Goal: Task Accomplishment & Management: Manage account settings

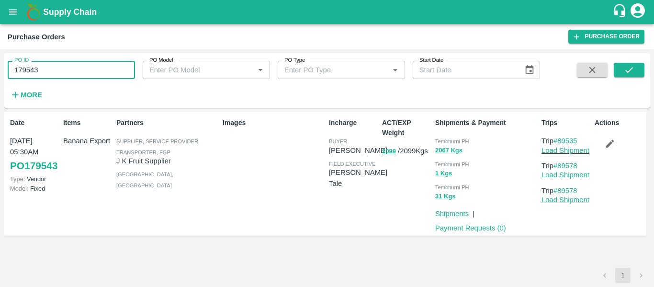
click at [51, 68] on input "179543" at bounding box center [71, 70] width 127 height 18
type input "179491"
click at [626, 68] on icon "submit" at bounding box center [629, 70] width 11 height 11
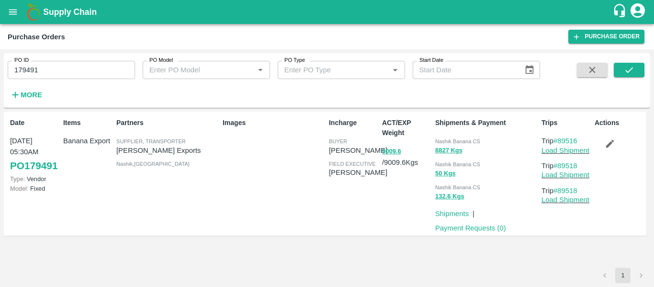
click at [610, 145] on icon "button" at bounding box center [610, 144] width 8 height 8
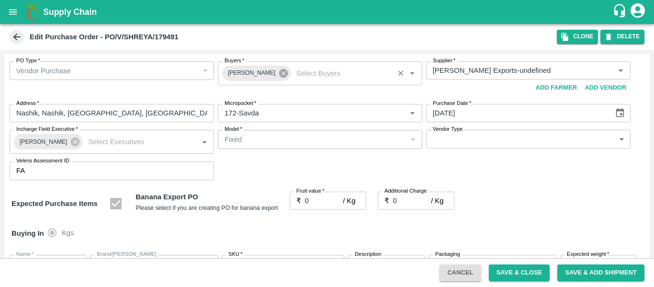
click at [279, 77] on icon at bounding box center [283, 73] width 9 height 9
click at [252, 73] on input "Buyers   *" at bounding box center [312, 70] width 183 height 12
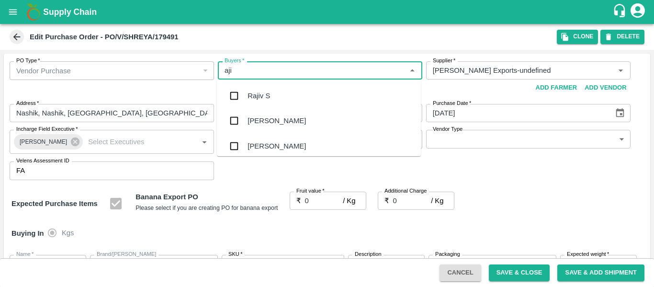
type input "ajit"
click at [254, 97] on div "Ajit Otari" at bounding box center [276, 95] width 58 height 11
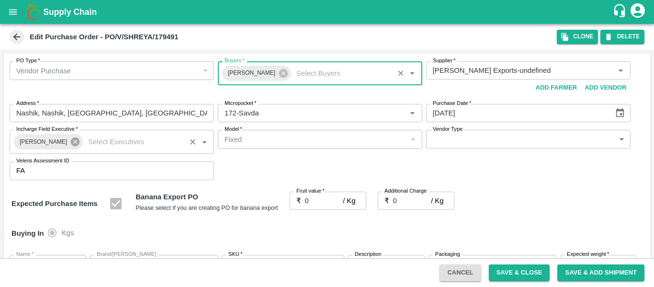
click at [71, 142] on icon at bounding box center [75, 141] width 9 height 9
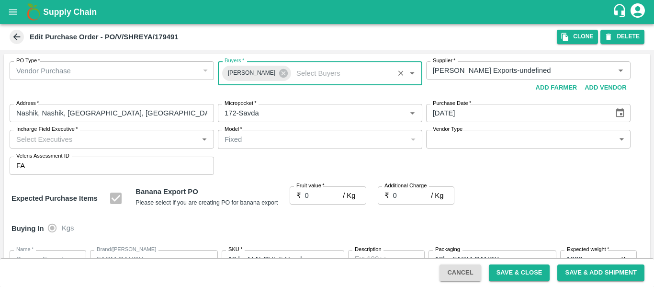
click at [45, 142] on input "Incharge Field Executive   *" at bounding box center [103, 139] width 183 height 12
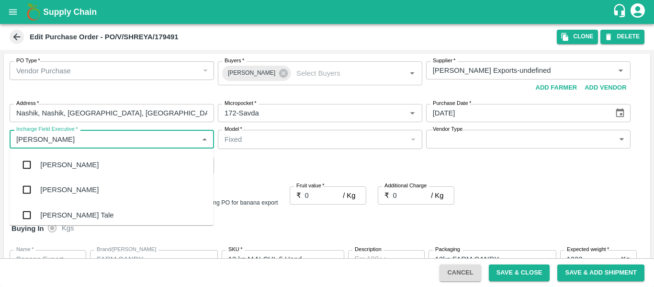
type input "jayd"
click at [49, 167] on div "jaydip Tale" at bounding box center [76, 164] width 73 height 11
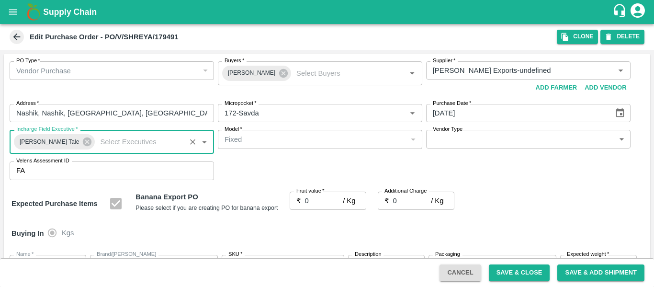
click at [320, 198] on input "0" at bounding box center [324, 200] width 38 height 18
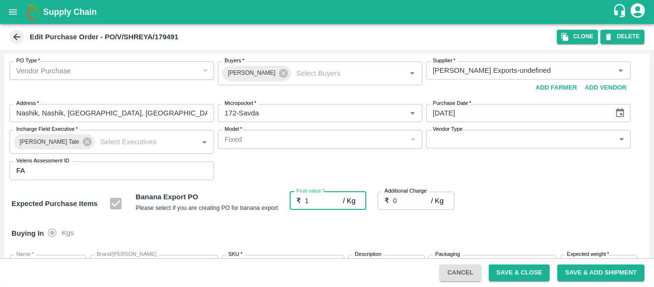
type input "19"
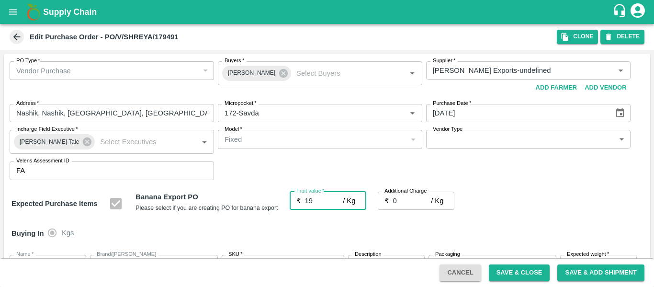
type input "19"
click at [405, 202] on input "0" at bounding box center [412, 200] width 38 height 18
type input "2"
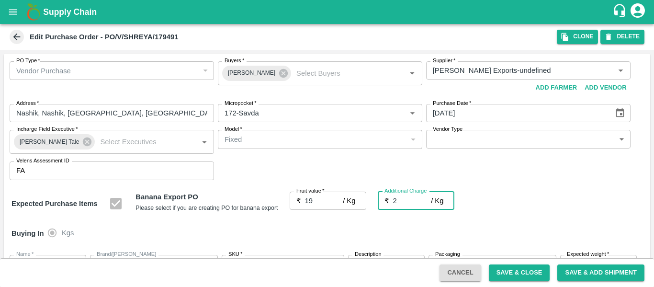
type input "21"
type input "2.7"
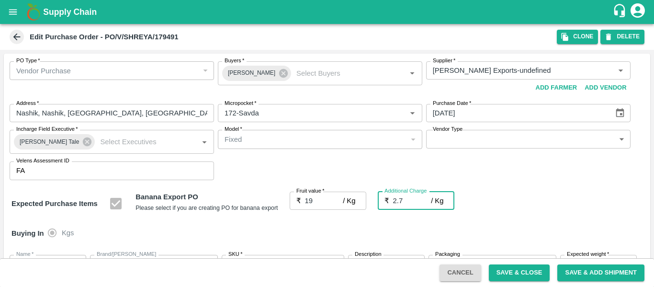
type input "21.7"
type input "2.75"
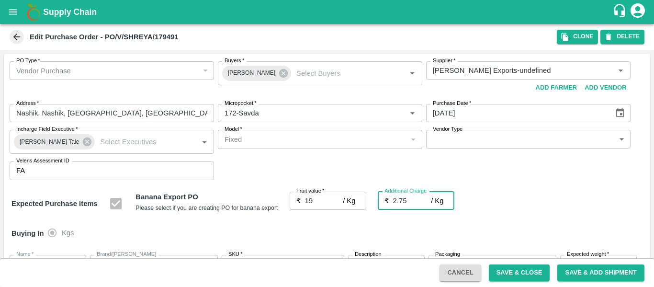
type input "21.75"
type input "2.75"
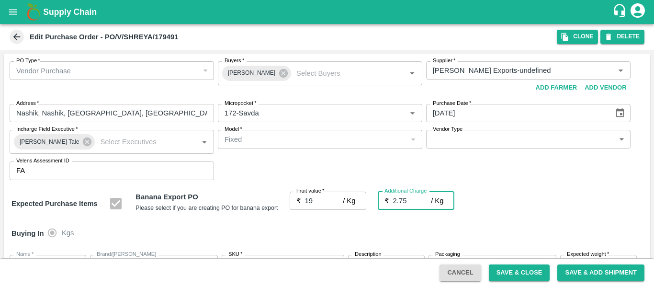
click at [530, 198] on div "Expected Purchase Items Banana Export PO Please select if you are creating PO f…" at bounding box center [326, 203] width 631 height 24
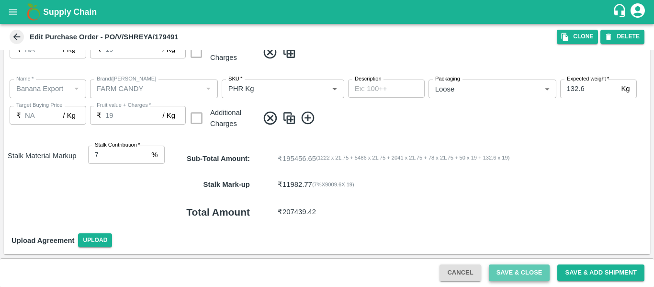
click at [504, 268] on button "Save & Close" at bounding box center [519, 272] width 61 height 17
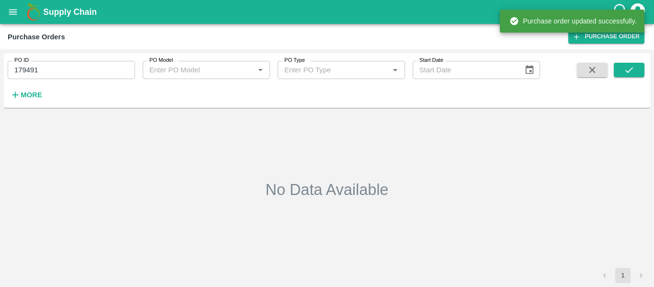
type input "179491"
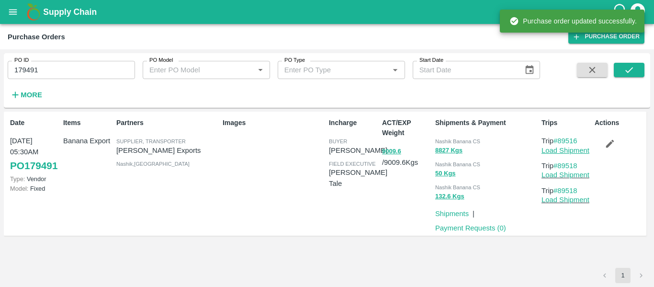
click at [572, 153] on link "Load Shipment" at bounding box center [565, 150] width 48 height 8
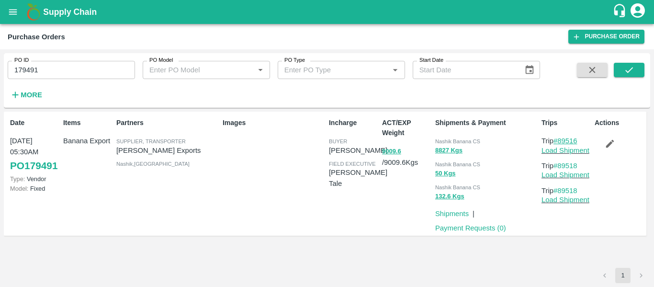
drag, startPoint x: 581, startPoint y: 138, endPoint x: 558, endPoint y: 140, distance: 22.6
click at [558, 140] on p "Trip #89516" at bounding box center [565, 140] width 49 height 11
copy link "89516"
drag, startPoint x: 586, startPoint y: 164, endPoint x: 559, endPoint y: 164, distance: 26.8
click at [559, 164] on p "Trip #89518" at bounding box center [565, 165] width 49 height 11
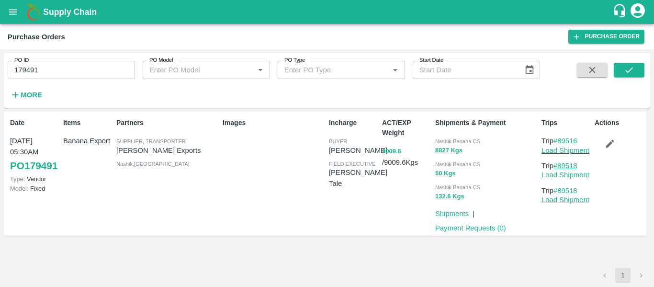
copy link "89518"
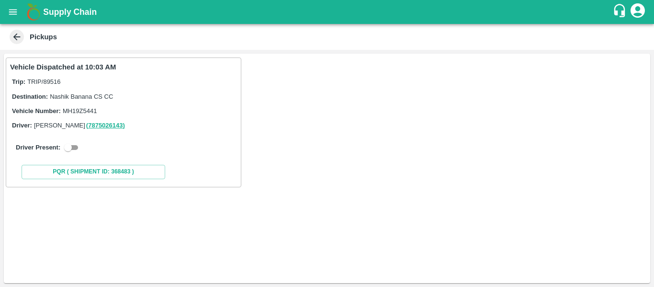
click at [76, 154] on div "Driver Present:" at bounding box center [123, 147] width 227 height 27
click at [75, 146] on input "checkbox" at bounding box center [68, 147] width 34 height 11
checkbox input "true"
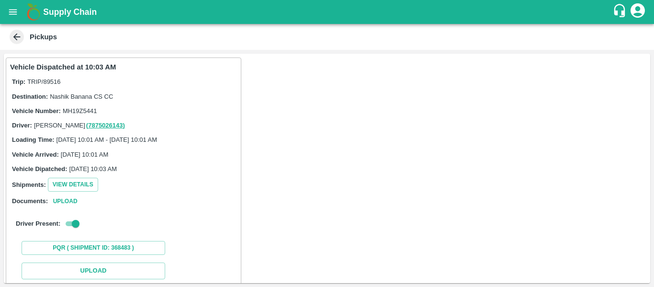
scroll to position [139, 0]
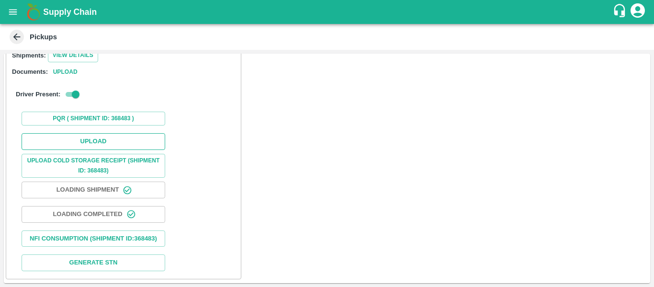
click at [110, 137] on button "Upload" at bounding box center [94, 141] width 144 height 17
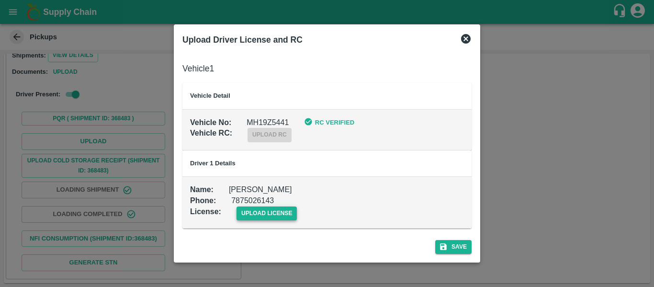
click at [247, 211] on span "upload license" at bounding box center [266, 213] width 61 height 14
click at [0, 0] on input "upload license" at bounding box center [0, 0] width 0 height 0
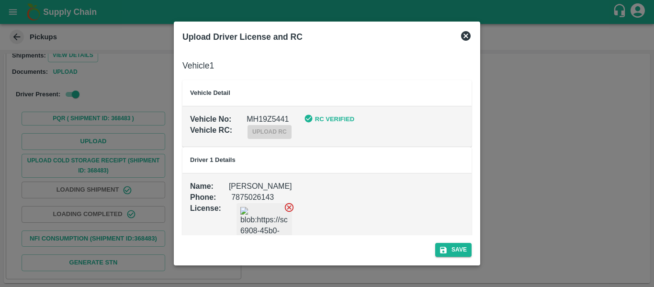
click at [463, 257] on div "Save" at bounding box center [326, 247] width 297 height 25
click at [456, 252] on button "Save" at bounding box center [453, 250] width 36 height 14
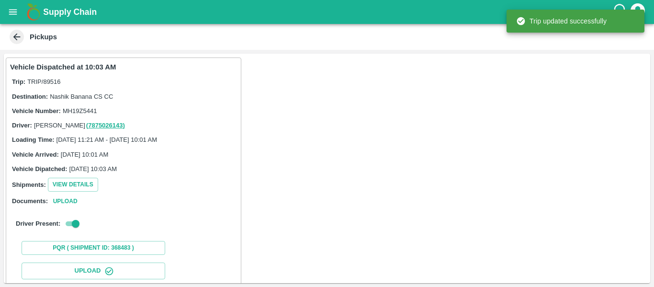
scroll to position [165, 0]
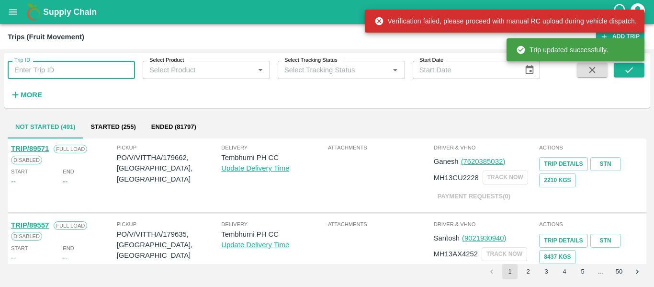
click at [74, 72] on input "Trip ID" at bounding box center [71, 70] width 127 height 18
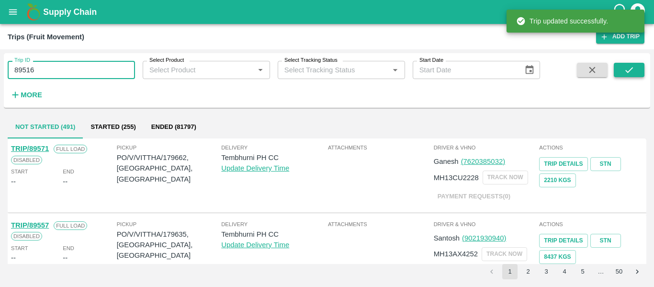
type input "89516"
click at [615, 74] on button "submit" at bounding box center [629, 70] width 31 height 14
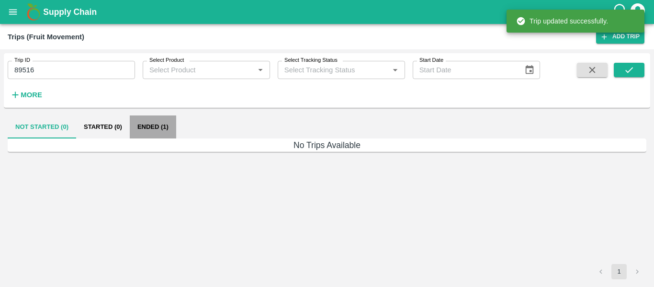
click at [140, 134] on button "Ended (1)" at bounding box center [153, 126] width 46 height 23
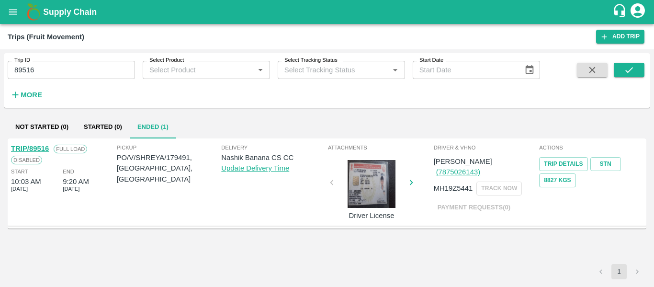
click at [43, 146] on link "TRIP/89516" at bounding box center [30, 149] width 38 height 8
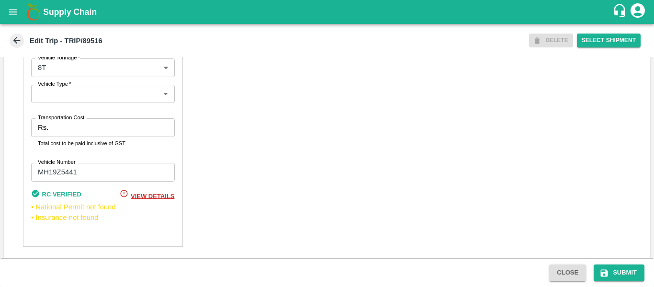
scroll to position [746, 0]
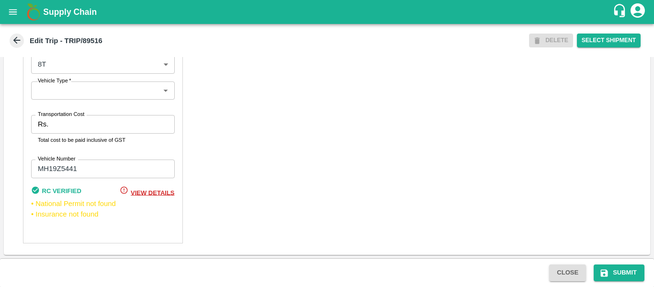
click at [49, 130] on div "Rs. Transportation Cost" at bounding box center [103, 124] width 144 height 18
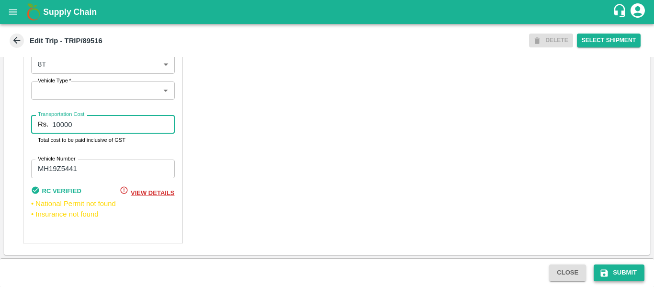
type input "10000"
click at [614, 267] on button "Submit" at bounding box center [618, 272] width 51 height 17
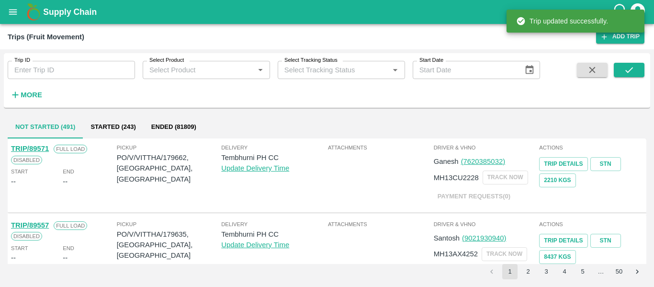
click at [81, 52] on div "Trip ID Trip ID Select Product Select Product   * Select Tracking Status Select…" at bounding box center [327, 167] width 654 height 237
click at [81, 75] on input "Trip ID" at bounding box center [71, 70] width 127 height 18
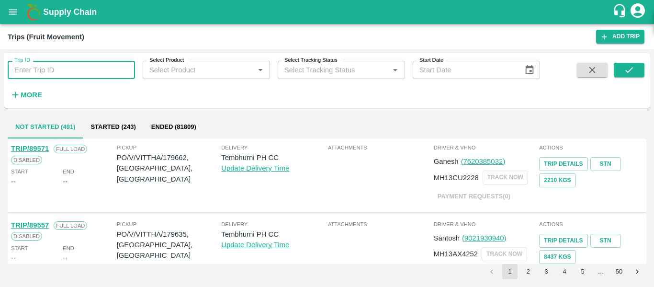
paste input "89518"
type input "89518"
click at [628, 67] on icon "submit" at bounding box center [629, 70] width 11 height 11
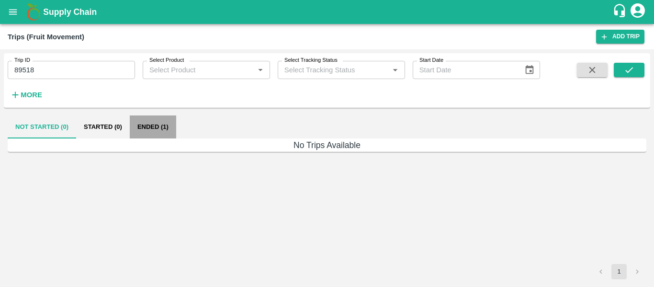
click at [152, 128] on button "Ended (1)" at bounding box center [153, 126] width 46 height 23
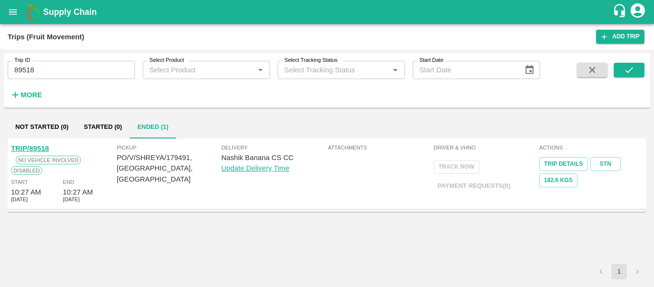
click at [40, 150] on link "TRIP/89518" at bounding box center [30, 149] width 38 height 8
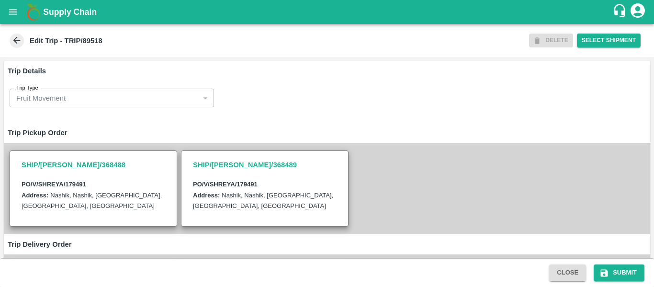
scroll to position [255, 0]
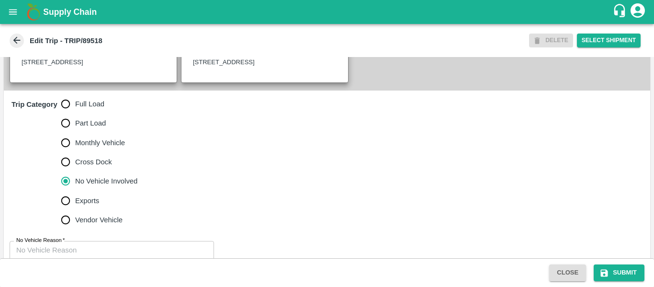
click at [88, 109] on span "Full Load" at bounding box center [89, 104] width 29 height 11
click at [75, 113] on input "Full Load" at bounding box center [65, 103] width 19 height 19
radio input "true"
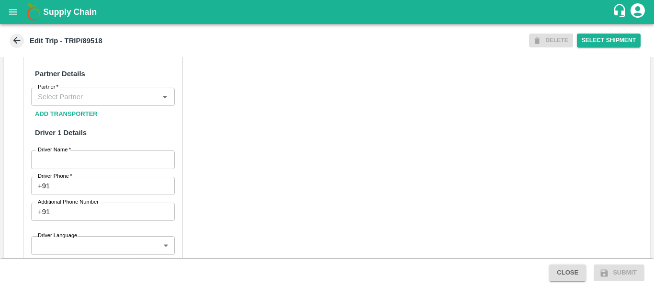
scroll to position [444, 0]
click at [83, 103] on input "Partner   *" at bounding box center [95, 96] width 122 height 12
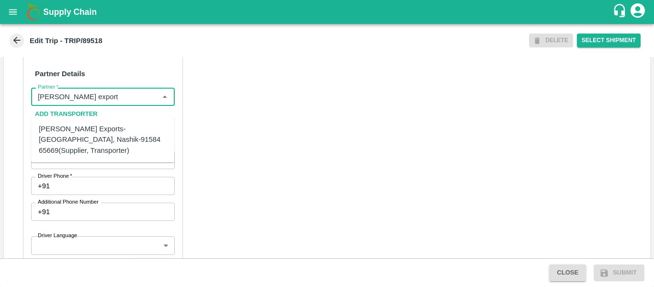
click at [83, 132] on div "Shreyansh Exports-Nashik, Nashik-91584 65669(Supplier, Transporter)" at bounding box center [103, 139] width 128 height 32
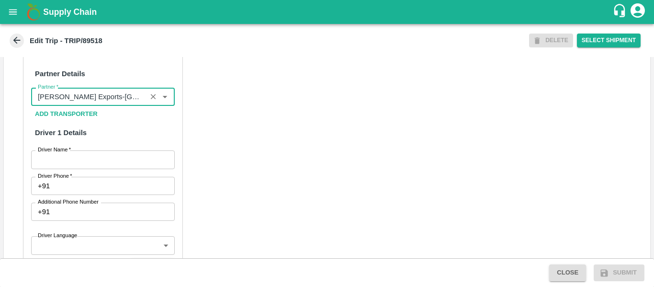
type input "Shreyansh Exports-Nashik, Nashik-91584 65669(Supplier, Transporter)"
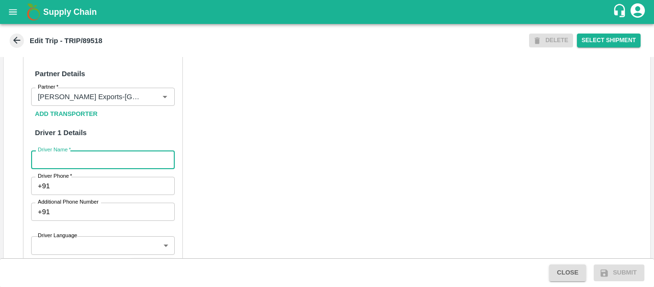
click at [88, 167] on input "Driver Name   *" at bounding box center [103, 159] width 144 height 18
type input "Anil"
click at [68, 180] on label "Driver Phone   *" at bounding box center [55, 176] width 34 height 8
click at [68, 189] on input "Driver Phone   *" at bounding box center [114, 186] width 121 height 18
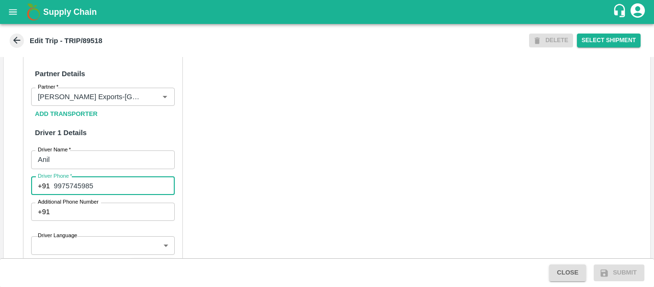
type input "9975745985"
click at [249, 191] on div "Partner Details Partner   * Partner Add Transporter Driver 1 Details Driver Nam…" at bounding box center [327, 284] width 646 height 480
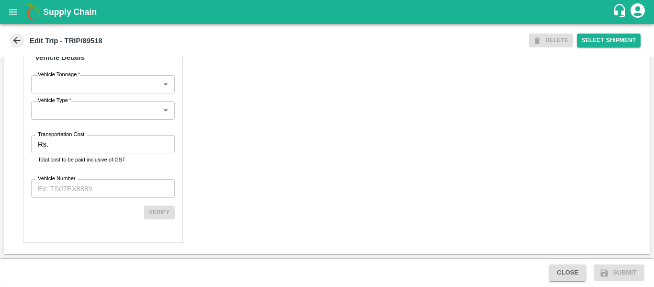
click at [83, 142] on input "Transportation Cost" at bounding box center [113, 144] width 122 height 18
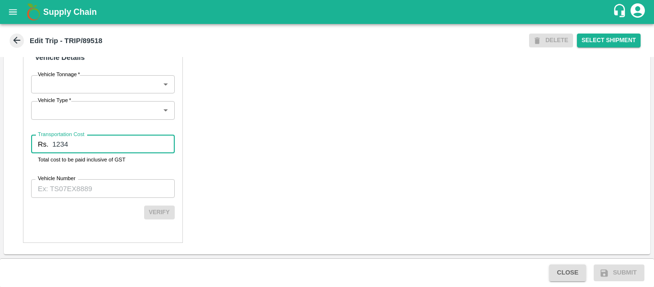
type input "1234"
click at [84, 191] on input "Vehicle Number" at bounding box center [103, 188] width 144 height 18
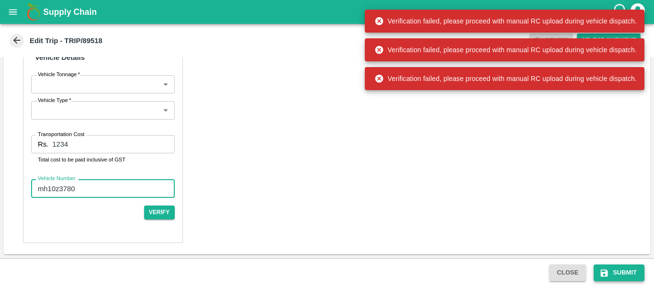
type input "mh10z3780"
click at [600, 266] on button "Submit" at bounding box center [618, 272] width 51 height 17
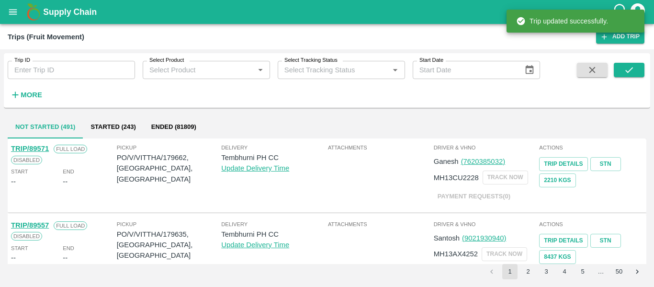
click at [50, 73] on input "Trip ID" at bounding box center [71, 70] width 127 height 18
paste input "89518"
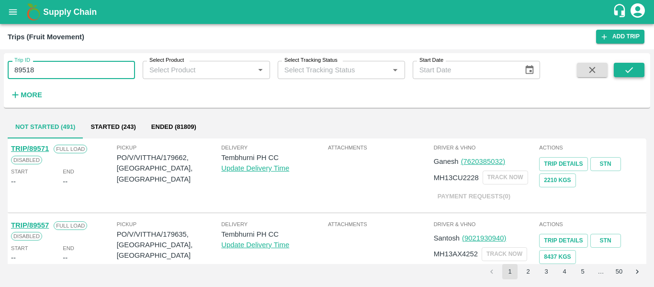
type input "89518"
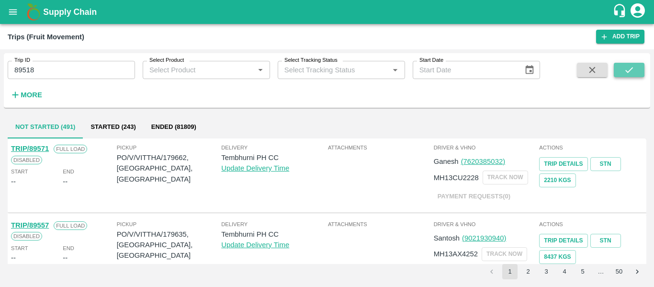
click at [618, 73] on button "submit" at bounding box center [629, 70] width 31 height 14
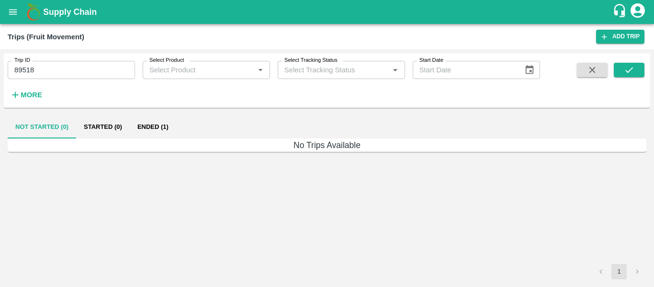
click at [163, 121] on button "Ended (1)" at bounding box center [153, 126] width 46 height 23
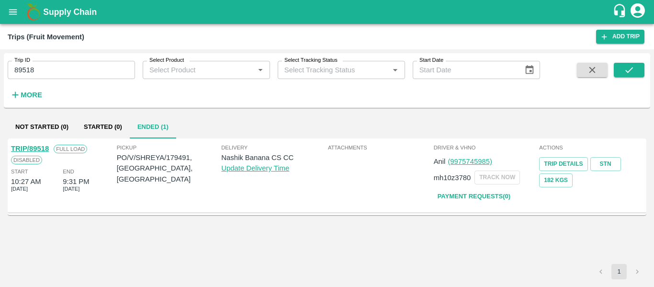
click at [44, 143] on div "TRIP/89518 Full Load Disabled Start 10:27 AM 06 Oct 2025 End 9:31 PM 05 Oct 2025" at bounding box center [63, 175] width 106 height 69
click at [45, 147] on link "TRIP/89518" at bounding box center [30, 149] width 38 height 8
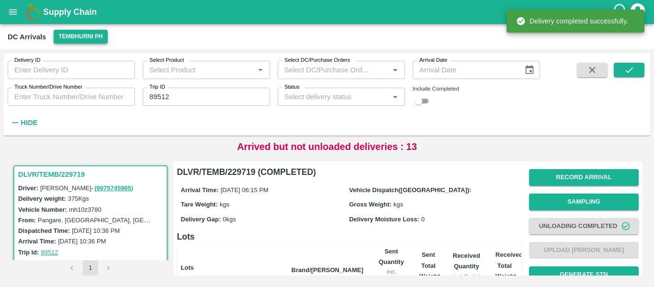
click at [67, 43] on button "Tembhurni PH" at bounding box center [81, 37] width 54 height 14
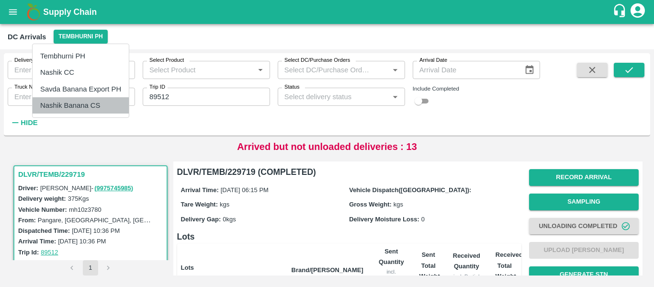
click at [65, 105] on li "Nashik Banana CS" at bounding box center [81, 105] width 96 height 16
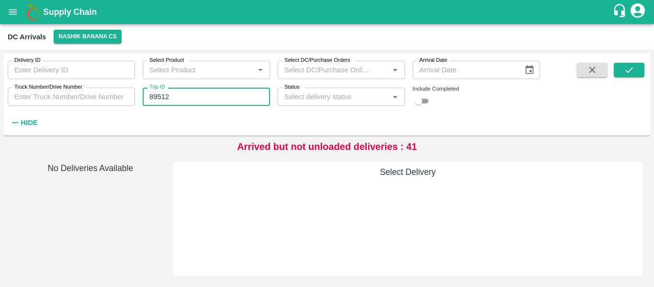
click at [156, 99] on input "89512" at bounding box center [206, 97] width 127 height 18
paste input "text"
type input "89518"
click at [630, 71] on icon "submit" at bounding box center [629, 70] width 11 height 11
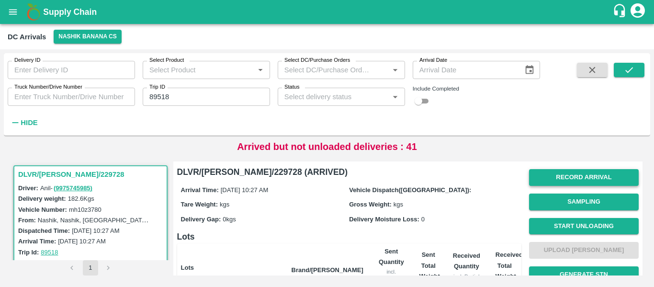
click at [549, 174] on button "Record Arrival" at bounding box center [584, 177] width 110 height 17
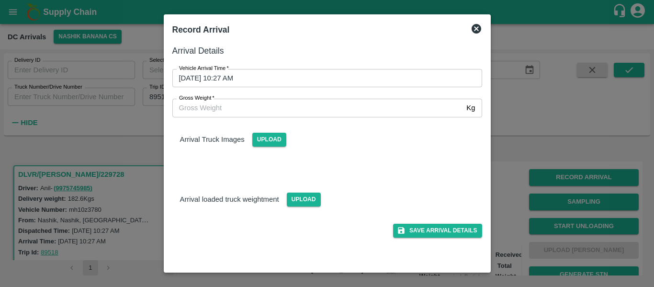
click at [268, 77] on input "06/10/2025 10:27 AM" at bounding box center [323, 78] width 303 height 18
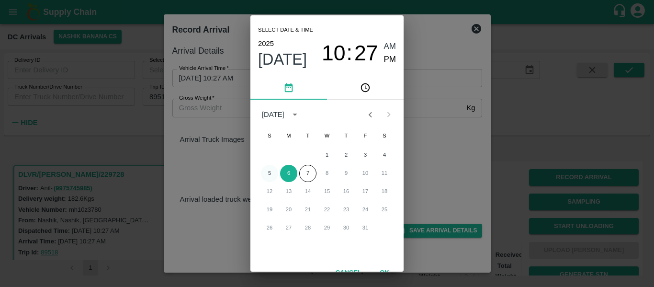
click at [270, 170] on button "5" at bounding box center [269, 173] width 17 height 17
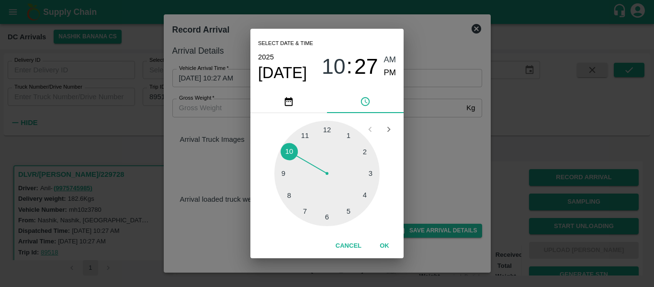
click at [367, 175] on div at bounding box center [326, 173] width 105 height 105
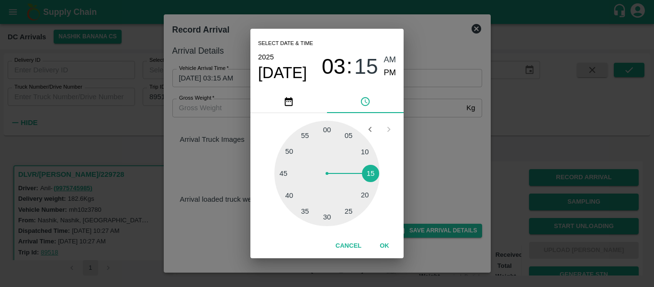
click at [340, 67] on span "03" at bounding box center [334, 66] width 24 height 25
click at [286, 172] on div at bounding box center [326, 173] width 105 height 105
click at [322, 216] on div at bounding box center [326, 173] width 105 height 105
click at [386, 69] on span "PM" at bounding box center [390, 73] width 12 height 13
type input "05/10/2025 09:31 PM"
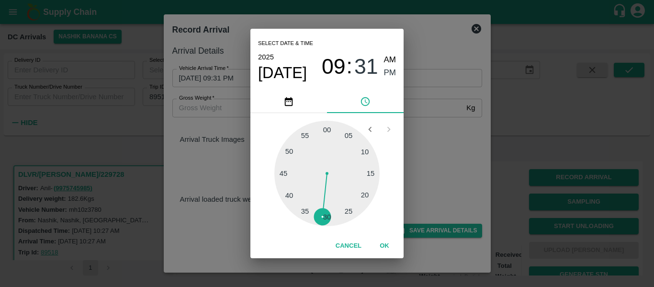
click at [385, 246] on button "OK" at bounding box center [384, 245] width 31 height 17
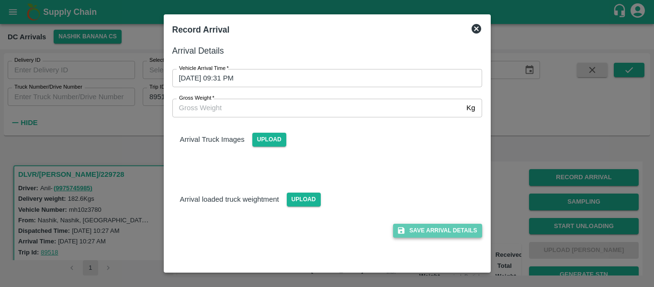
click at [442, 230] on button "Save Arrival Details" at bounding box center [437, 230] width 89 height 14
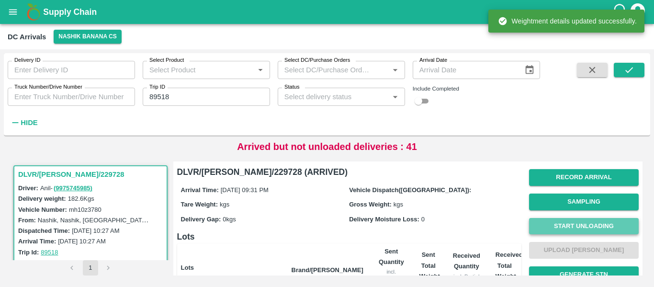
click at [567, 231] on button "Start Unloading" at bounding box center [584, 226] width 110 height 17
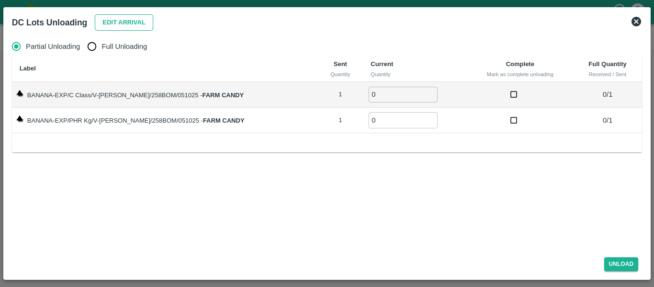
click at [124, 25] on button "Edit Arrival" at bounding box center [124, 22] width 58 height 17
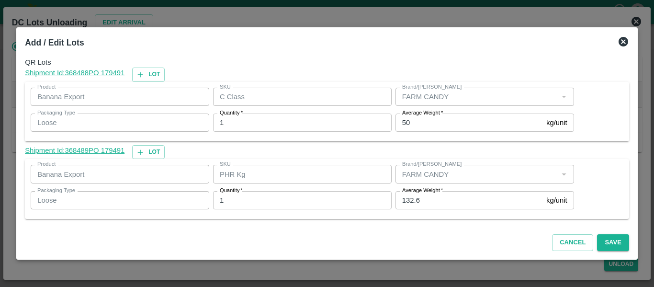
click at [443, 201] on input "132.6" at bounding box center [468, 200] width 147 height 18
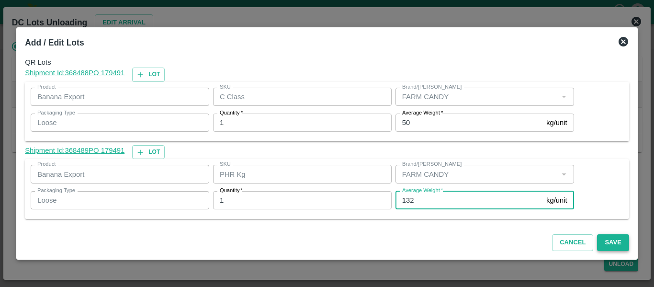
type input "132"
click at [605, 239] on button "Save" at bounding box center [613, 242] width 32 height 17
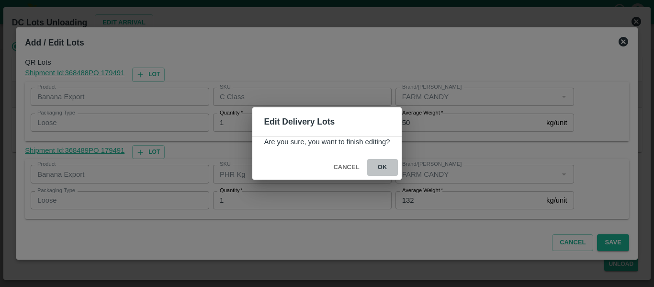
click at [383, 160] on button "ok" at bounding box center [382, 167] width 31 height 17
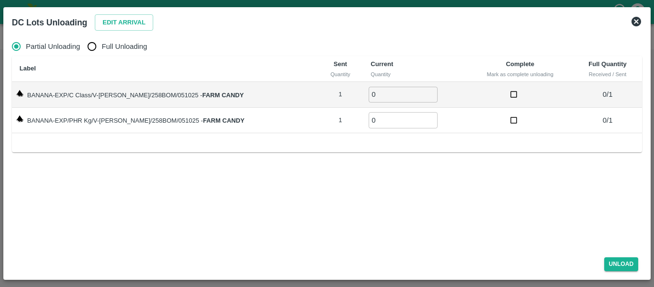
click at [108, 45] on span "Full Unloading" at bounding box center [123, 46] width 45 height 11
click at [101, 45] on input "Full Unloading" at bounding box center [91, 46] width 19 height 19
radio input "true"
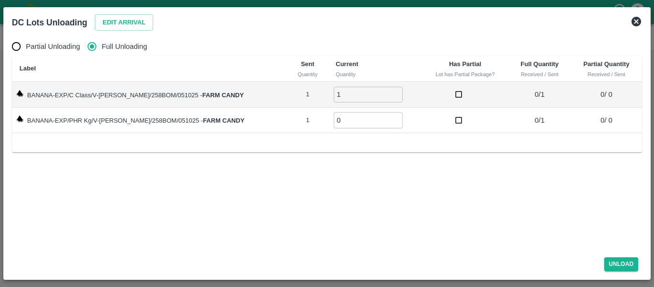
type input "1"
click at [385, 92] on input "1" at bounding box center [368, 95] width 69 height 16
type input "1"
click at [386, 118] on input "1" at bounding box center [368, 120] width 69 height 16
click at [610, 259] on button "Unload" at bounding box center [621, 264] width 34 height 14
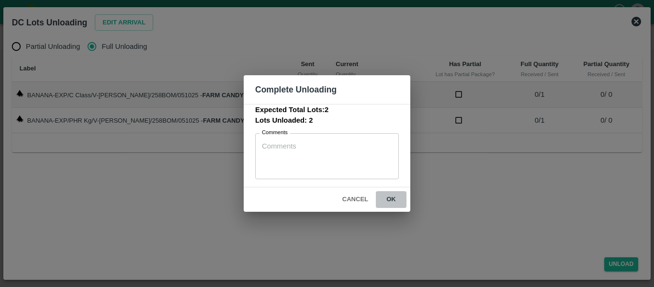
click at [388, 197] on button "ok" at bounding box center [391, 199] width 31 height 17
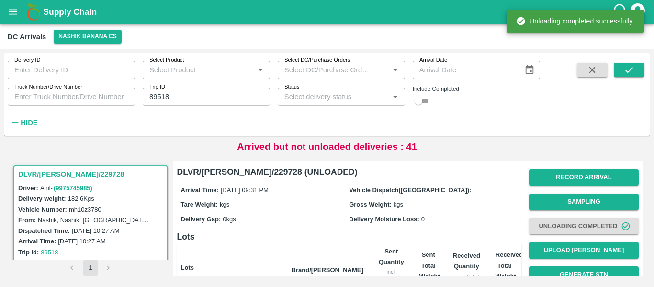
scroll to position [123, 0]
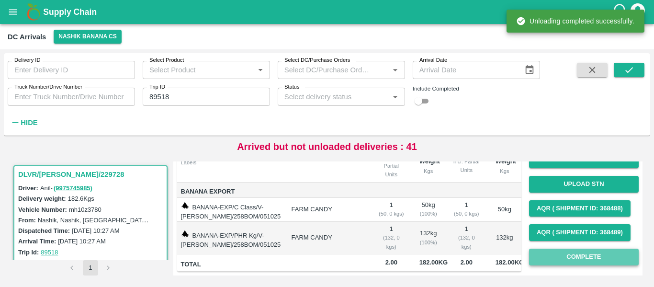
click at [600, 248] on button "Complete" at bounding box center [584, 256] width 110 height 17
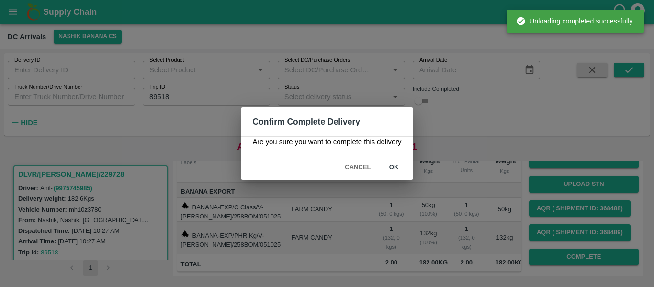
click at [402, 164] on button "ok" at bounding box center [394, 167] width 31 height 17
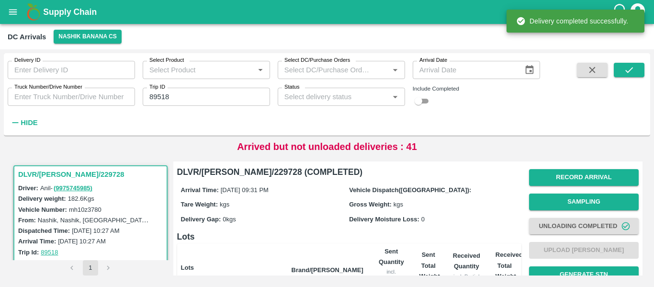
click at [185, 93] on input "89518" at bounding box center [206, 97] width 127 height 18
paste input "text"
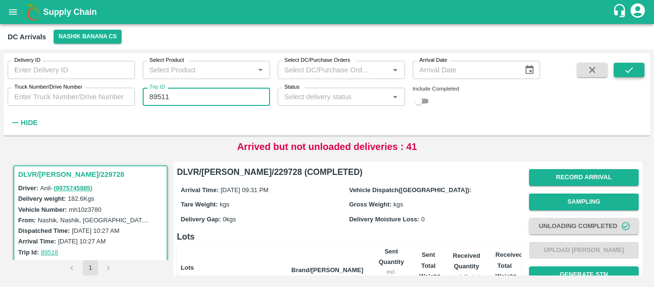
type input "89511"
click at [629, 75] on icon "submit" at bounding box center [629, 70] width 11 height 11
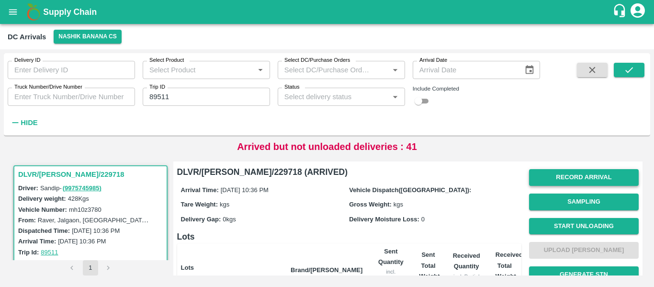
click at [554, 173] on button "Record Arrival" at bounding box center [584, 177] width 110 height 17
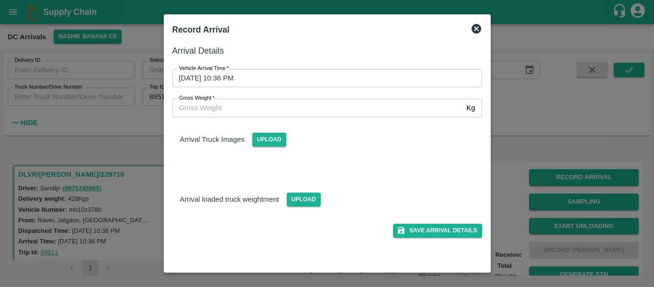
click at [259, 81] on input "05/10/2025 10:36 PM" at bounding box center [323, 78] width 303 height 18
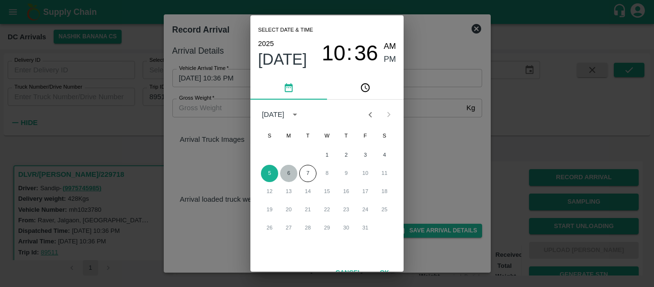
click at [281, 172] on button "6" at bounding box center [288, 173] width 17 height 17
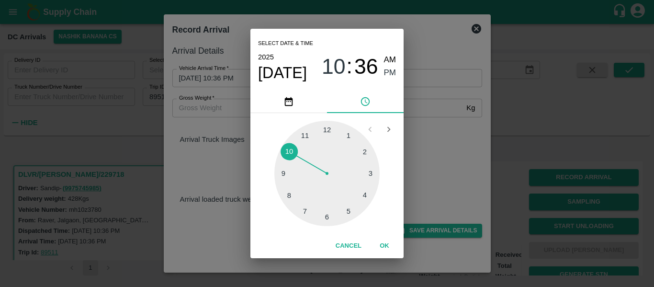
click at [284, 175] on div at bounding box center [326, 173] width 105 height 105
click at [363, 155] on div at bounding box center [326, 173] width 105 height 105
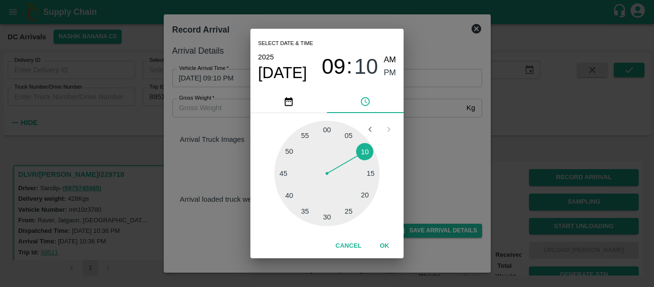
click at [386, 60] on span "AM" at bounding box center [390, 60] width 12 height 13
type input "06/10/2025 09:10 AM"
click at [386, 242] on button "OK" at bounding box center [384, 245] width 31 height 17
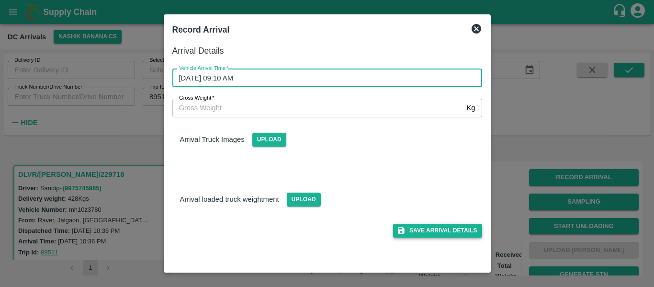
click at [431, 234] on button "Save Arrival Details" at bounding box center [437, 230] width 89 height 14
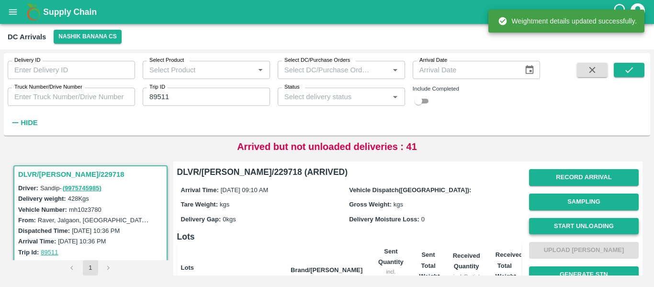
click at [547, 224] on button "Start Unloading" at bounding box center [584, 226] width 110 height 17
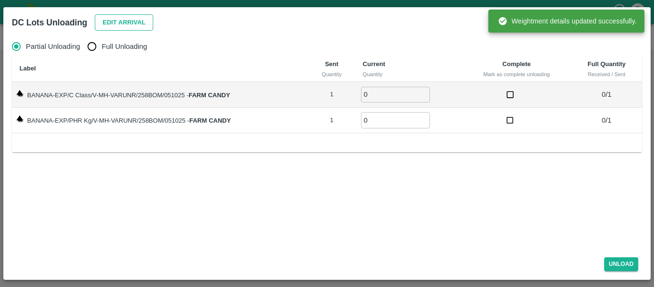
click at [114, 29] on button "Edit Arrival" at bounding box center [124, 22] width 58 height 17
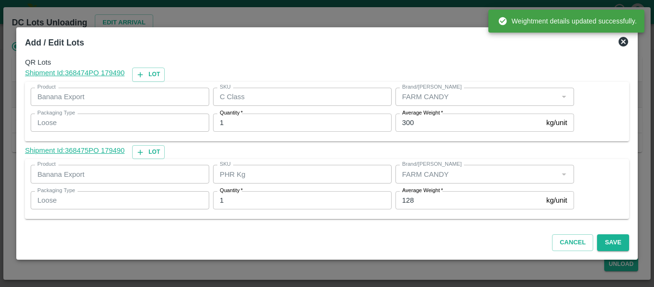
click at [416, 194] on label "Average Weight   *" at bounding box center [422, 191] width 41 height 8
click at [416, 194] on input "128" at bounding box center [468, 200] width 147 height 18
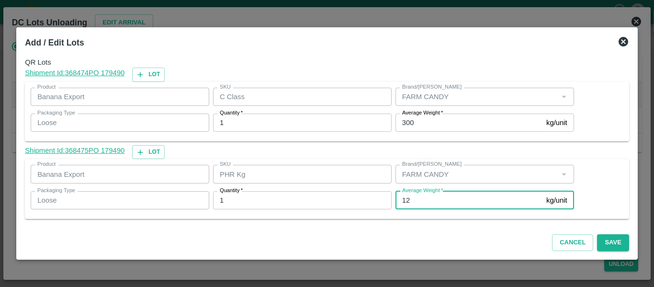
type input "1"
type input "42"
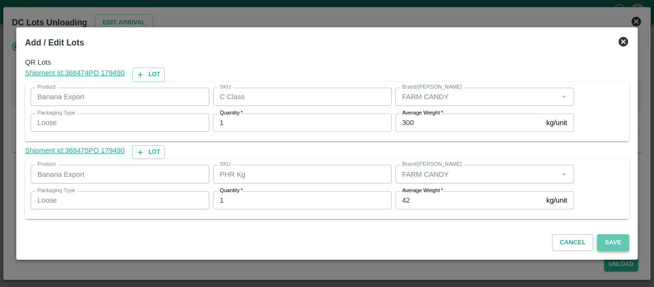
click at [607, 242] on button "Save" at bounding box center [613, 242] width 32 height 17
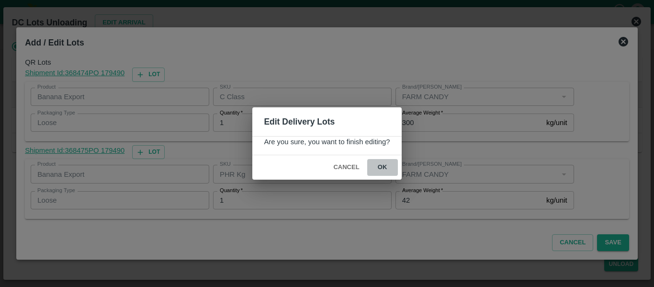
click at [390, 162] on button "ok" at bounding box center [382, 167] width 31 height 17
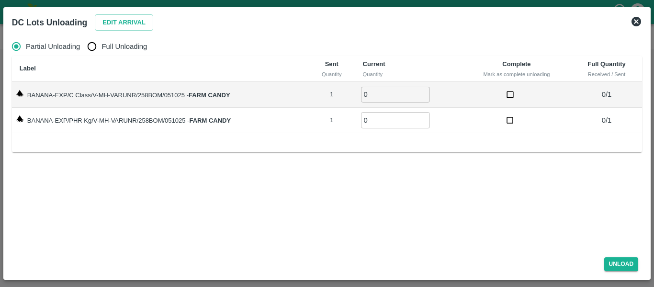
click at [98, 42] on input "Full Unloading" at bounding box center [91, 46] width 19 height 19
radio input "true"
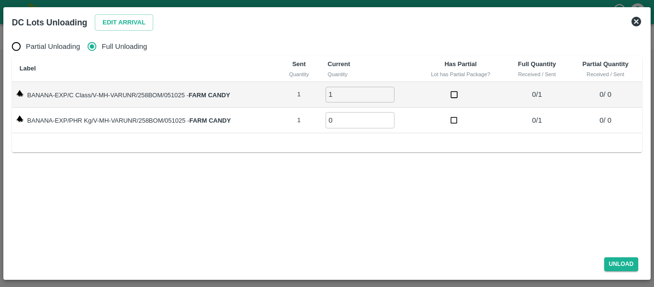
type input "1"
click at [389, 92] on input "1" at bounding box center [359, 95] width 69 height 16
type input "1"
click at [388, 118] on input "1" at bounding box center [359, 120] width 69 height 16
click at [610, 273] on div "Unload" at bounding box center [326, 261] width 637 height 25
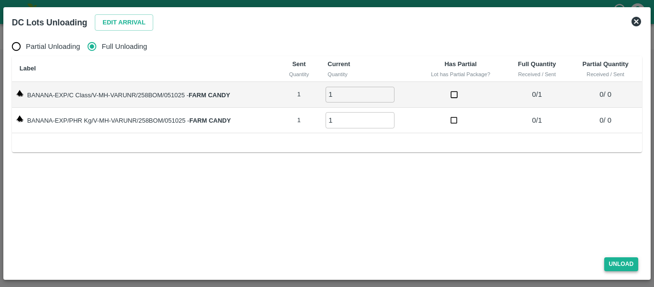
click at [610, 270] on button "Unload" at bounding box center [621, 264] width 34 height 14
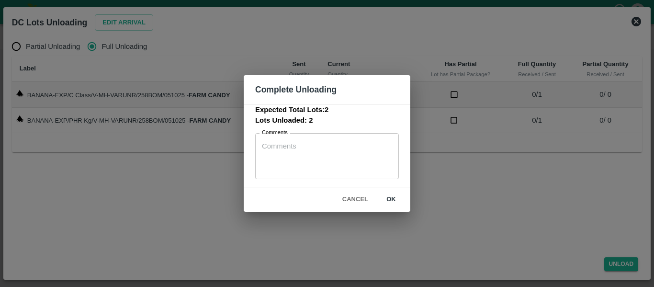
click at [398, 205] on button "ok" at bounding box center [391, 199] width 31 height 17
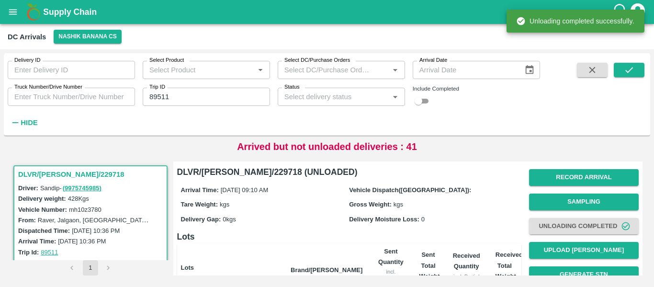
scroll to position [123, 0]
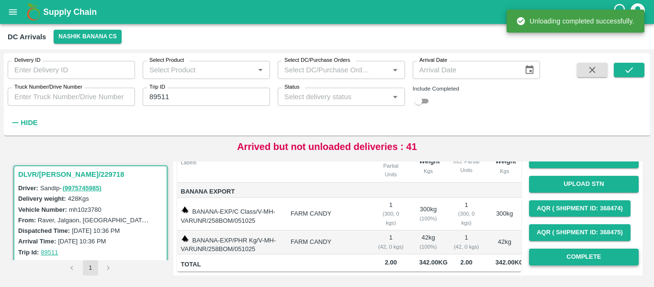
click at [580, 253] on button "Complete" at bounding box center [584, 256] width 110 height 17
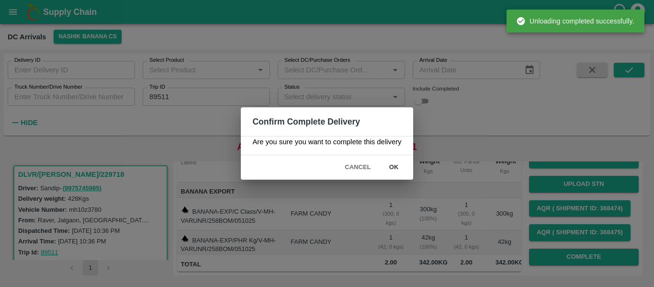
click at [403, 176] on button "ok" at bounding box center [394, 167] width 31 height 17
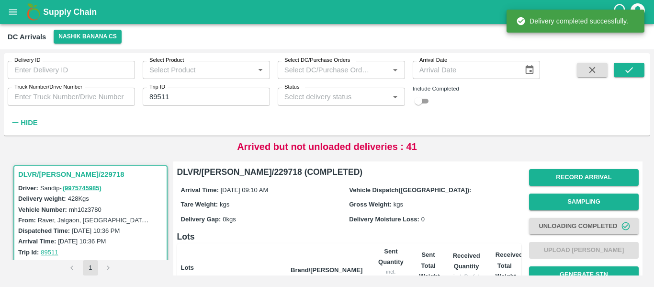
scroll to position [0, 0]
click at [176, 101] on input "89511" at bounding box center [206, 97] width 127 height 18
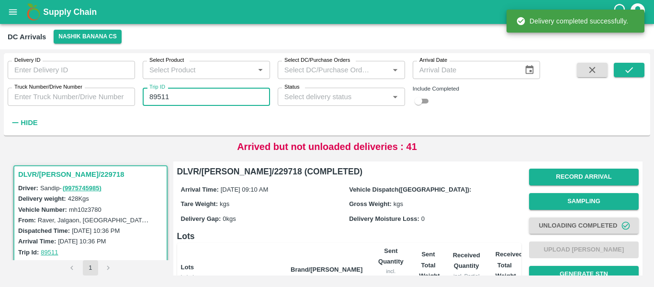
click at [176, 101] on input "89511" at bounding box center [206, 97] width 127 height 18
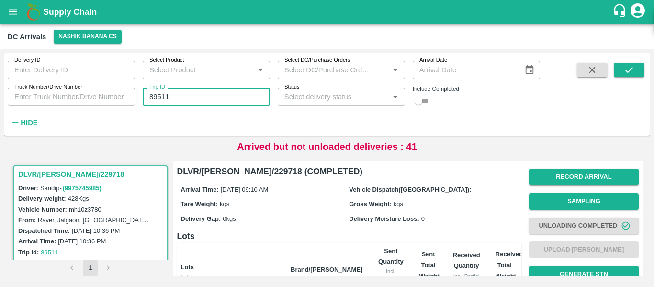
paste input "text"
type input "89523"
click at [629, 72] on icon "submit" at bounding box center [629, 70] width 11 height 11
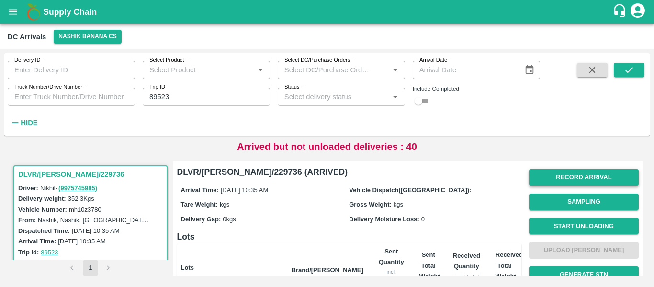
click at [553, 182] on button "Record Arrival" at bounding box center [584, 177] width 110 height 17
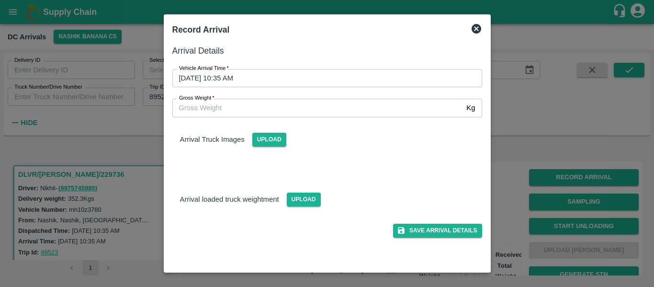
click at [283, 87] on input "06/10/2025 10:35 AM" at bounding box center [323, 78] width 303 height 18
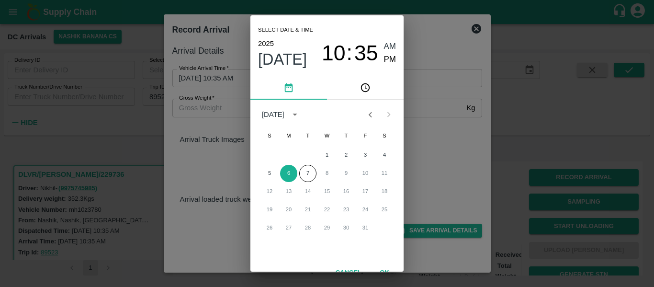
click at [248, 75] on div "Select date & time 2025 Oct 6 10 : 35 AM PM October 2025 S M T W T F S 1 2 3 4 …" at bounding box center [327, 143] width 654 height 287
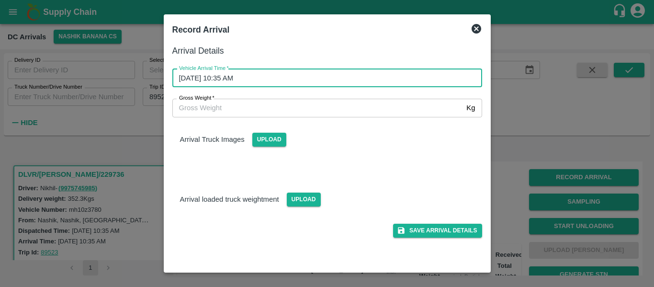
click at [233, 80] on input "06/10/2025 10:35 AM" at bounding box center [323, 78] width 303 height 18
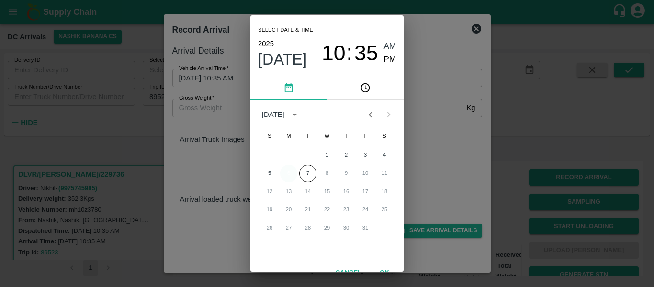
click at [287, 172] on button "6" at bounding box center [288, 173] width 17 height 17
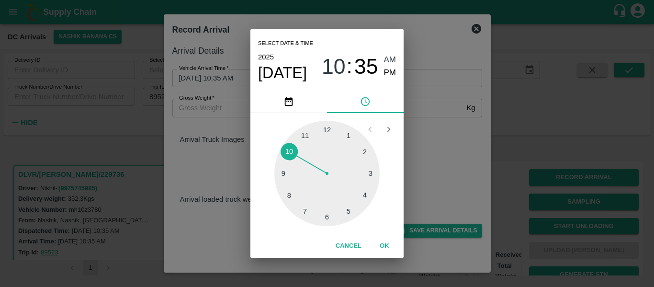
click at [305, 209] on div at bounding box center [326, 173] width 105 height 105
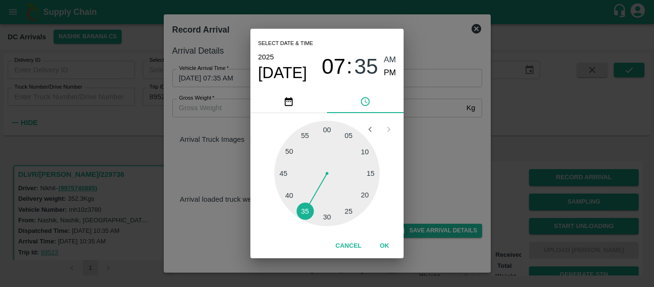
click at [331, 215] on div at bounding box center [326, 173] width 105 height 105
click at [391, 75] on span "PM" at bounding box center [390, 73] width 12 height 13
type input "06/10/2025 07:29 PM"
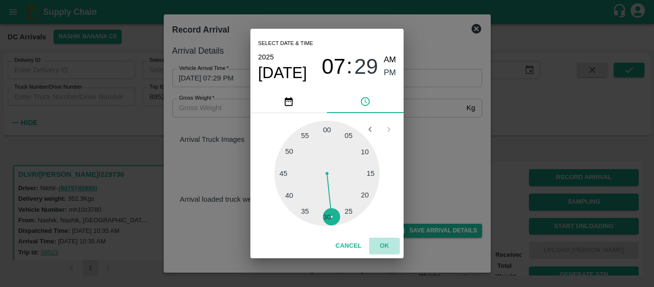
click at [389, 244] on button "OK" at bounding box center [384, 245] width 31 height 17
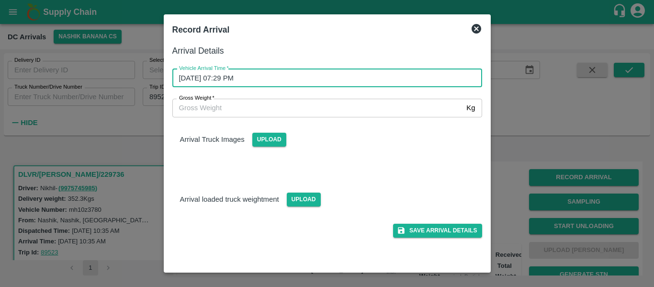
click at [451, 223] on div "Save Arrival Details" at bounding box center [323, 227] width 317 height 22
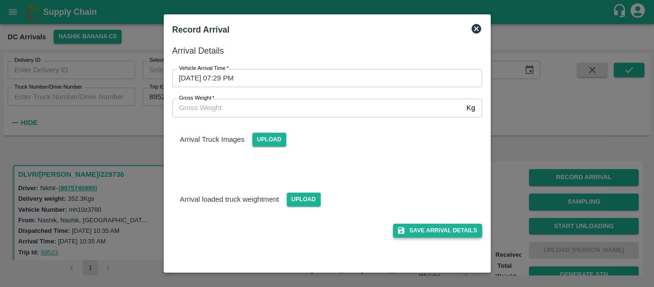
click at [472, 227] on button "Save Arrival Details" at bounding box center [437, 230] width 89 height 14
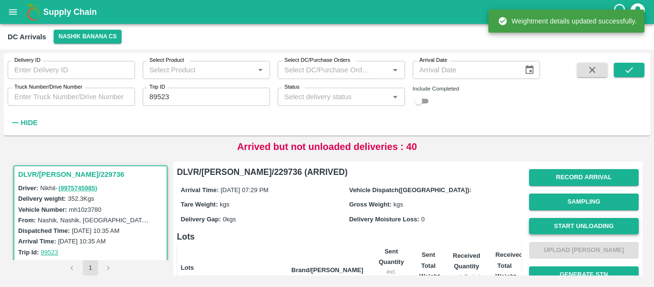
click at [582, 225] on button "Start Unloading" at bounding box center [584, 226] width 110 height 17
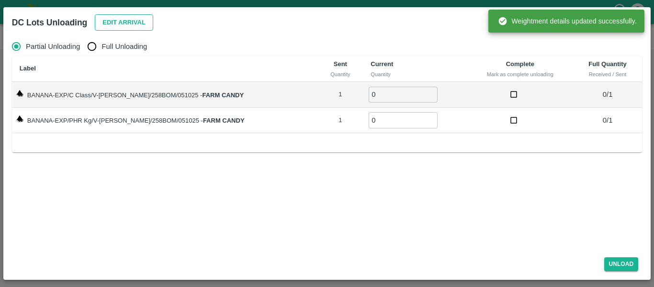
click at [139, 29] on button "Edit Arrival" at bounding box center [124, 22] width 58 height 17
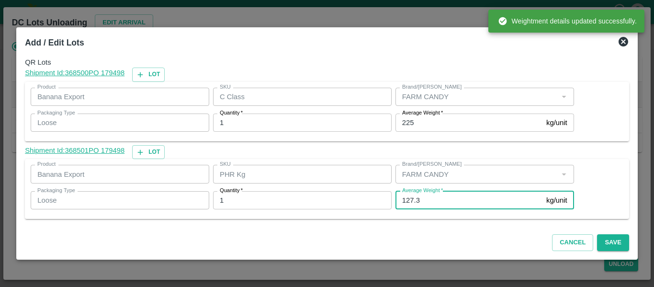
click at [438, 201] on input "127.3" at bounding box center [468, 200] width 147 height 18
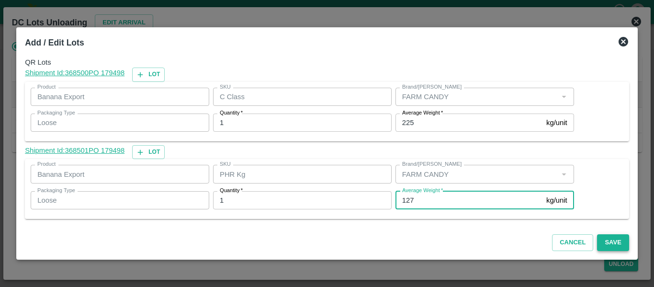
type input "127"
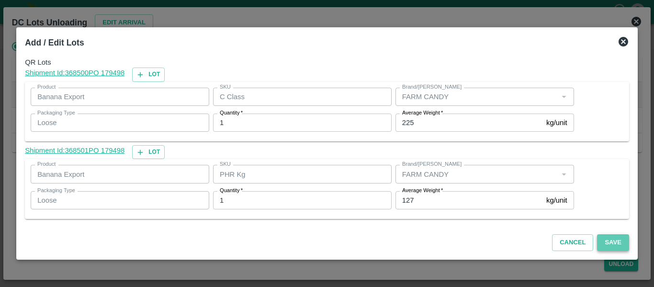
click at [601, 238] on button "Save" at bounding box center [613, 242] width 32 height 17
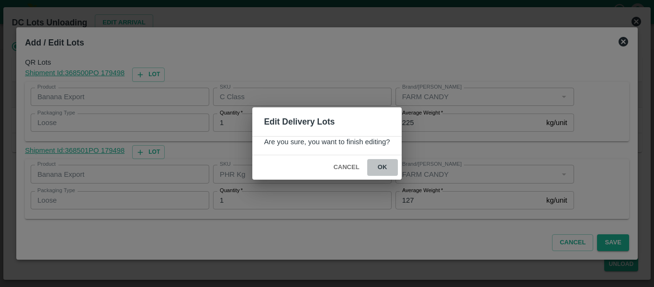
click at [383, 163] on button "ok" at bounding box center [382, 167] width 31 height 17
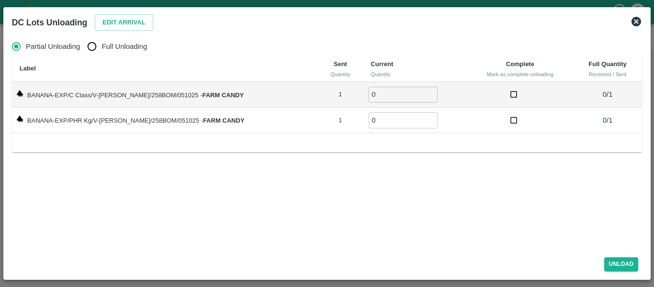
click at [98, 53] on input "Full Unloading" at bounding box center [91, 46] width 19 height 19
radio input "true"
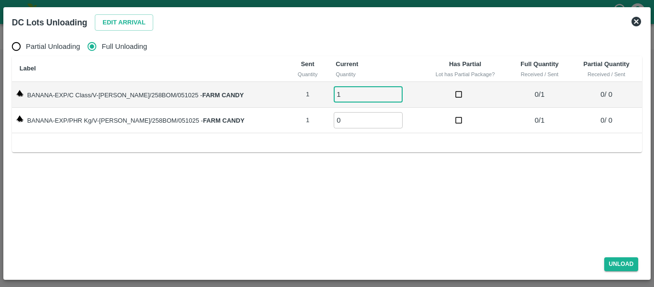
type input "1"
click at [387, 93] on input "1" at bounding box center [368, 95] width 69 height 16
click at [387, 114] on input "0" at bounding box center [368, 120] width 69 height 16
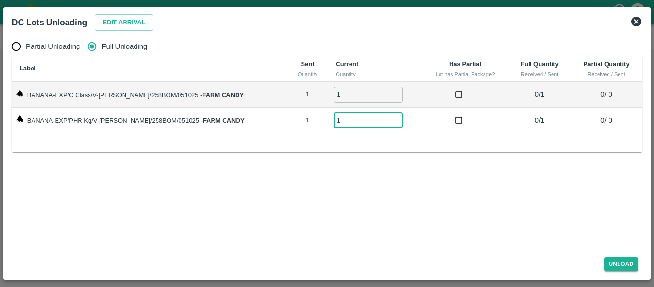
type input "1"
click at [385, 116] on input "1" at bounding box center [368, 120] width 69 height 16
click at [613, 266] on button "Unload" at bounding box center [621, 264] width 34 height 14
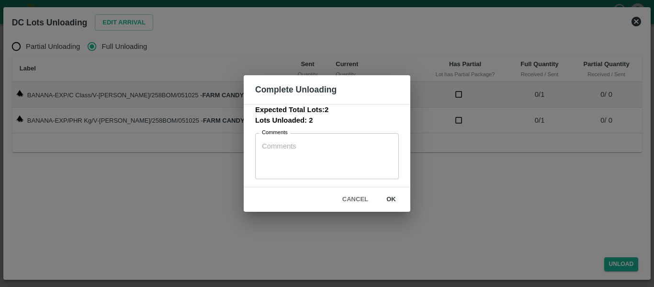
click at [399, 204] on button "ok" at bounding box center [391, 199] width 31 height 17
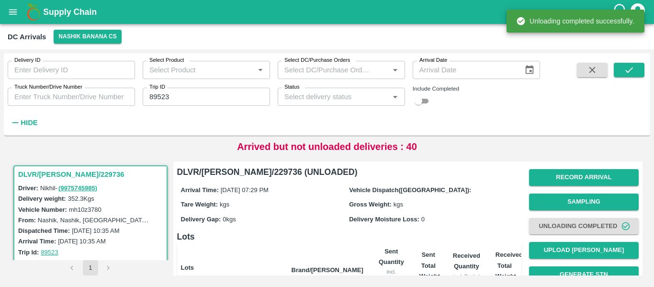
scroll to position [132, 0]
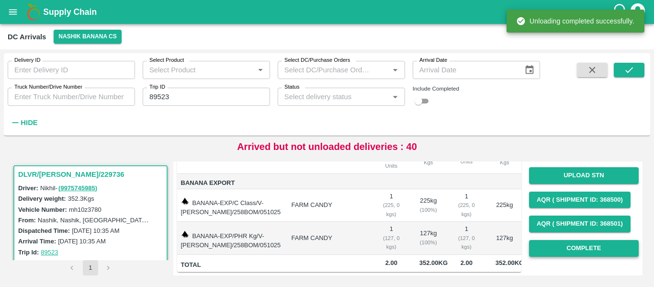
click at [585, 245] on button "Complete" at bounding box center [584, 248] width 110 height 17
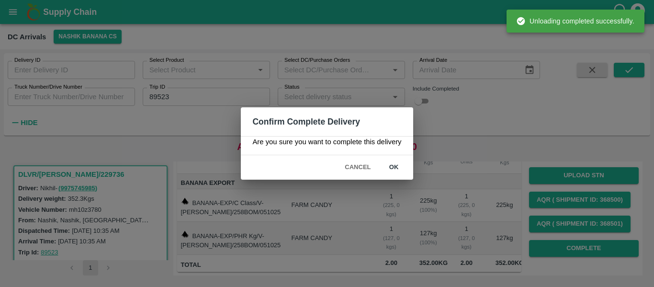
click at [402, 172] on button "ok" at bounding box center [394, 167] width 31 height 17
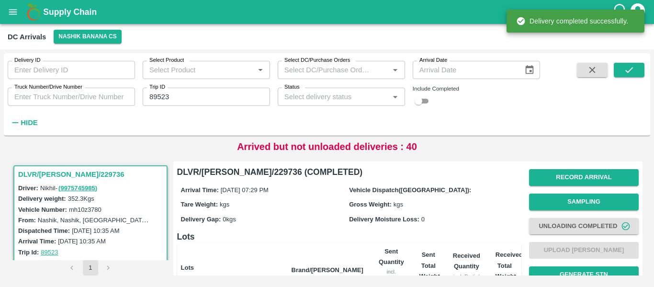
click at [170, 100] on input "89523" at bounding box center [206, 97] width 127 height 18
paste input "text"
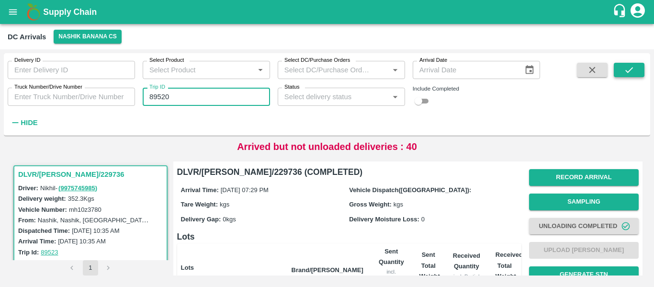
type input "89520"
click at [624, 75] on icon "submit" at bounding box center [629, 70] width 11 height 11
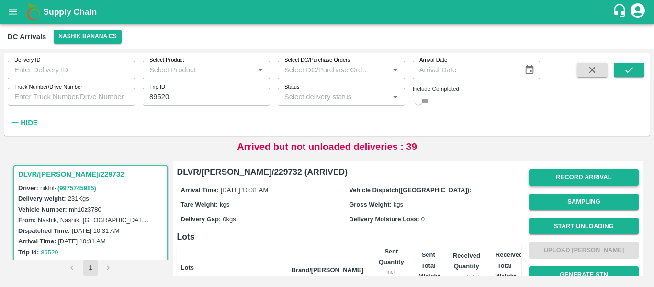
click at [574, 179] on button "Record Arrival" at bounding box center [584, 177] width 110 height 17
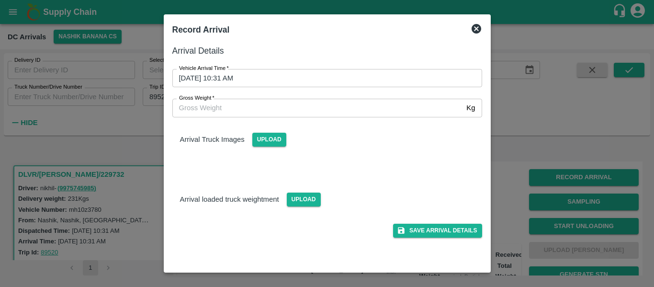
click at [220, 82] on input "06/10/2025 10:31 AM" at bounding box center [323, 78] width 303 height 18
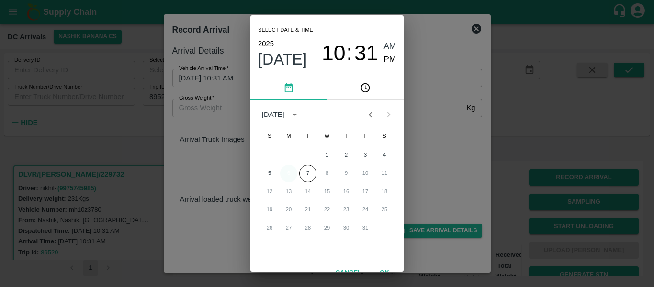
click at [290, 177] on button "6" at bounding box center [288, 173] width 17 height 17
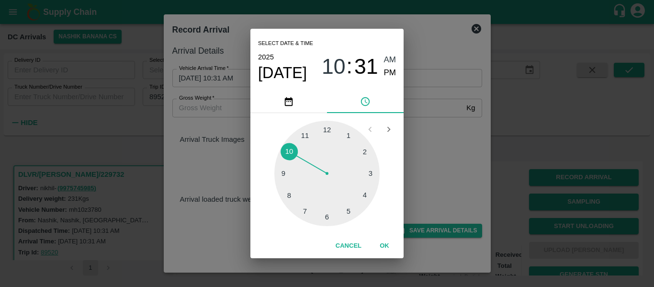
click at [294, 191] on div at bounding box center [326, 173] width 105 height 105
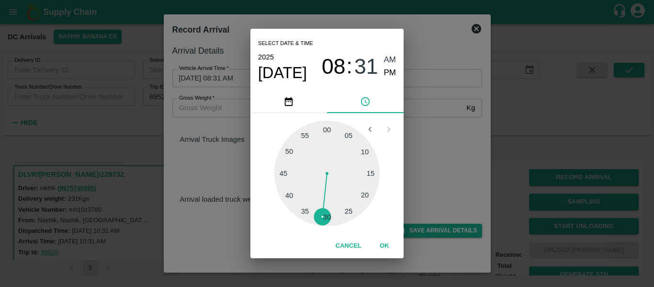
click at [366, 197] on div at bounding box center [326, 173] width 105 height 105
click at [388, 77] on span "PM" at bounding box center [390, 73] width 12 height 13
type input "06/10/2025 08:20 PM"
click at [388, 242] on button "OK" at bounding box center [384, 245] width 31 height 17
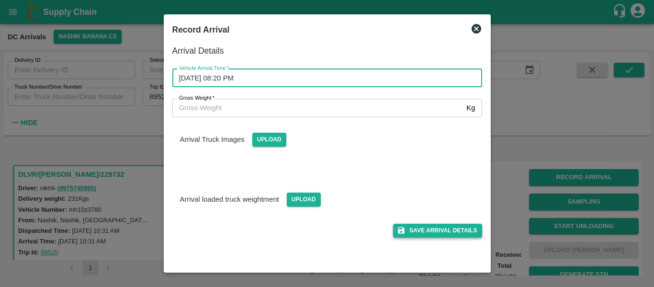
click at [424, 230] on button "Save Arrival Details" at bounding box center [437, 230] width 89 height 14
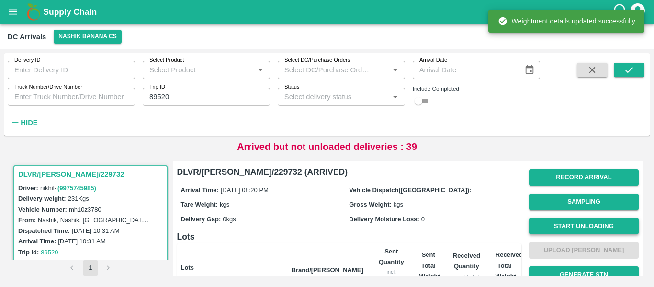
click at [591, 228] on button "Start Unloading" at bounding box center [584, 226] width 110 height 17
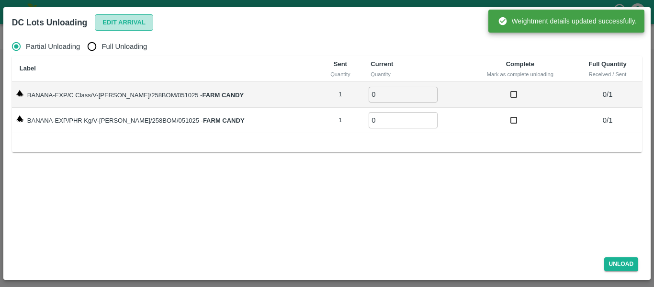
click at [109, 27] on button "Edit Arrival" at bounding box center [124, 22] width 58 height 17
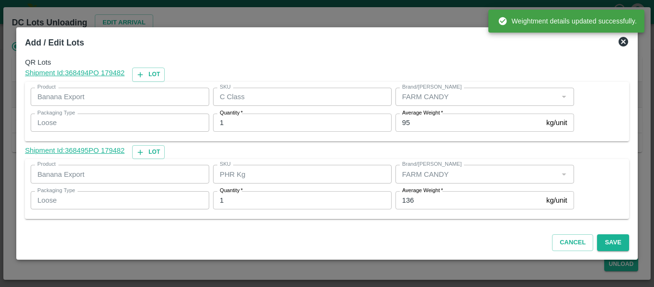
click at [419, 198] on input "136" at bounding box center [468, 200] width 147 height 18
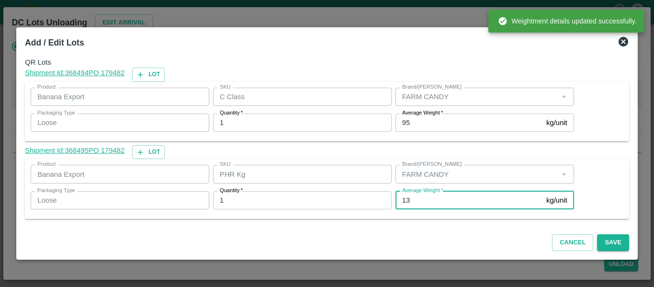
type input "1"
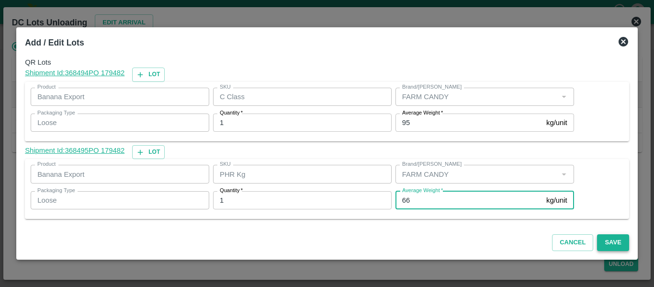
type input "66"
click at [611, 245] on button "Save" at bounding box center [613, 242] width 32 height 17
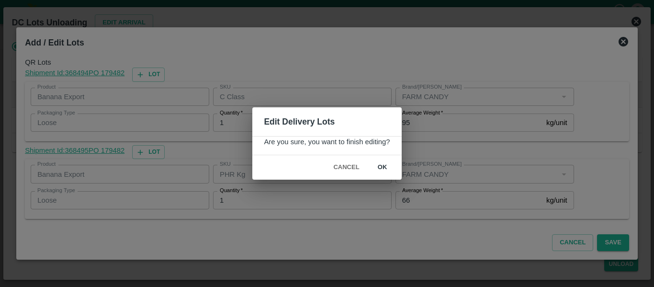
click at [378, 164] on button "ok" at bounding box center [382, 167] width 31 height 17
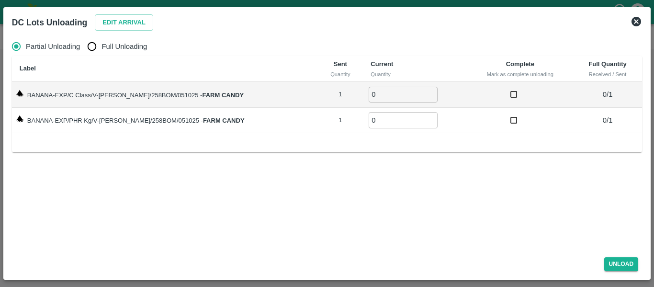
click at [108, 53] on label "Full Unloading" at bounding box center [114, 46] width 65 height 19
click at [101, 53] on input "Full Unloading" at bounding box center [91, 46] width 19 height 19
radio input "true"
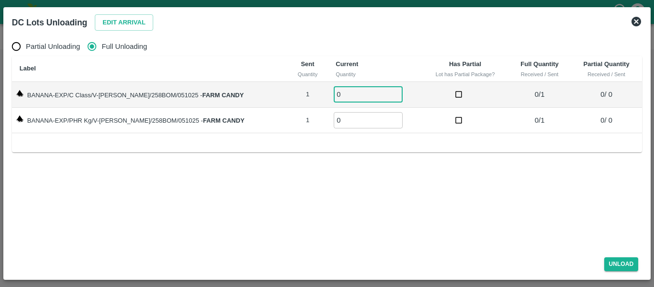
click at [384, 90] on input "0" at bounding box center [368, 95] width 69 height 16
type input "1"
click at [384, 91] on input "1" at bounding box center [368, 95] width 69 height 16
type input "1"
click at [385, 118] on input "1" at bounding box center [368, 120] width 69 height 16
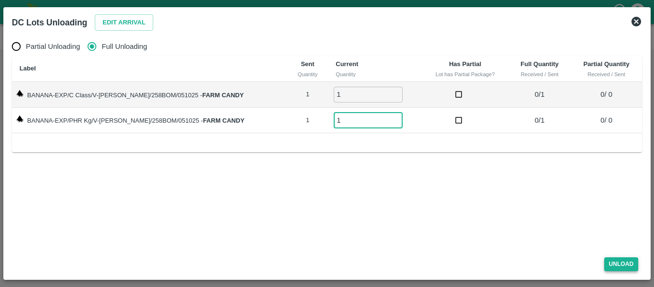
click at [620, 267] on button "Unload" at bounding box center [621, 264] width 34 height 14
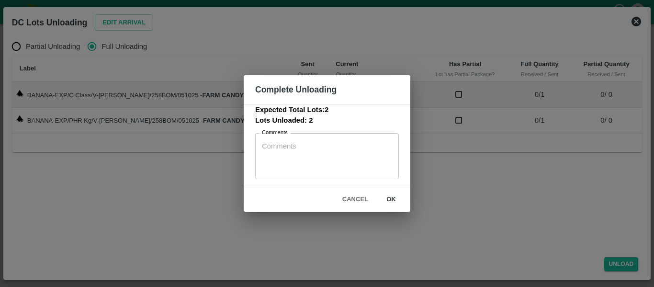
click at [393, 199] on button "ok" at bounding box center [391, 199] width 31 height 17
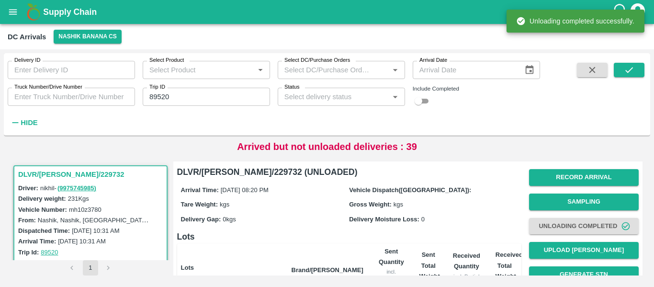
scroll to position [114, 0]
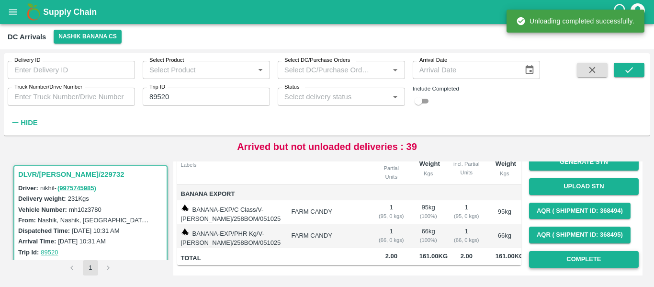
click at [569, 258] on button "Complete" at bounding box center [584, 259] width 110 height 17
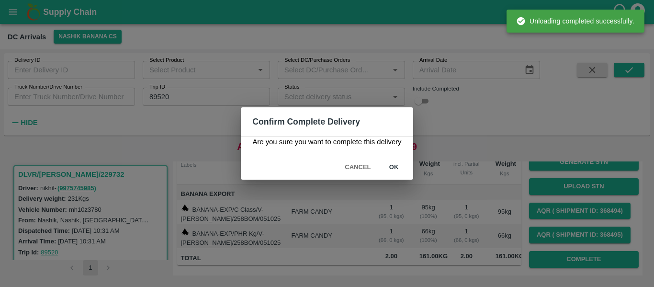
click at [399, 166] on button "ok" at bounding box center [394, 167] width 31 height 17
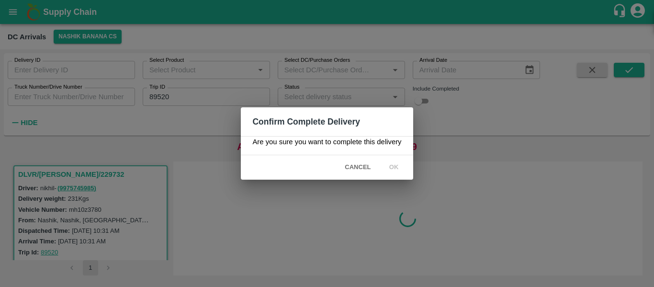
scroll to position [0, 0]
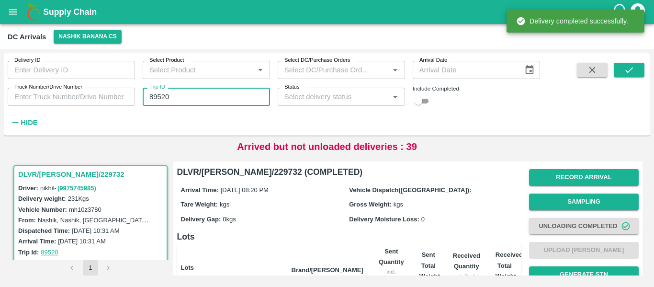
click at [172, 96] on input "89520" at bounding box center [206, 97] width 127 height 18
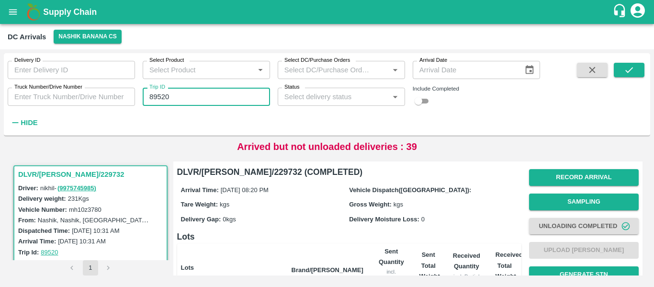
paste input "text"
type input "89525"
click at [621, 67] on button "submit" at bounding box center [629, 70] width 31 height 14
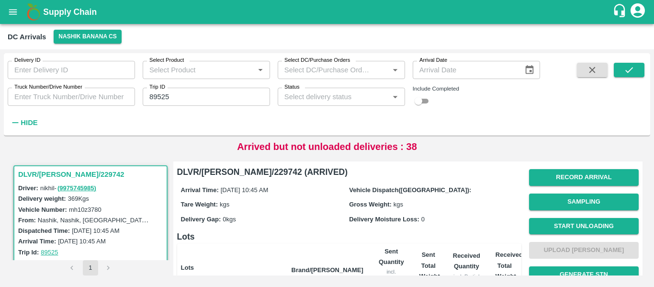
click at [549, 168] on div "Record Arrival Sampling Start Unloading Upload Tare Weight Generate STN Upload …" at bounding box center [584, 274] width 110 height 219
click at [551, 182] on button "Record Arrival" at bounding box center [584, 177] width 110 height 17
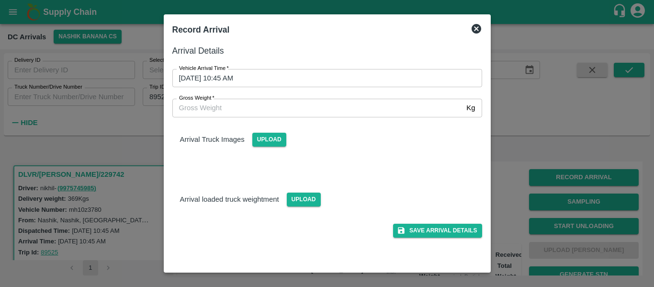
click at [268, 73] on input "06/10/2025 10:45 AM" at bounding box center [323, 78] width 303 height 18
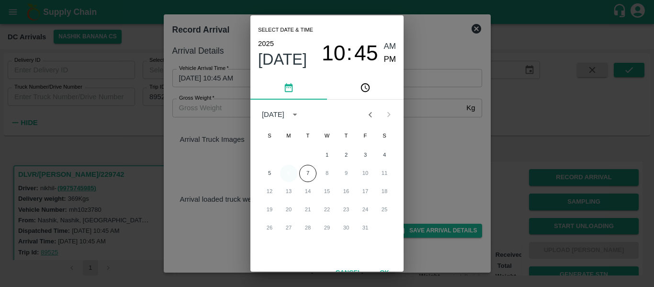
click at [289, 170] on button "6" at bounding box center [288, 173] width 17 height 17
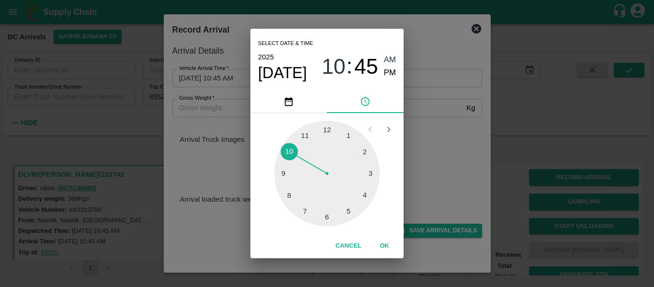
click at [345, 211] on div at bounding box center [326, 173] width 105 height 105
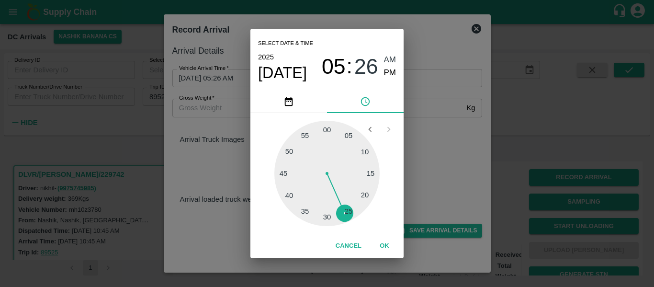
click at [328, 75] on span "05" at bounding box center [334, 66] width 24 height 25
click at [287, 193] on div at bounding box center [326, 173] width 105 height 105
click at [366, 148] on div at bounding box center [326, 173] width 105 height 105
click at [387, 69] on span "PM" at bounding box center [390, 73] width 12 height 13
type input "06/10/2025 08:10 PM"
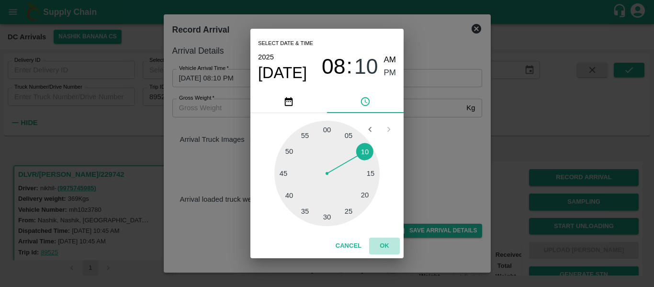
click at [386, 244] on button "OK" at bounding box center [384, 245] width 31 height 17
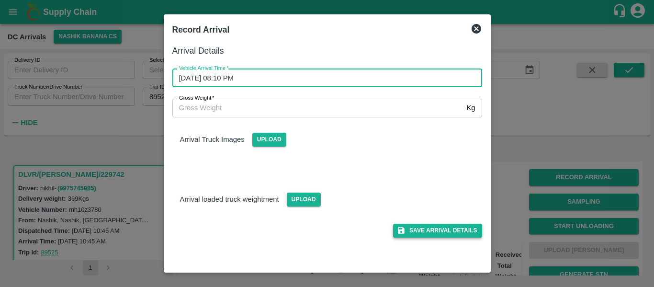
click at [436, 234] on button "Save Arrival Details" at bounding box center [437, 230] width 89 height 14
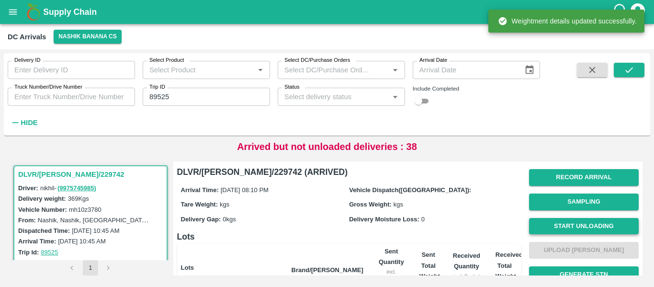
click at [587, 230] on button "Start Unloading" at bounding box center [584, 226] width 110 height 17
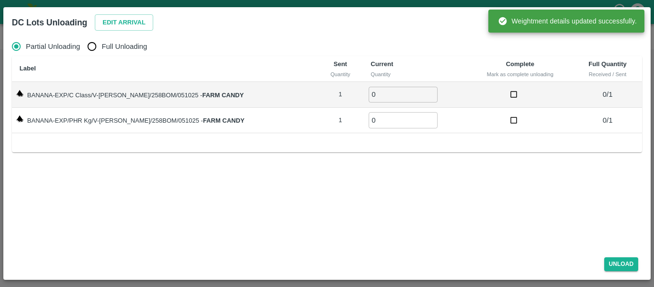
click at [140, 34] on div "Partial Unloading Full Unloading Label Sent Quantity Current Quantity Complete …" at bounding box center [326, 141] width 637 height 216
click at [126, 23] on button "Edit Arrival" at bounding box center [124, 22] width 58 height 17
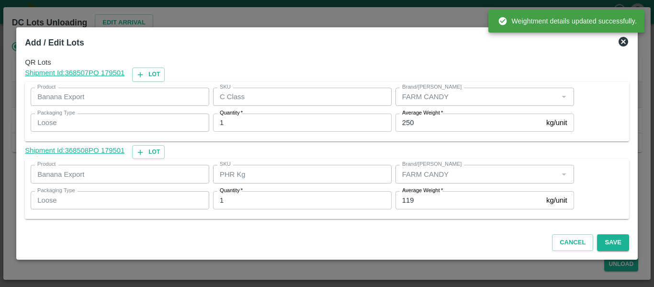
click at [424, 191] on label "Average Weight   *" at bounding box center [422, 191] width 41 height 8
click at [424, 191] on input "119" at bounding box center [468, 200] width 147 height 18
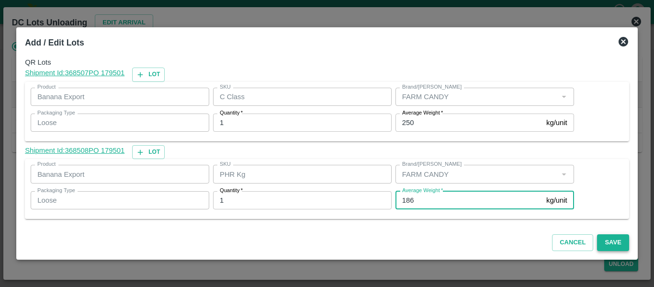
type input "186"
click at [611, 241] on button "Save" at bounding box center [613, 242] width 32 height 17
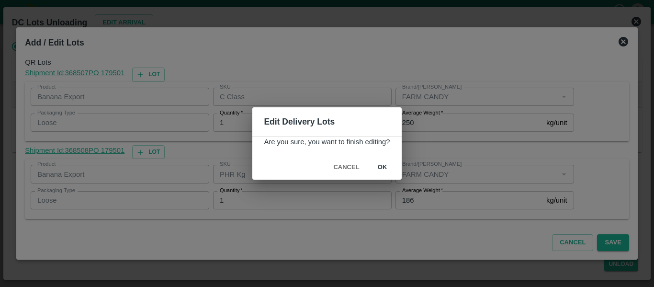
click at [384, 166] on button "ok" at bounding box center [382, 167] width 31 height 17
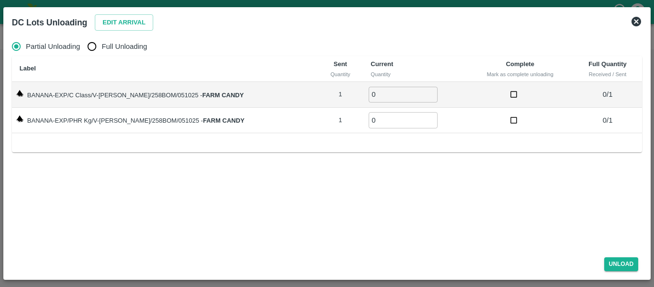
click at [110, 51] on span "Full Unloading" at bounding box center [123, 46] width 45 height 11
click at [101, 51] on input "Full Unloading" at bounding box center [91, 46] width 19 height 19
radio input "true"
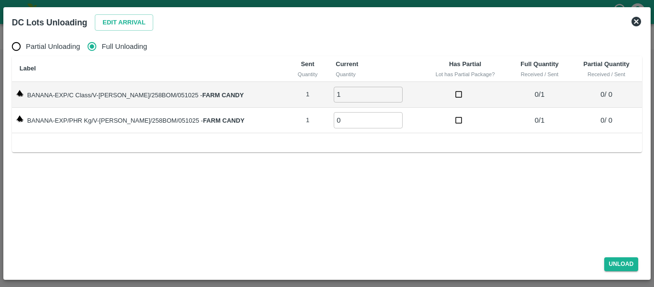
type input "1"
click at [386, 91] on input "1" at bounding box center [368, 95] width 69 height 16
type input "1"
click at [385, 118] on input "1" at bounding box center [368, 120] width 69 height 16
click at [626, 261] on button "Unload" at bounding box center [621, 264] width 34 height 14
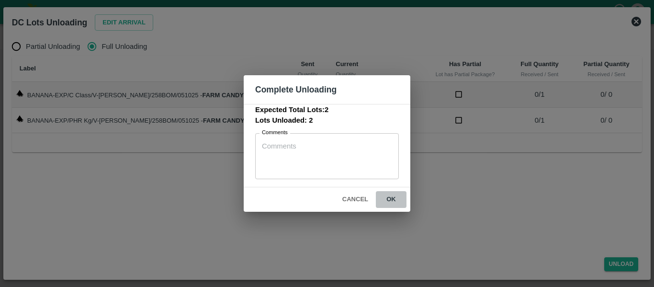
click at [388, 198] on button "ok" at bounding box center [391, 199] width 31 height 17
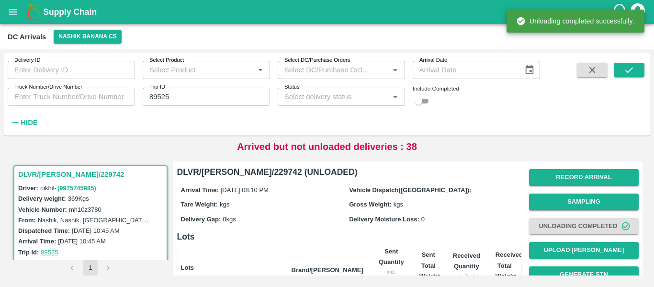
scroll to position [132, 0]
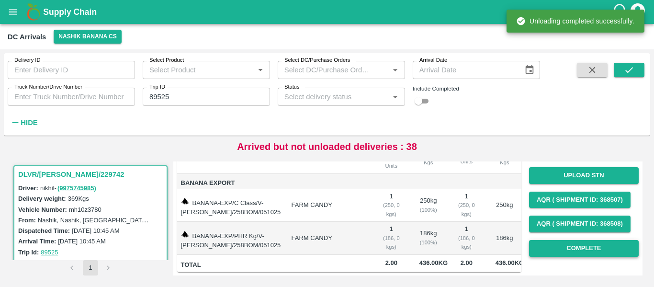
click at [580, 240] on button "Complete" at bounding box center [584, 248] width 110 height 17
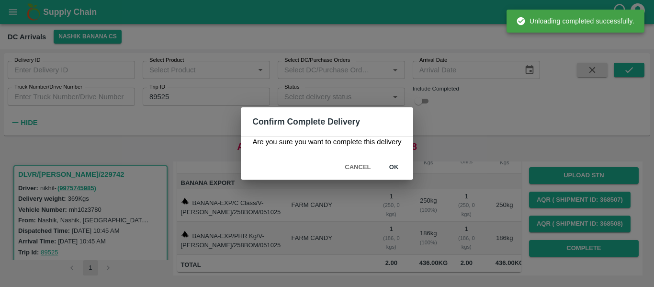
click at [405, 167] on button "ok" at bounding box center [394, 167] width 31 height 17
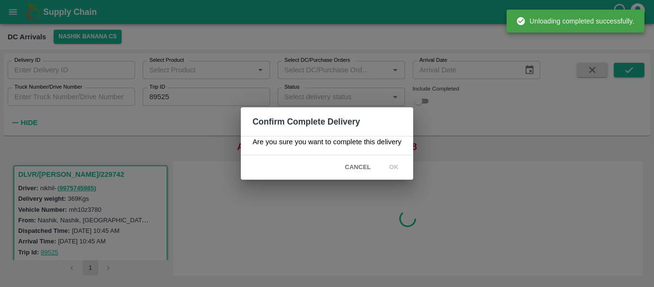
scroll to position [0, 0]
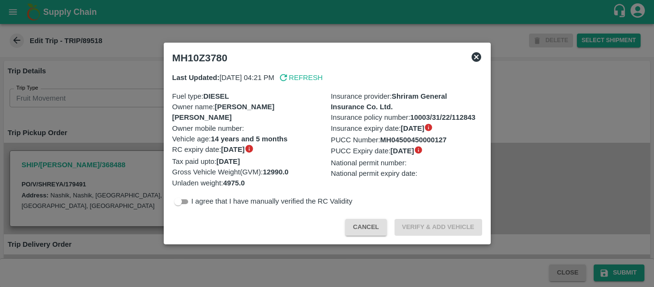
click at [89, 133] on div at bounding box center [327, 143] width 654 height 287
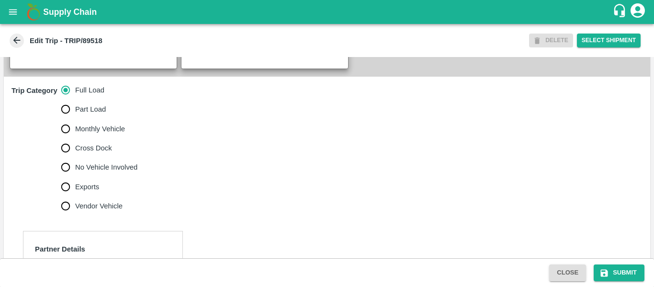
scroll to position [268, 0]
click at [126, 173] on span "No Vehicle Involved" at bounding box center [106, 167] width 62 height 11
click at [75, 177] on input "No Vehicle Involved" at bounding box center [65, 167] width 19 height 19
radio input "true"
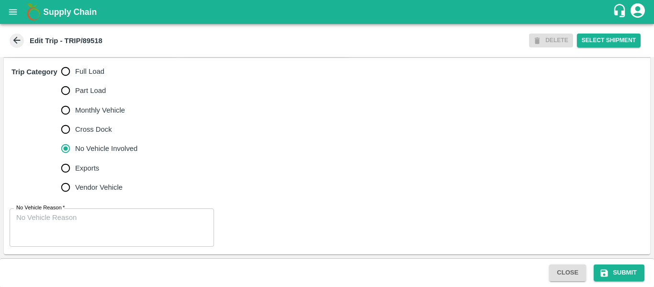
click at [92, 222] on textarea "No Vehicle Reason   *" at bounding box center [111, 227] width 191 height 30
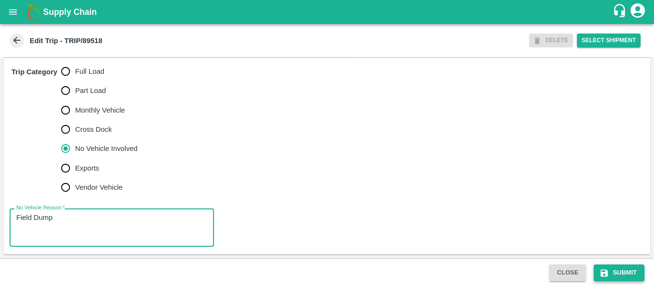
type textarea "Field Dump"
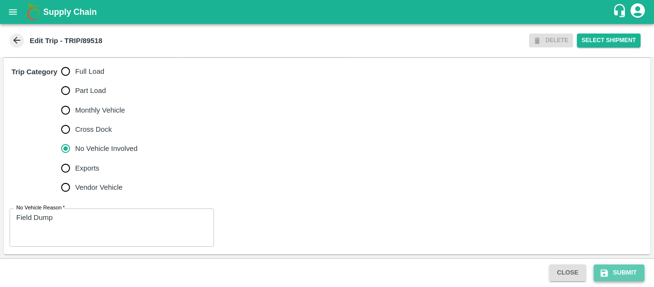
click at [603, 272] on icon "submit" at bounding box center [604, 272] width 7 height 7
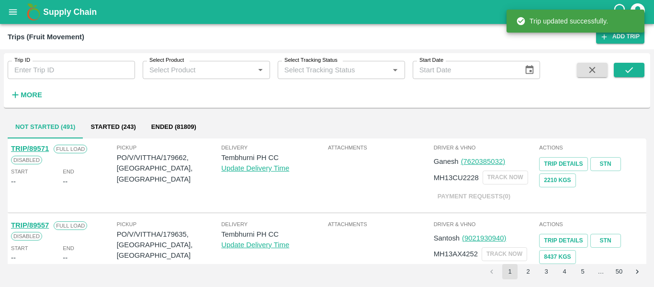
click at [57, 77] on input "Trip ID" at bounding box center [71, 70] width 127 height 18
paste input "89492"
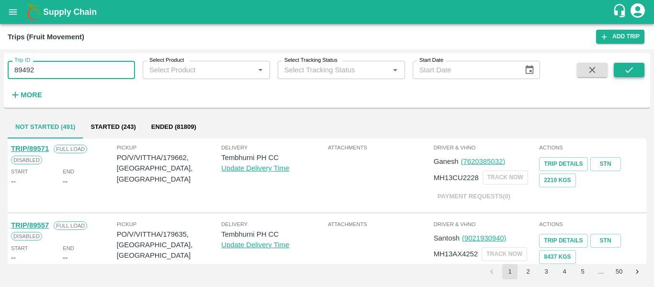
type input "89492"
click at [624, 72] on icon "submit" at bounding box center [629, 70] width 11 height 11
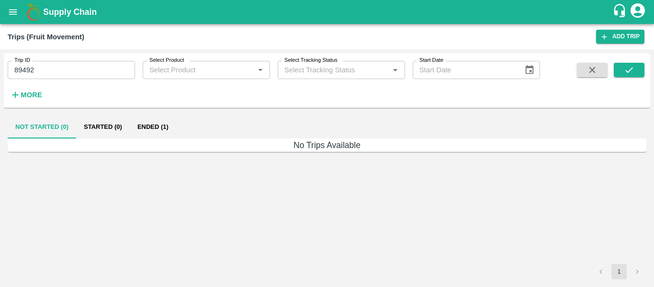
click at [149, 125] on button "Ended (1)" at bounding box center [153, 126] width 46 height 23
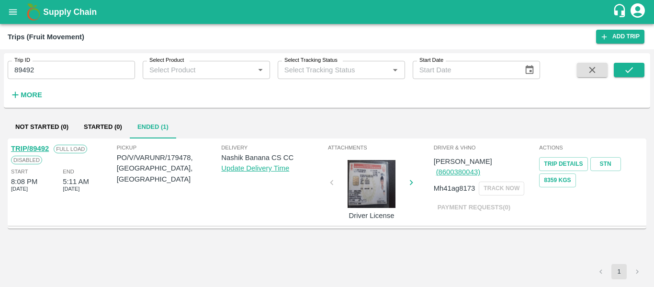
click at [39, 151] on link "TRIP/89492" at bounding box center [30, 149] width 38 height 8
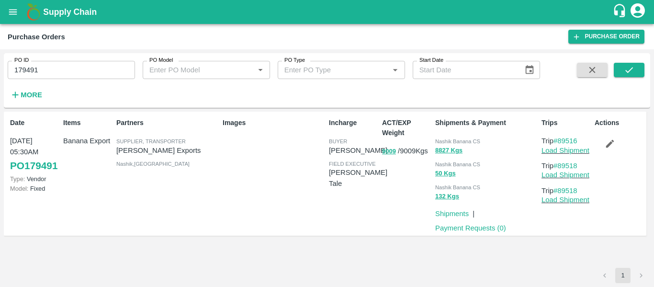
click at [64, 70] on input "179491" at bounding box center [71, 70] width 127 height 18
paste input "text"
type input "179478"
click at [625, 72] on icon "submit" at bounding box center [629, 70] width 11 height 11
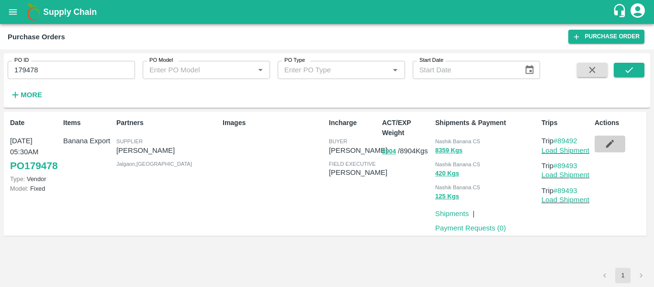
click at [609, 144] on icon "button" at bounding box center [610, 144] width 8 height 8
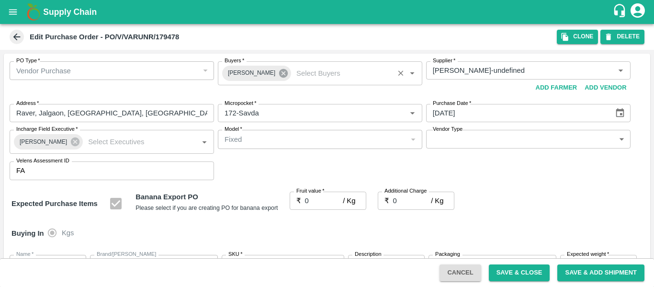
click at [279, 75] on icon at bounding box center [283, 73] width 9 height 9
click at [254, 72] on input "Buyers   *" at bounding box center [312, 70] width 183 height 12
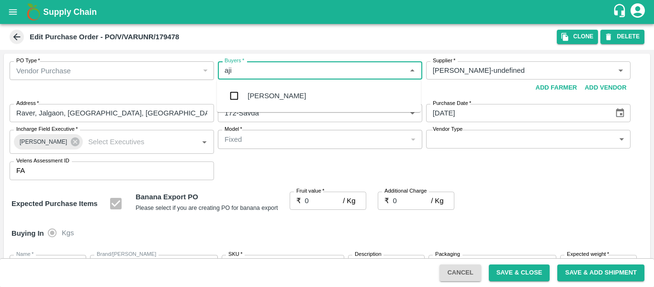
type input "ajit"
click at [255, 89] on div "Ajit Otari" at bounding box center [319, 95] width 204 height 25
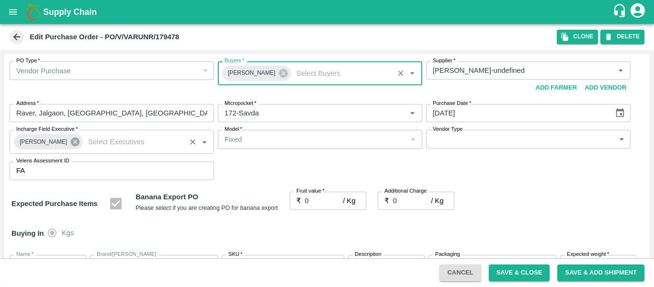
click at [71, 141] on icon at bounding box center [75, 141] width 11 height 11
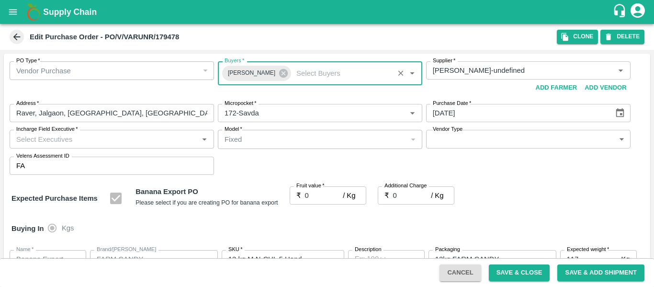
click at [43, 142] on input "Incharge Field Executive   *" at bounding box center [103, 139] width 183 height 12
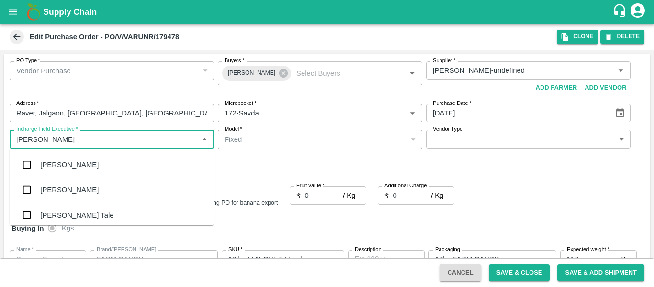
type input "jayd"
click at [47, 167] on div "jaydip Tale" at bounding box center [76, 164] width 73 height 11
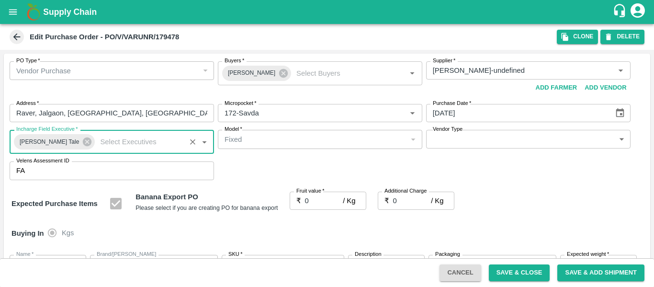
click at [317, 201] on input "0" at bounding box center [324, 200] width 38 height 18
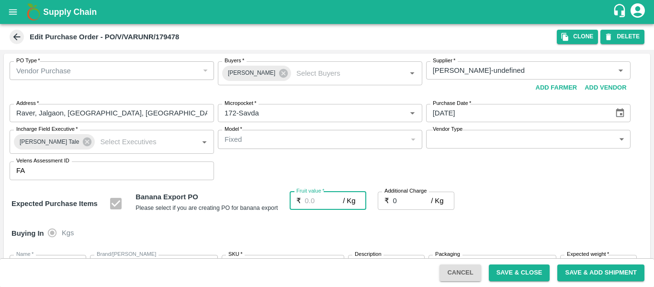
type input "1"
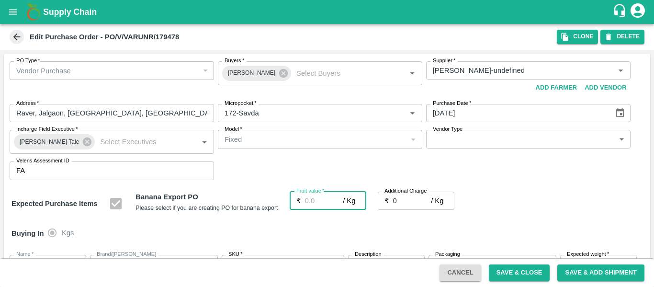
type input "1"
type input "17"
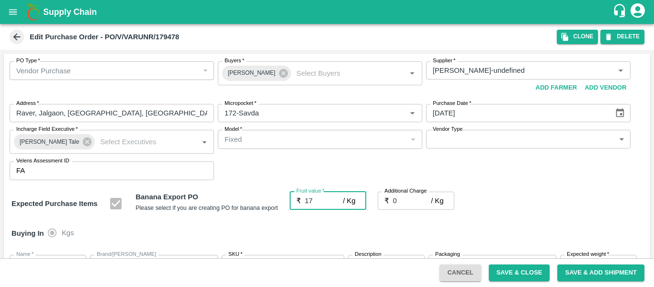
type input "17"
type input "17.5"
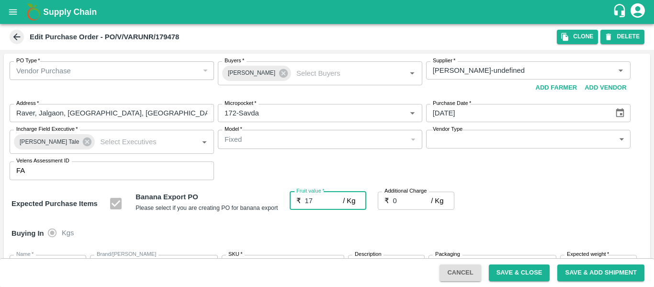
type input "17.5"
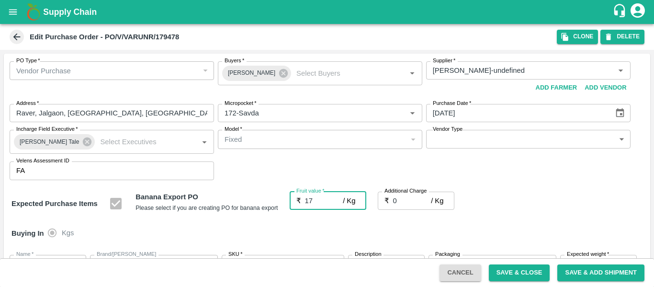
type input "17.5"
click at [413, 202] on input "0" at bounding box center [412, 200] width 38 height 18
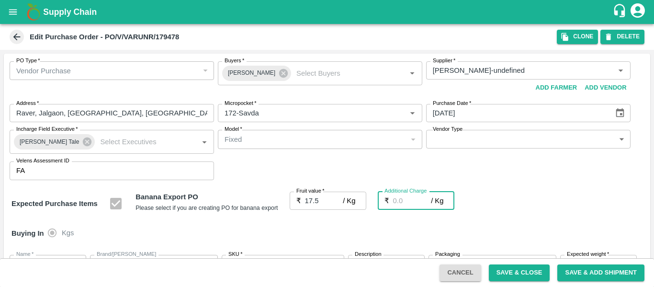
type input "2"
type input "19.5"
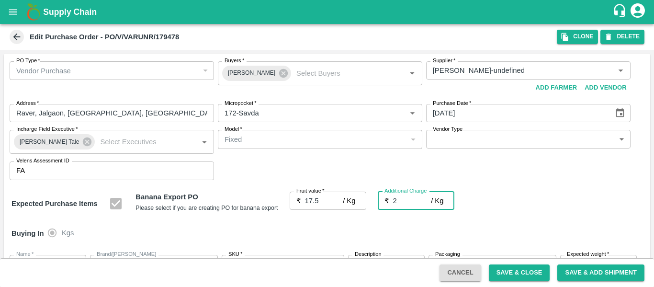
type input "2.7"
type input "20.2"
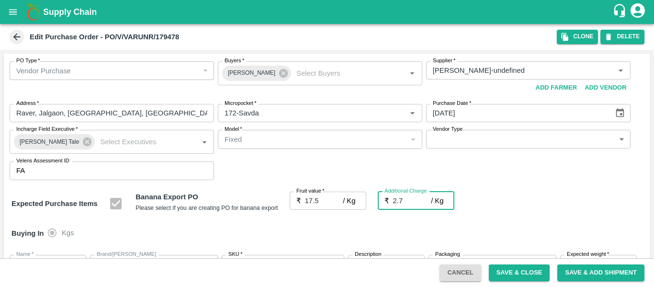
type input "2.75"
type input "20.25"
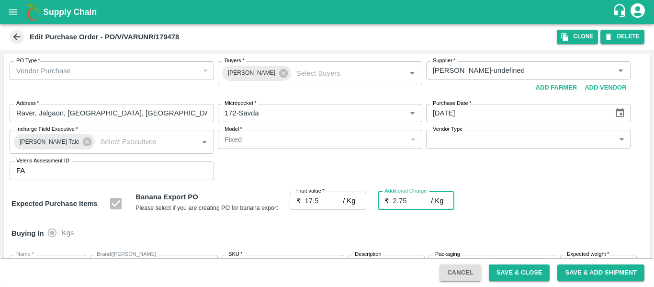
type input "2.75"
click at [549, 196] on div "Expected Purchase Items Banana Export PO Please select if you are creating PO f…" at bounding box center [326, 203] width 631 height 24
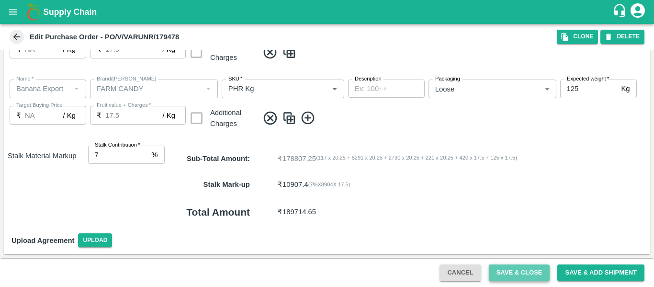
click at [522, 272] on button "Save & Close" at bounding box center [519, 272] width 61 height 17
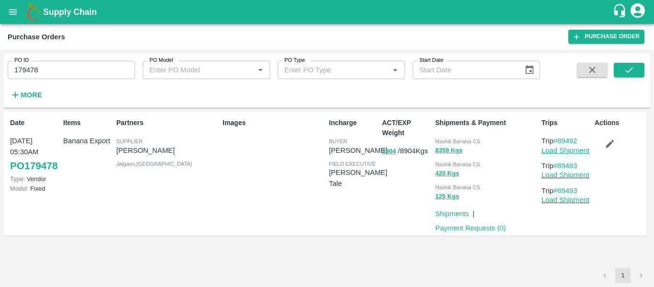
click at [546, 149] on link "Load Shipment" at bounding box center [565, 150] width 48 height 8
drag, startPoint x: 580, startPoint y: 138, endPoint x: 558, endPoint y: 140, distance: 22.1
click at [558, 140] on p "Trip #89492" at bounding box center [565, 140] width 49 height 11
copy link "89492"
click at [31, 75] on input "179478" at bounding box center [71, 70] width 127 height 18
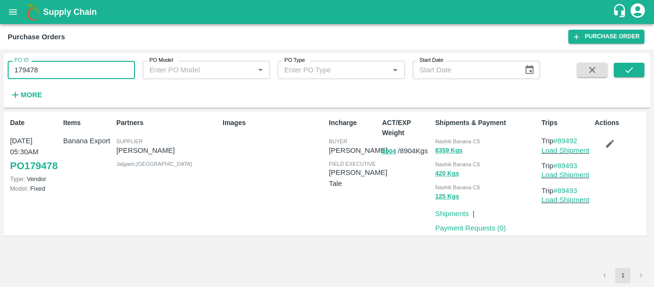
click at [31, 75] on input "179478" at bounding box center [71, 70] width 127 height 18
paste input "text"
type input "179490"
click at [617, 73] on button "submit" at bounding box center [629, 70] width 31 height 14
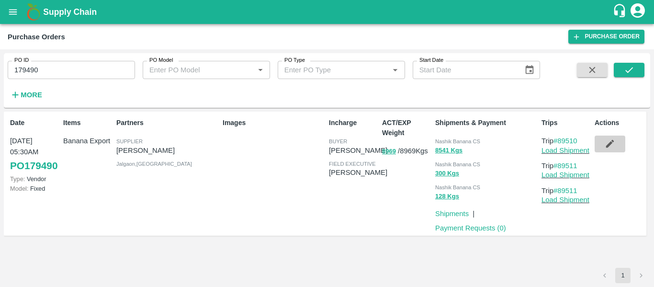
click at [608, 149] on button "button" at bounding box center [609, 143] width 31 height 16
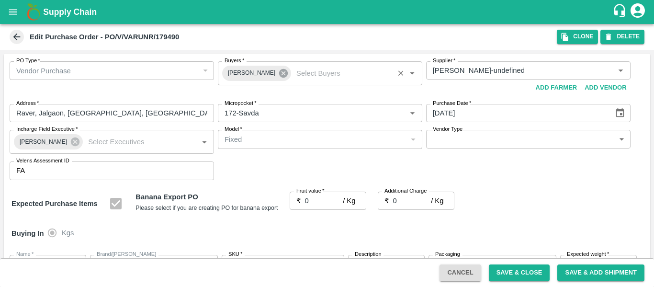
click at [279, 72] on icon at bounding box center [283, 73] width 9 height 9
click at [267, 72] on input "Buyers   *" at bounding box center [312, 70] width 183 height 12
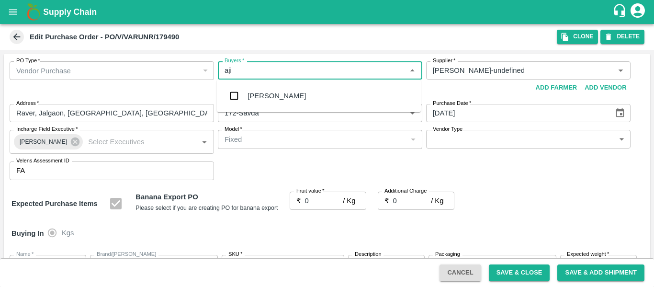
type input "ajit"
click at [268, 87] on div "Ajit Otari" at bounding box center [319, 95] width 204 height 25
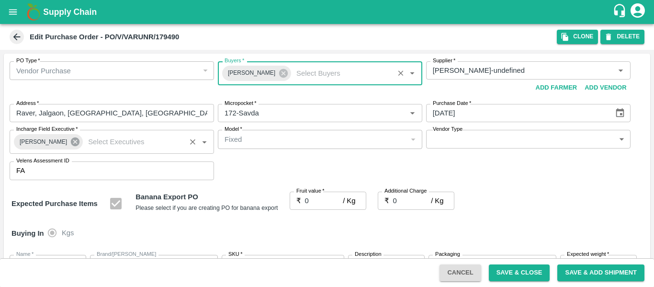
click at [71, 139] on icon at bounding box center [75, 141] width 9 height 9
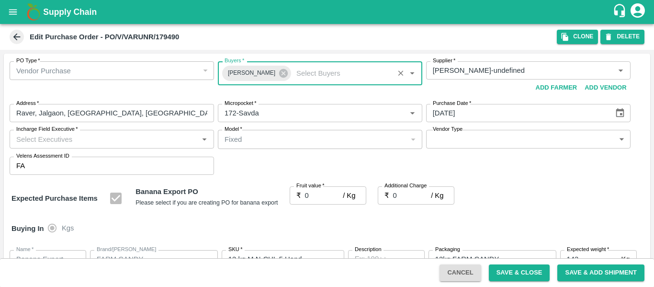
click at [70, 139] on input "Incharge Field Executive   *" at bounding box center [103, 139] width 183 height 12
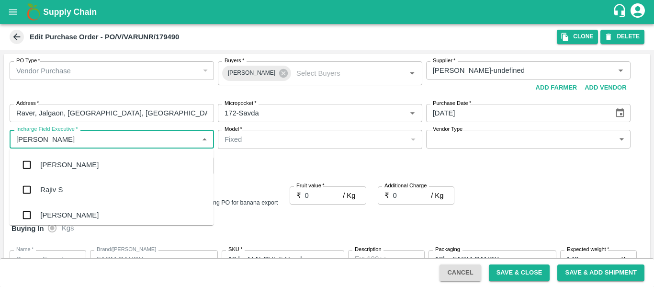
type input "jayd"
click at [72, 164] on div "jaydip Tale" at bounding box center [76, 164] width 73 height 11
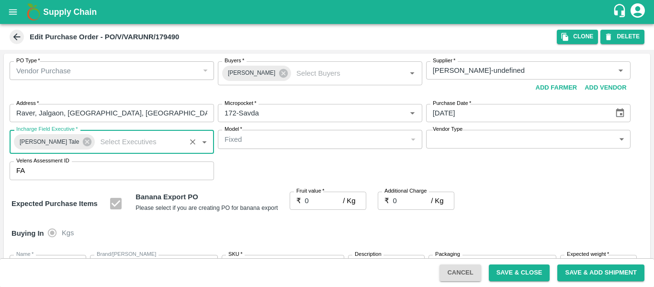
click at [322, 200] on input "0" at bounding box center [324, 200] width 38 height 18
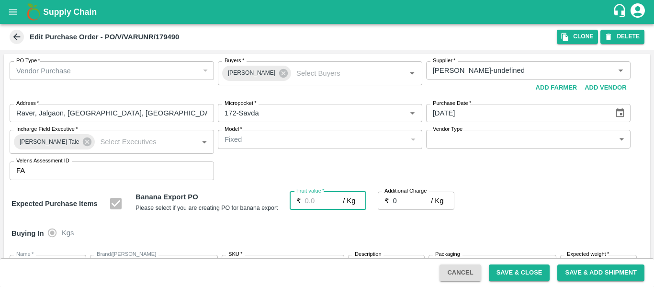
type input "1"
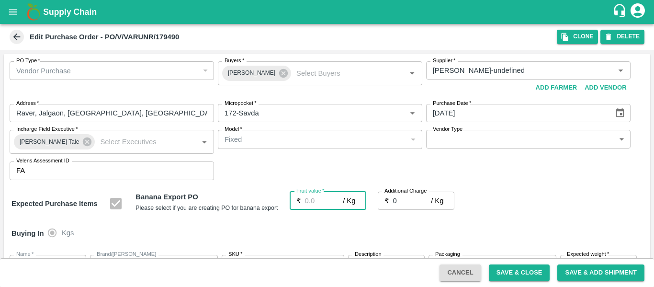
type input "1"
type input "17"
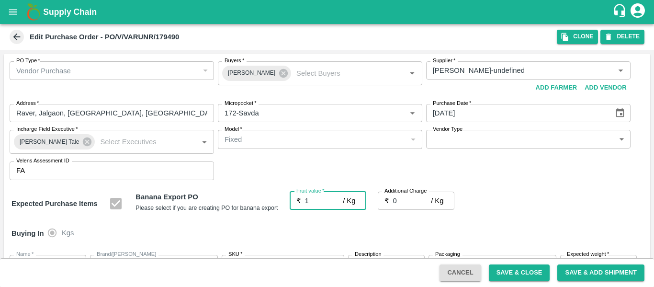
type input "17"
type input "17.5"
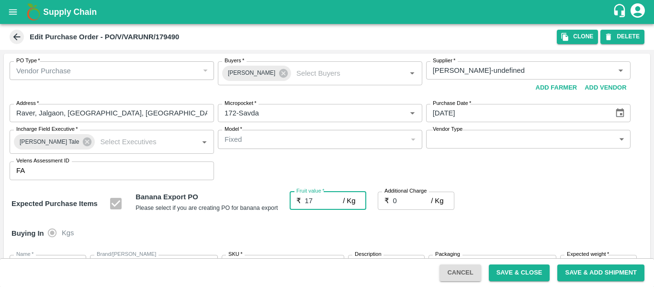
type input "17.5"
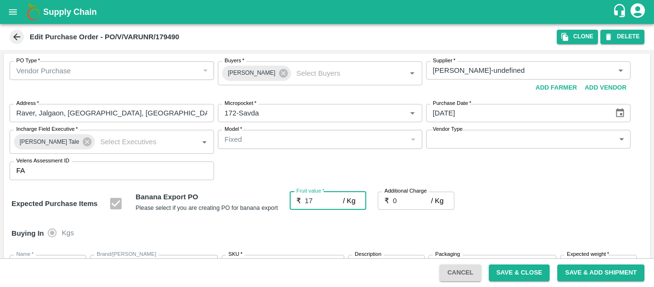
type input "17.5"
click at [406, 199] on input "0" at bounding box center [412, 200] width 38 height 18
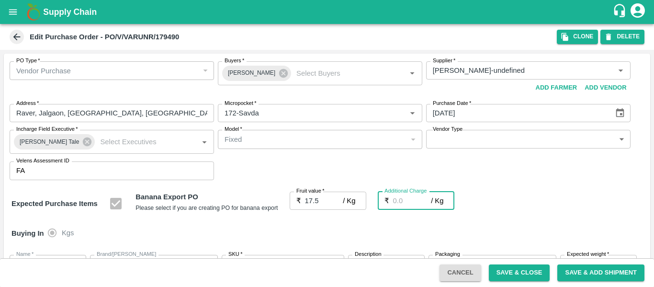
type input "2"
type input "19.5"
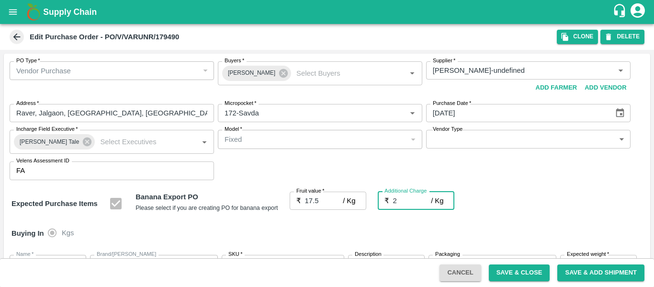
type input "2.7"
type input "20.2"
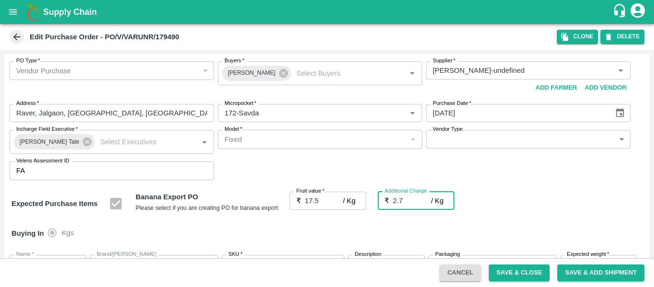
type input "2.75"
type input "20.25"
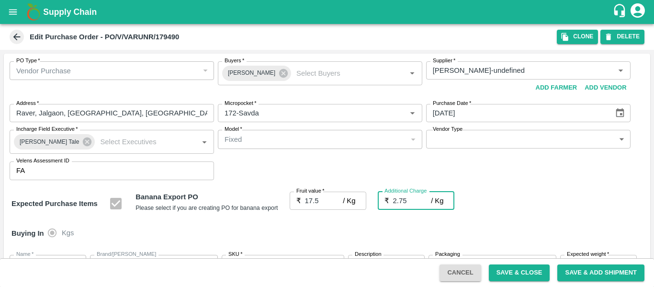
type input "2.75"
click at [531, 198] on div "Expected Purchase Items Banana Export PO Please select if you are creating PO f…" at bounding box center [326, 203] width 631 height 24
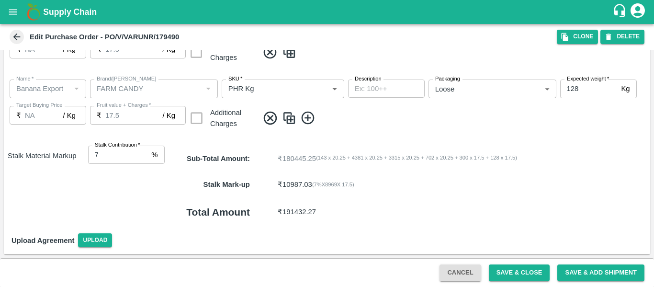
click at [510, 268] on button "Save & Close" at bounding box center [519, 272] width 61 height 17
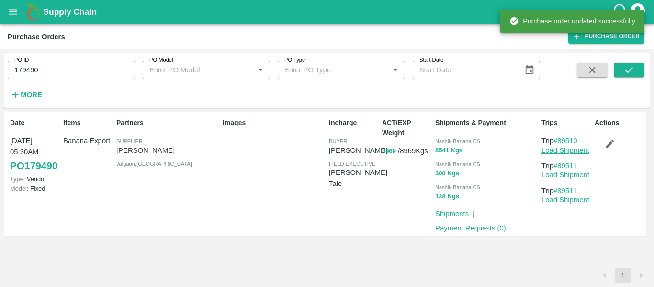
click at [554, 151] on link "Load Shipment" at bounding box center [565, 150] width 48 height 8
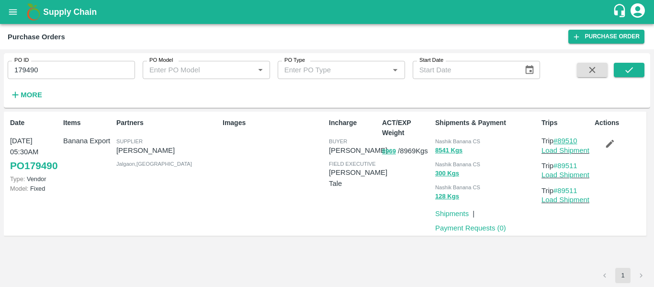
drag, startPoint x: 584, startPoint y: 143, endPoint x: 560, endPoint y: 143, distance: 23.9
click at [560, 143] on p "Trip #89510" at bounding box center [565, 140] width 49 height 11
copy link "89510"
drag, startPoint x: 580, startPoint y: 165, endPoint x: 560, endPoint y: 165, distance: 19.6
click at [560, 165] on p "Trip #89511" at bounding box center [565, 165] width 49 height 11
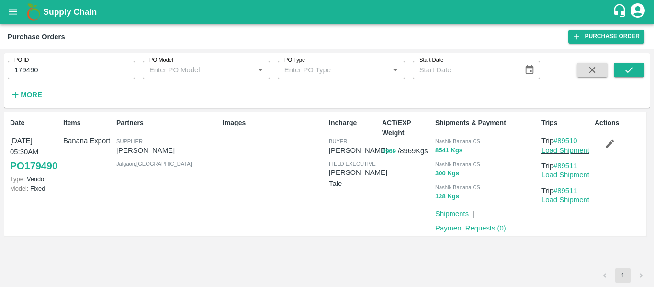
copy link "89511"
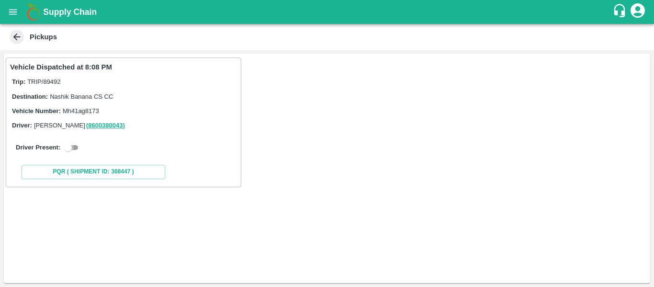
click at [73, 149] on input "checkbox" at bounding box center [68, 147] width 34 height 11
checkbox input "true"
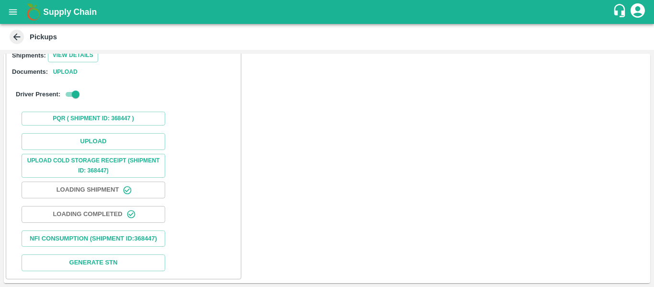
scroll to position [140, 0]
click at [106, 133] on button "Upload" at bounding box center [94, 141] width 144 height 17
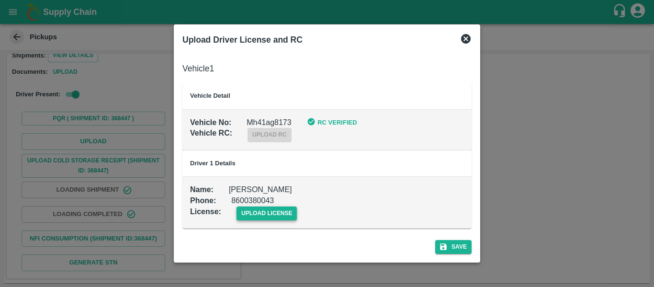
click at [277, 210] on span "upload license" at bounding box center [266, 213] width 61 height 14
click at [0, 0] on input "upload license" at bounding box center [0, 0] width 0 height 0
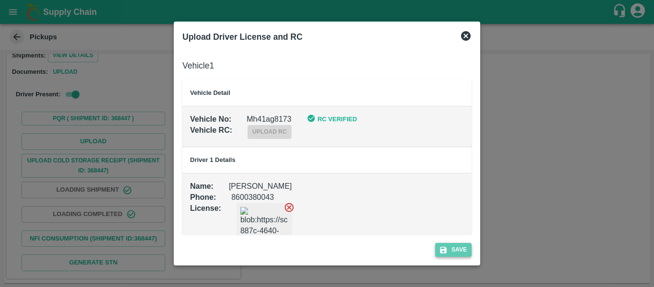
click at [469, 250] on button "Save" at bounding box center [453, 250] width 36 height 14
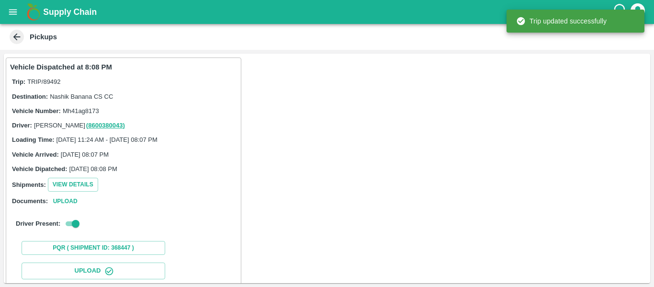
scroll to position [165, 0]
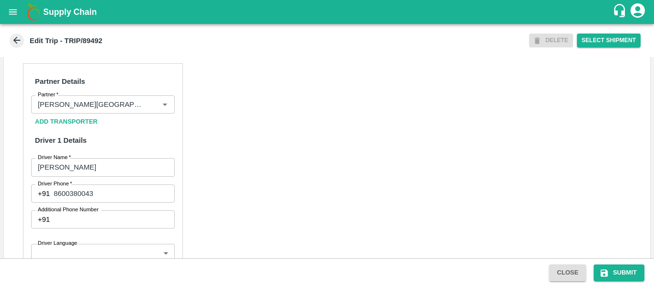
scroll to position [735, 0]
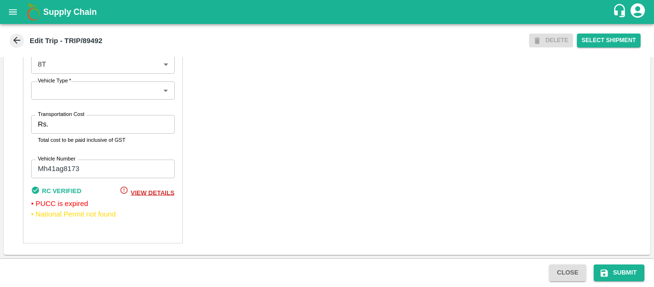
click at [55, 122] on input "Transportation Cost" at bounding box center [113, 124] width 122 height 18
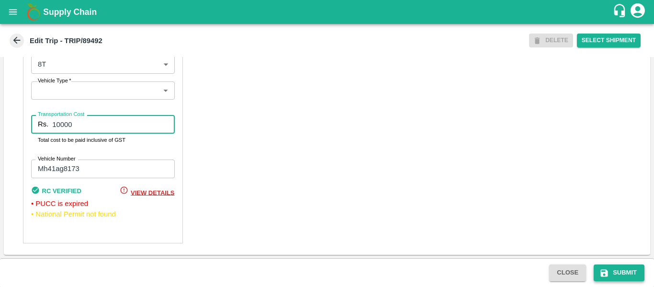
type input "10000"
click at [615, 275] on button "Submit" at bounding box center [618, 272] width 51 height 17
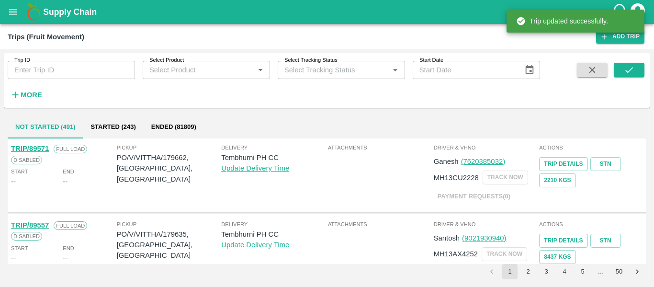
click at [52, 72] on input "Trip ID" at bounding box center [71, 70] width 127 height 18
paste input "89510"
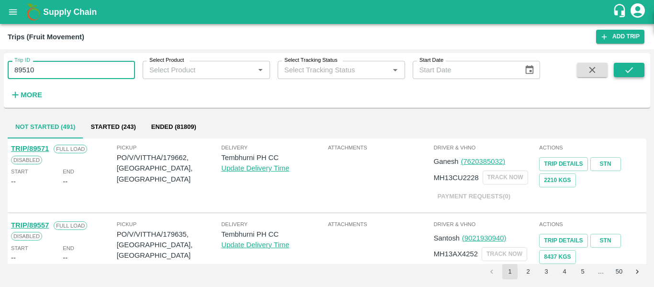
type input "89510"
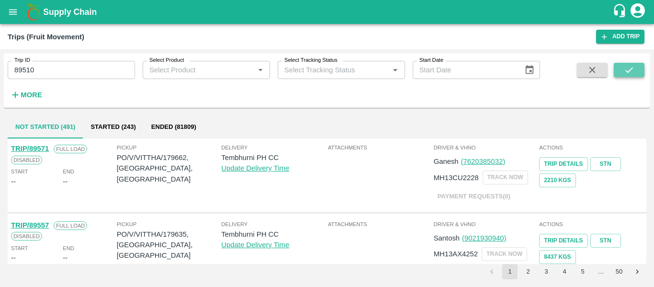
click at [620, 69] on button "submit" at bounding box center [629, 70] width 31 height 14
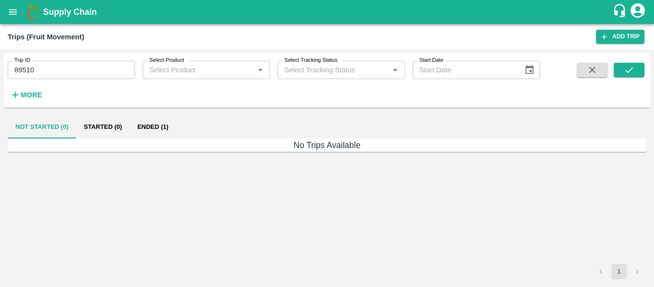
click at [157, 125] on button "Ended (1)" at bounding box center [153, 126] width 46 height 23
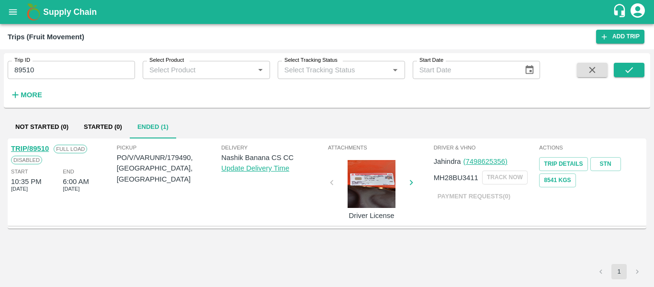
click at [41, 148] on link "TRIP/89510" at bounding box center [30, 149] width 38 height 8
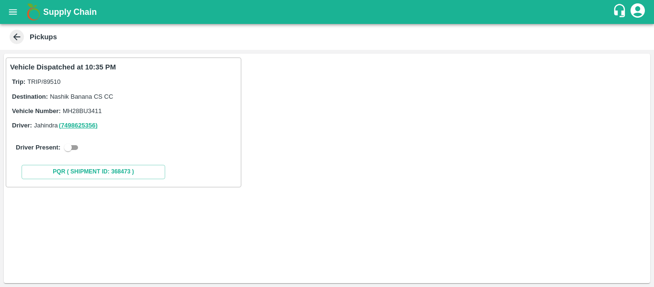
click at [78, 152] on input "checkbox" at bounding box center [68, 147] width 34 height 11
checkbox input "true"
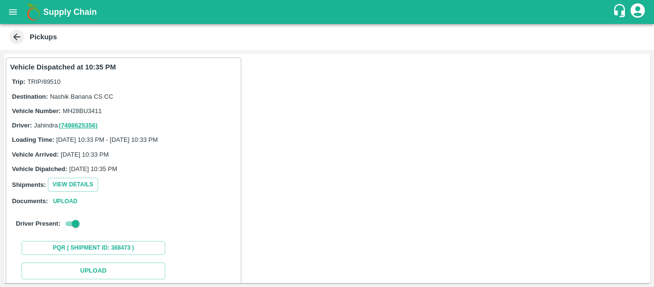
scroll to position [140, 0]
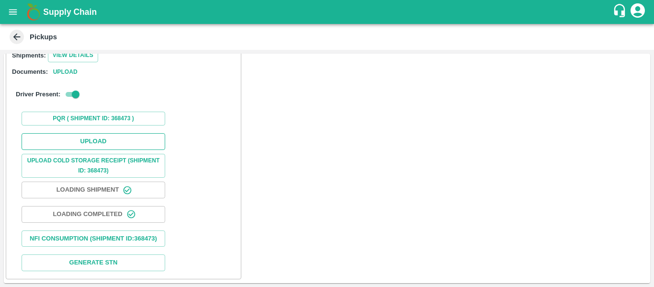
click at [92, 133] on button "Upload" at bounding box center [94, 141] width 144 height 17
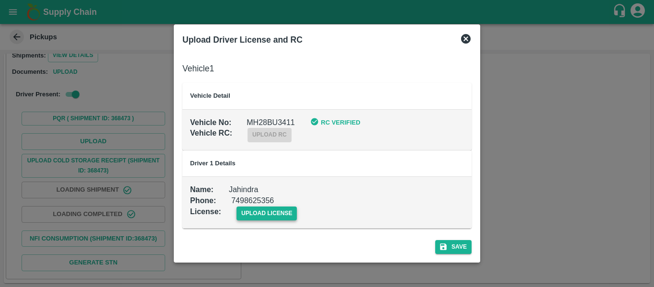
click at [265, 215] on span "upload license" at bounding box center [266, 213] width 61 height 14
click at [0, 0] on input "upload license" at bounding box center [0, 0] width 0 height 0
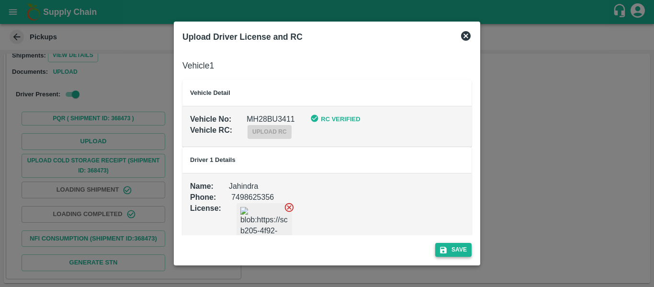
click at [455, 247] on button "Save" at bounding box center [453, 250] width 36 height 14
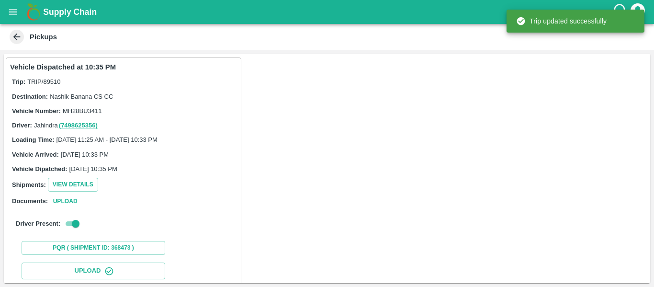
scroll to position [165, 0]
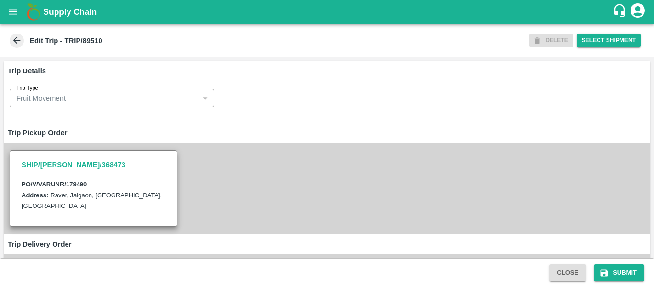
scroll to position [715, 0]
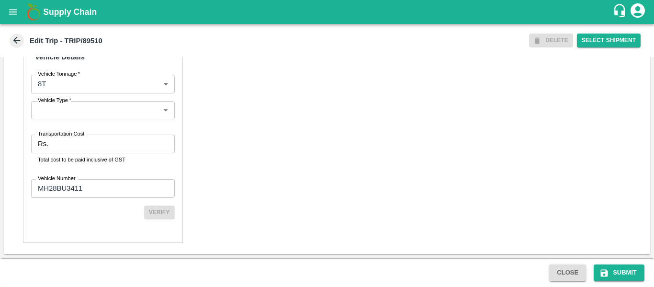
click at [102, 145] on input "Transportation Cost" at bounding box center [113, 143] width 122 height 18
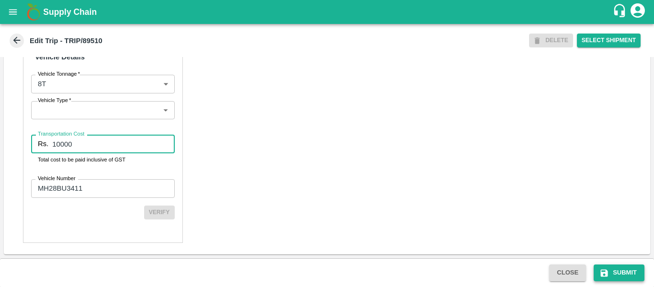
type input "10000"
click at [602, 269] on icon "submit" at bounding box center [604, 272] width 7 height 7
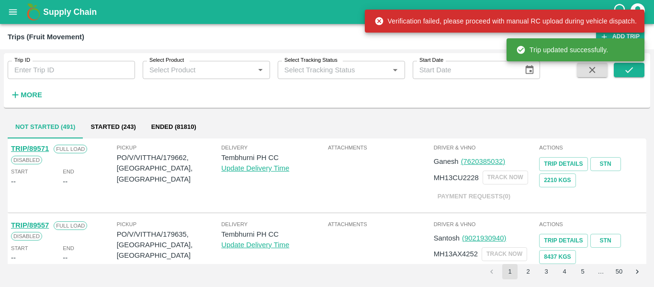
click at [76, 70] on input "Trip ID" at bounding box center [71, 70] width 127 height 18
paste input "89511"
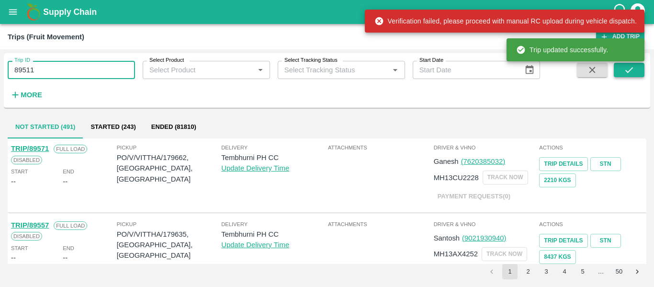
type input "89511"
click at [630, 69] on icon "submit" at bounding box center [629, 70] width 11 height 11
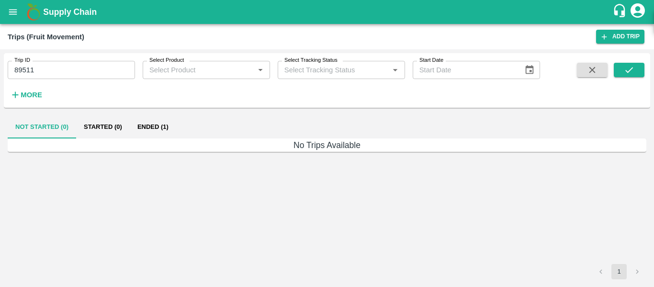
click at [150, 133] on button "Ended (1)" at bounding box center [153, 126] width 46 height 23
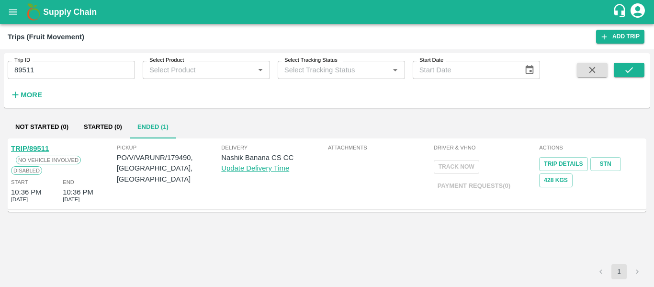
click at [36, 149] on link "TRIP/89511" at bounding box center [30, 149] width 38 height 8
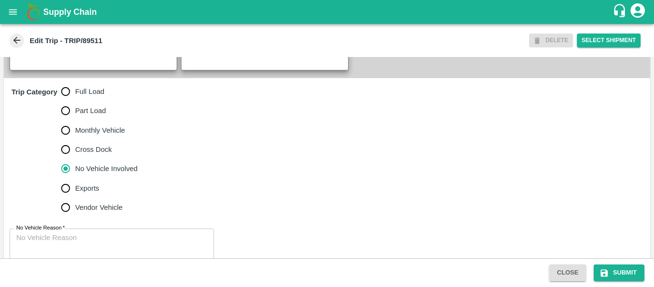
scroll to position [268, 0]
click at [91, 90] on span "Full Load" at bounding box center [89, 91] width 29 height 11
click at [75, 90] on input "Full Load" at bounding box center [65, 90] width 19 height 19
radio input "true"
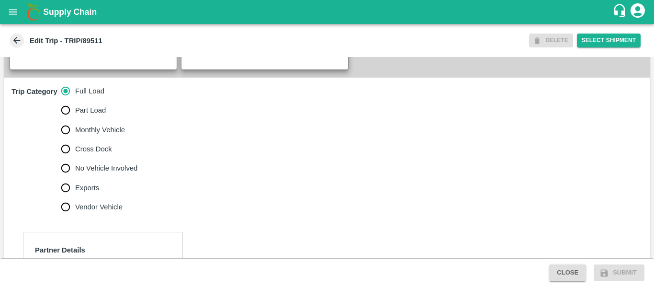
scroll to position [439, 0]
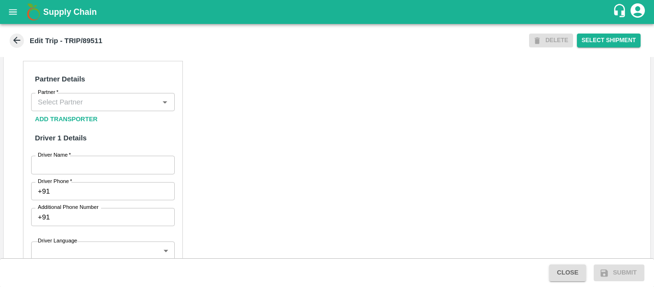
click at [117, 109] on div "Partner" at bounding box center [103, 102] width 144 height 18
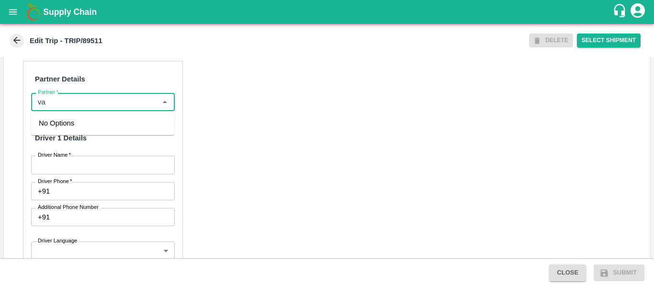
type input "v"
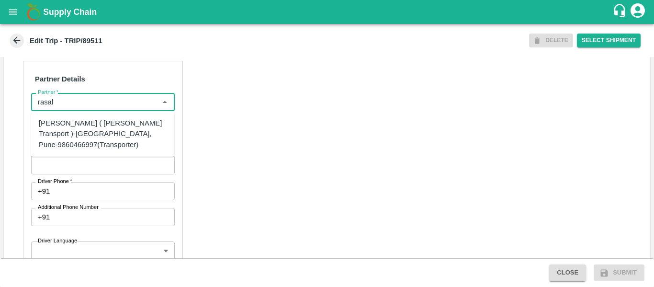
click at [116, 128] on div "[PERSON_NAME] ( [PERSON_NAME] Transport )-[GEOGRAPHIC_DATA], Pune-9860466997(Tr…" at bounding box center [103, 134] width 128 height 32
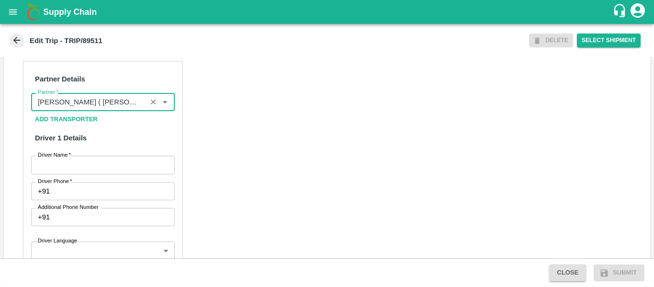
type input "[PERSON_NAME] ( [PERSON_NAME] Transport )-[GEOGRAPHIC_DATA], Pune-9860466997(Tr…"
click at [93, 154] on div "Partner Details Partner   * Partner Add Transporter Driver 1 Details Driver Nam…" at bounding box center [103, 278] width 160 height 435
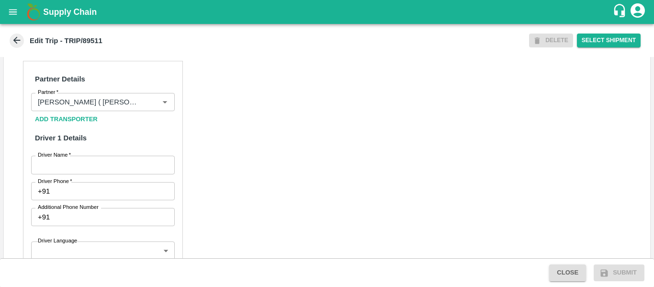
click at [94, 161] on input "Driver Name   *" at bounding box center [103, 165] width 144 height 18
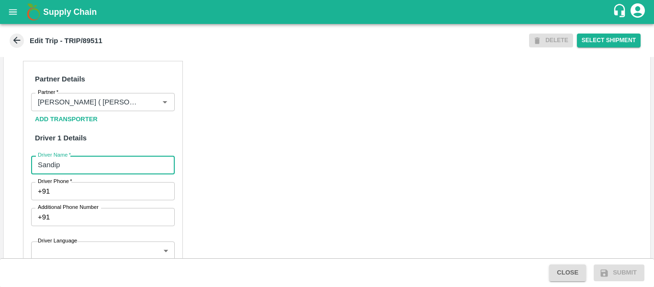
type input "Sandip"
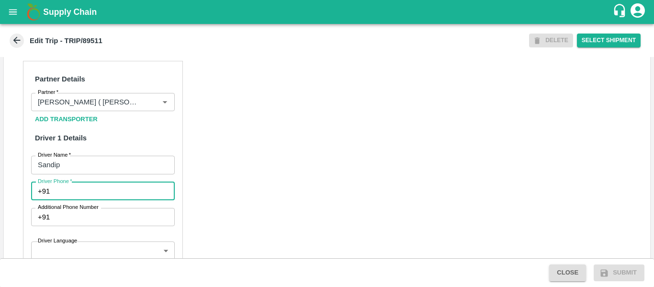
click at [95, 192] on input "Driver Phone   *" at bounding box center [114, 191] width 121 height 18
type input "9975745985"
click at [255, 206] on div "Partner Details Partner   * Partner Add Transporter Driver 1 Details Driver Nam…" at bounding box center [327, 289] width 646 height 480
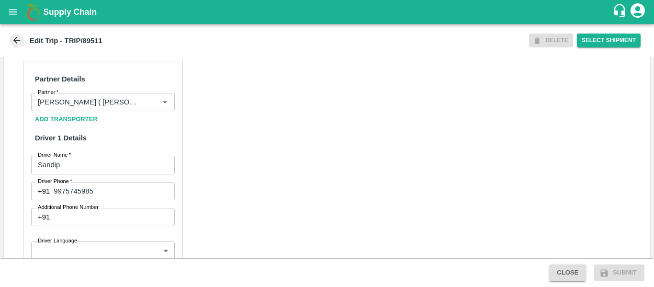
scroll to position [714, 0]
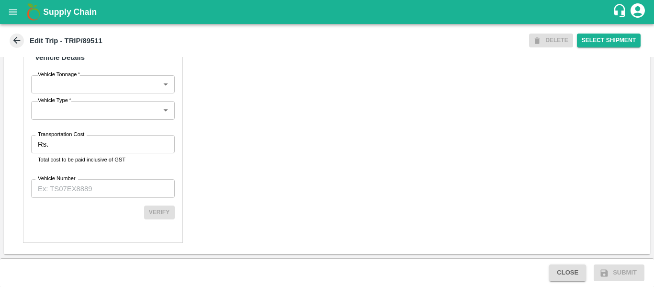
click at [87, 130] on div "Partner Details Partner   * Partner Add Transporter Driver 1 Details Driver Nam…" at bounding box center [103, 13] width 160 height 457
click at [90, 145] on input "Transportation Cost" at bounding box center [113, 144] width 122 height 18
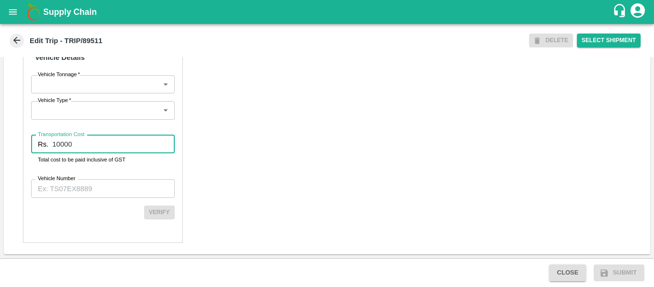
type input "10000"
click at [92, 172] on div "Partner Details Partner   * Partner Add Transporter Driver 1 Details Driver Nam…" at bounding box center [103, 13] width 160 height 457
click at [95, 190] on input "Vehicle Number" at bounding box center [103, 188] width 144 height 18
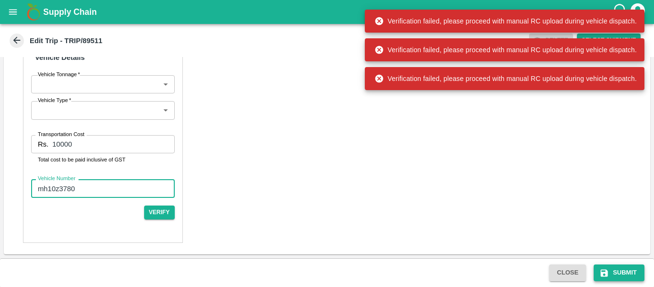
type input "mh10z3780"
click at [613, 277] on button "Submit" at bounding box center [618, 272] width 51 height 17
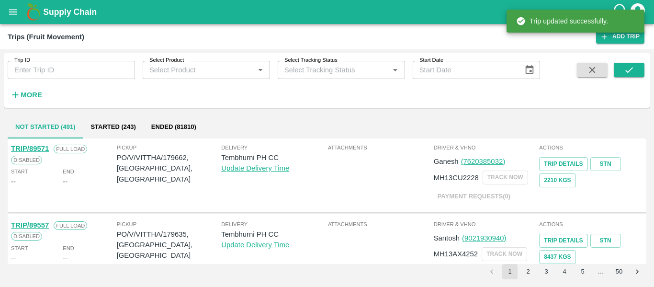
click at [89, 71] on input "Trip ID" at bounding box center [71, 70] width 127 height 18
paste input "89511"
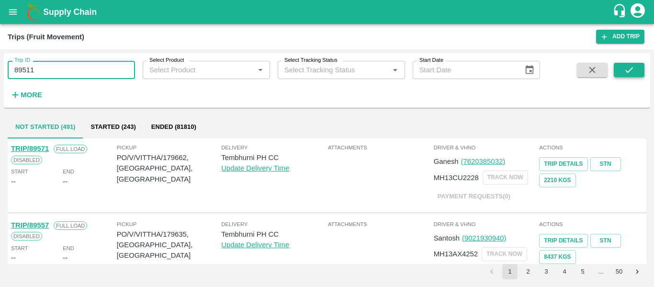
type input "89511"
click at [626, 69] on icon "submit" at bounding box center [629, 70] width 11 height 11
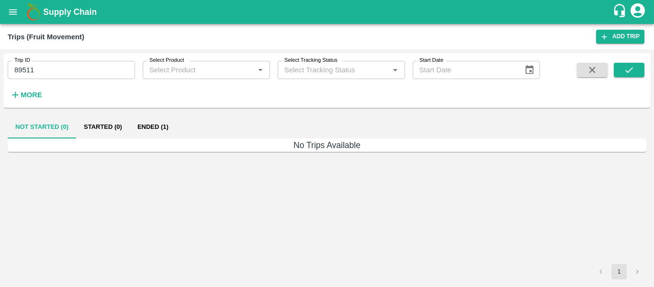
click at [153, 130] on button "Ended (1)" at bounding box center [153, 126] width 46 height 23
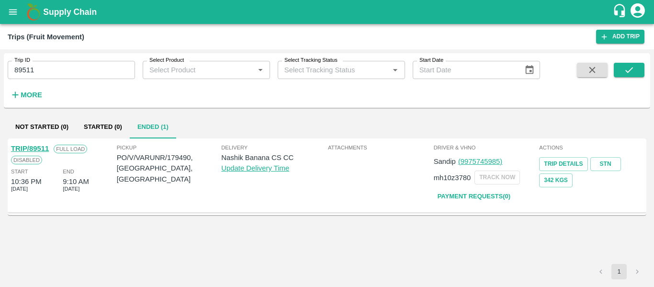
click at [37, 145] on link "TRIP/89511" at bounding box center [30, 149] width 38 height 8
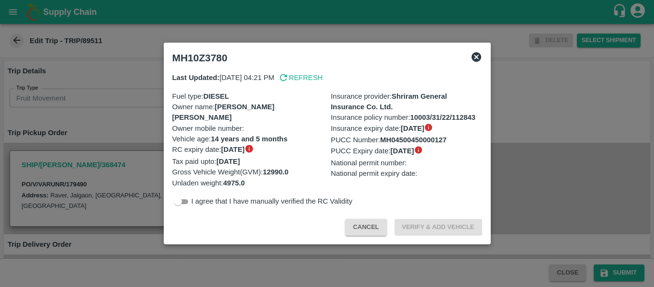
click at [102, 139] on div at bounding box center [327, 143] width 654 height 287
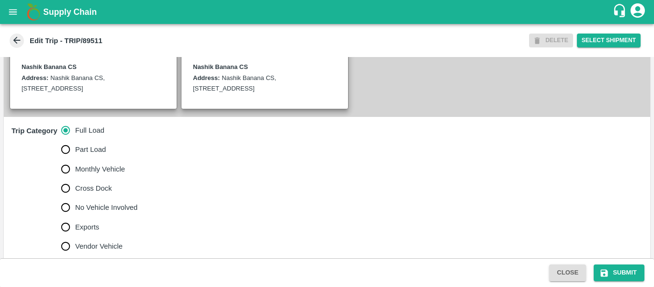
scroll to position [229, 0]
click at [97, 208] on span "No Vehicle Involved" at bounding box center [106, 206] width 62 height 11
click at [75, 208] on input "No Vehicle Involved" at bounding box center [65, 206] width 19 height 19
radio input "true"
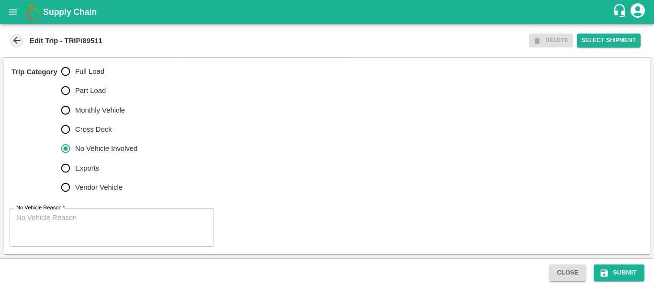
click at [120, 220] on textarea "No Vehicle Reason   *" at bounding box center [111, 227] width 191 height 30
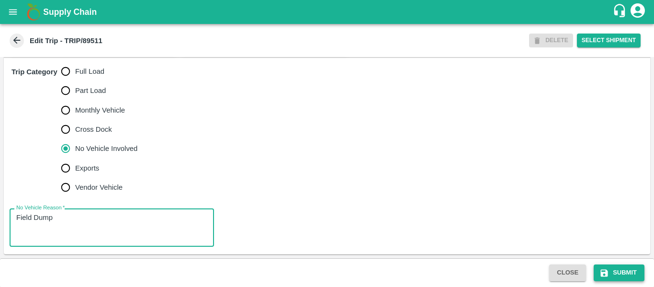
type textarea "Field Dump"
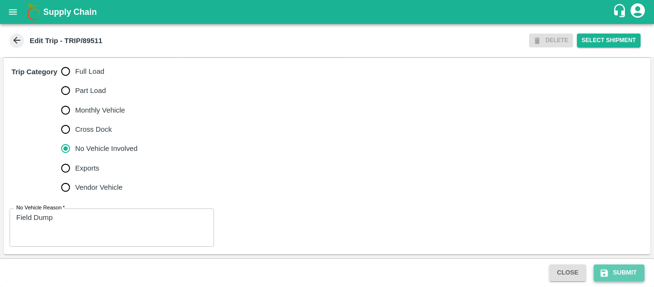
click at [617, 266] on button "Submit" at bounding box center [618, 272] width 51 height 17
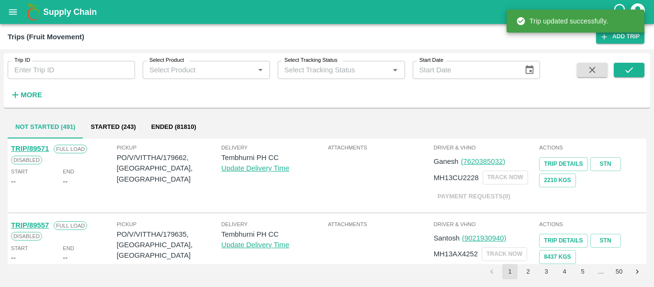
click at [66, 70] on input "Trip ID" at bounding box center [71, 70] width 127 height 18
paste input "89504"
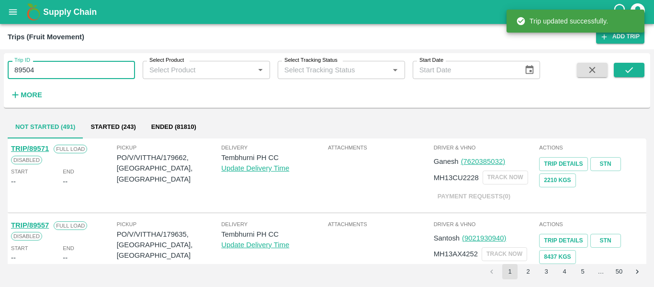
click at [66, 70] on input "89504" at bounding box center [71, 70] width 127 height 18
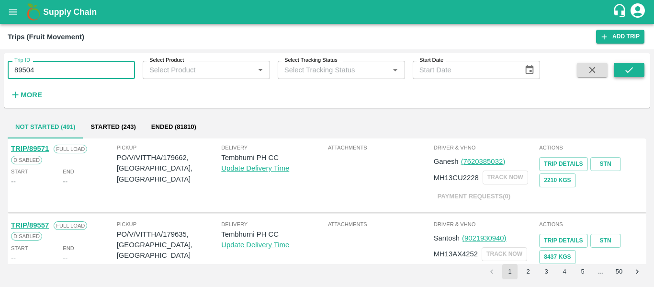
type input "89504"
click at [621, 68] on button "submit" at bounding box center [629, 70] width 31 height 14
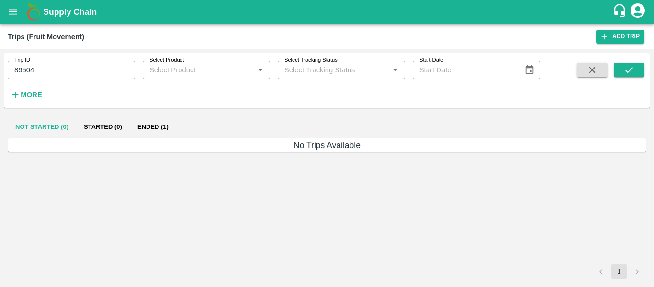
click at [158, 119] on button "Ended (1)" at bounding box center [153, 126] width 46 height 23
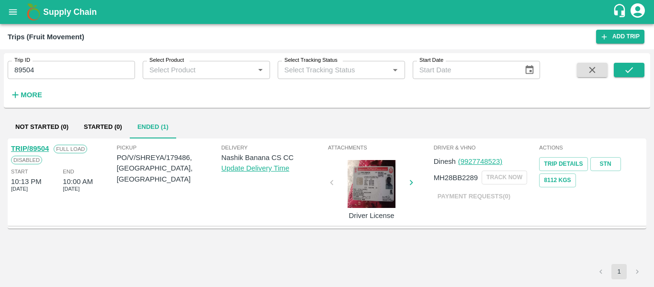
click at [23, 148] on link "TRIP/89504" at bounding box center [30, 149] width 38 height 8
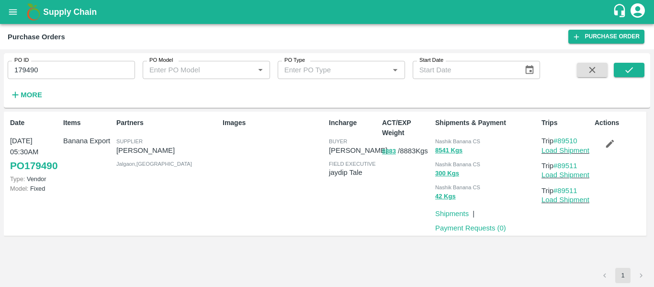
click at [44, 76] on input "179490" at bounding box center [71, 70] width 127 height 18
paste input "text"
type input "179486"
click at [616, 72] on button "submit" at bounding box center [629, 70] width 31 height 14
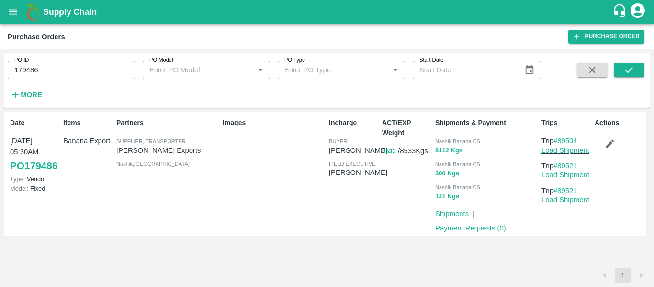
click at [610, 148] on icon "button" at bounding box center [609, 143] width 11 height 11
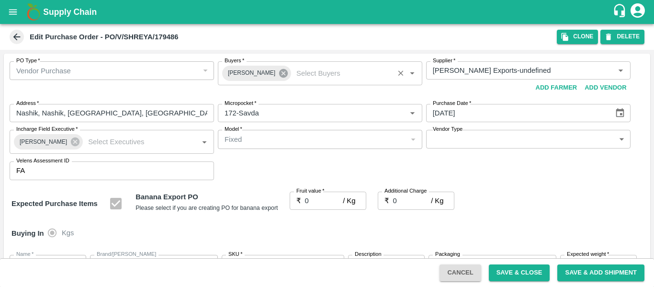
click at [282, 75] on icon at bounding box center [283, 73] width 11 height 11
click at [258, 72] on input "Buyers   *" at bounding box center [312, 70] width 183 height 12
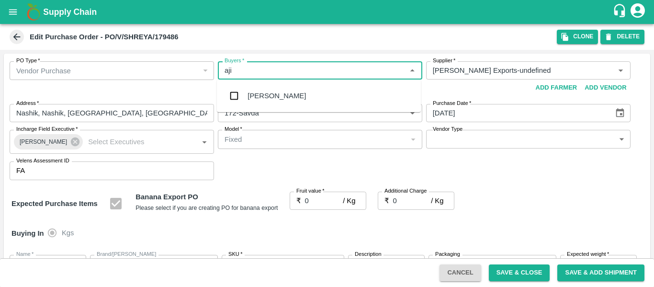
type input "ajit"
click at [260, 88] on div "[PERSON_NAME]" at bounding box center [319, 95] width 204 height 25
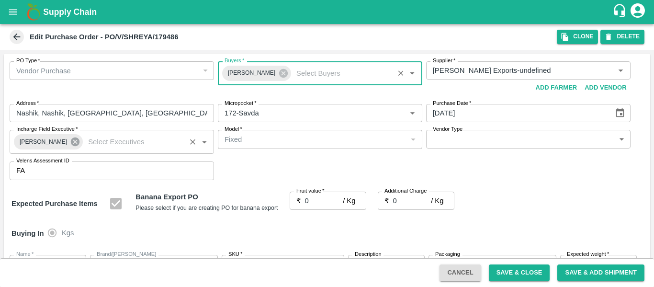
click at [70, 141] on icon at bounding box center [75, 141] width 11 height 11
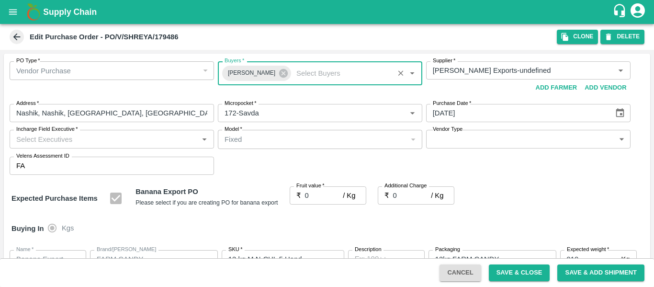
click at [50, 142] on input "Incharge Field Executive   *" at bounding box center [103, 139] width 183 height 12
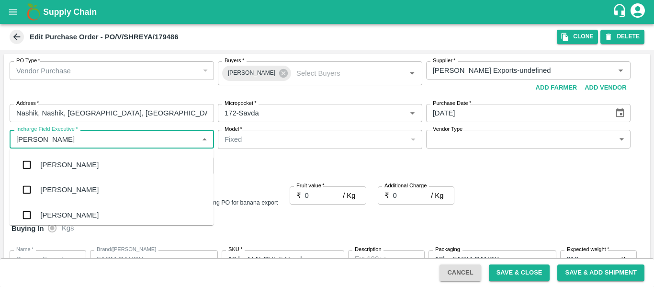
type input "jayd"
click at [75, 210] on div "jaydip Tale" at bounding box center [112, 214] width 204 height 25
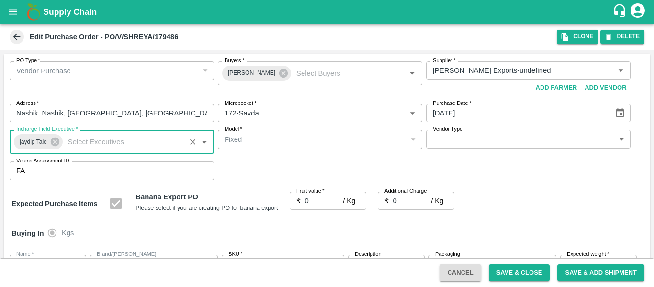
click at [315, 201] on input "0" at bounding box center [324, 200] width 38 height 18
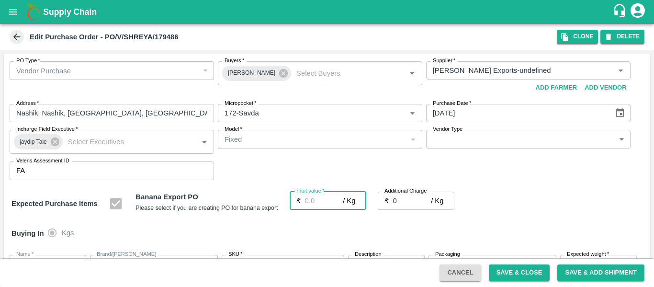
type input "1"
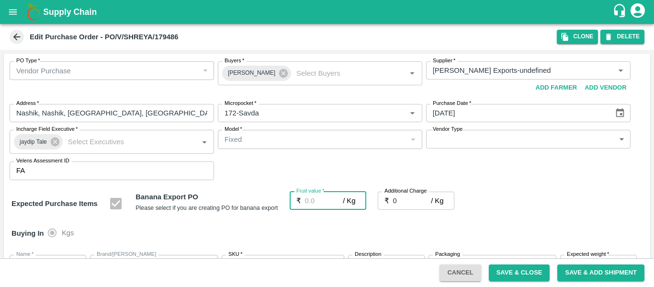
type input "1"
type input "19"
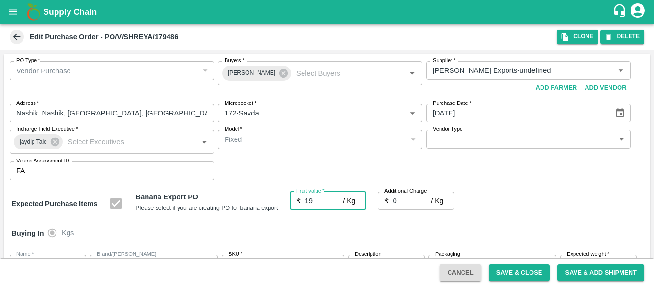
type input "19"
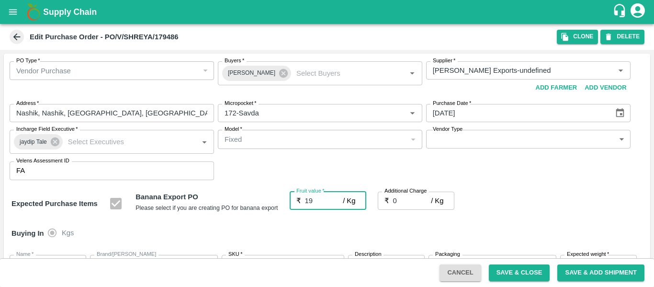
click at [407, 202] on input "0" at bounding box center [412, 200] width 38 height 18
type input "2"
type input "21"
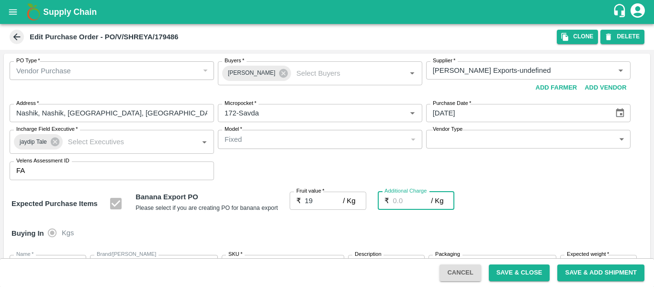
type input "21"
type input "2.7"
type input "21.7"
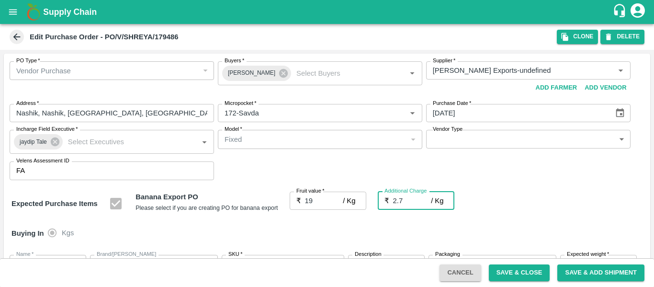
type input "21.7"
type input "2.75"
type input "21.75"
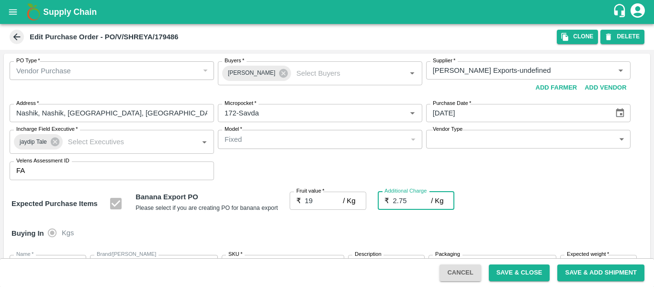
type input "21.75"
type input "2.75"
click at [517, 200] on div "Expected Purchase Items Banana Export PO Please select if you are creating PO f…" at bounding box center [326, 203] width 631 height 24
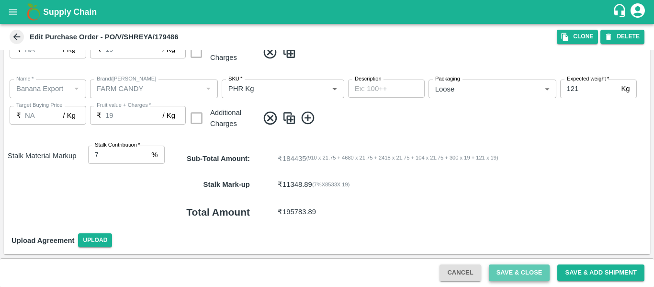
click at [513, 274] on button "Save & Close" at bounding box center [519, 272] width 61 height 17
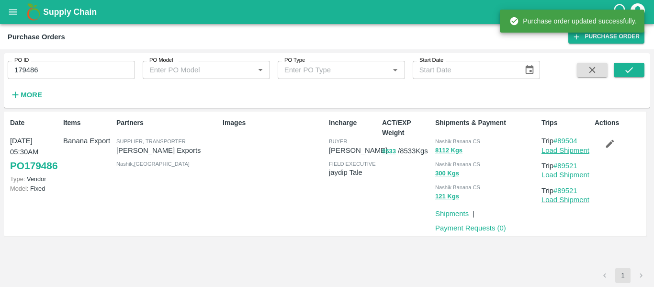
click at [553, 152] on link "Load Shipment" at bounding box center [565, 150] width 48 height 8
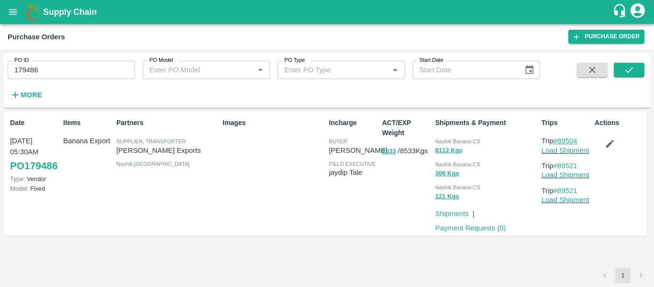
drag, startPoint x: 583, startPoint y: 139, endPoint x: 561, endPoint y: 140, distance: 22.0
click at [561, 140] on p "Trip #89504" at bounding box center [565, 140] width 49 height 11
copy link "89504"
click at [55, 75] on input "179486" at bounding box center [71, 70] width 127 height 18
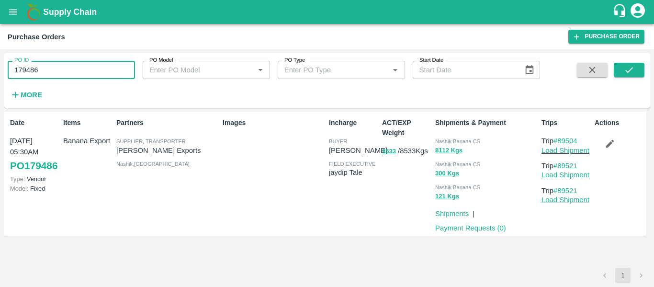
paste input "text"
type input "179492"
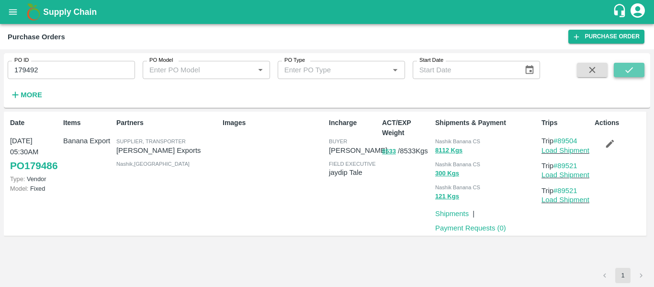
click at [617, 77] on button "submit" at bounding box center [629, 70] width 31 height 14
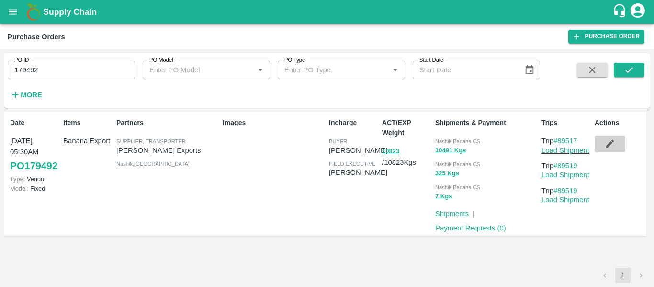
click at [614, 138] on button "button" at bounding box center [609, 143] width 31 height 16
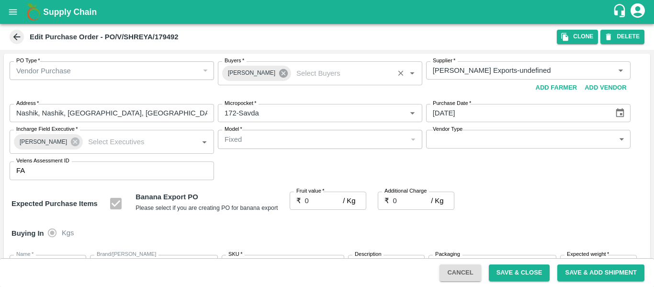
click at [279, 77] on icon at bounding box center [283, 73] width 9 height 9
click at [254, 73] on input "Buyers   *" at bounding box center [312, 70] width 183 height 12
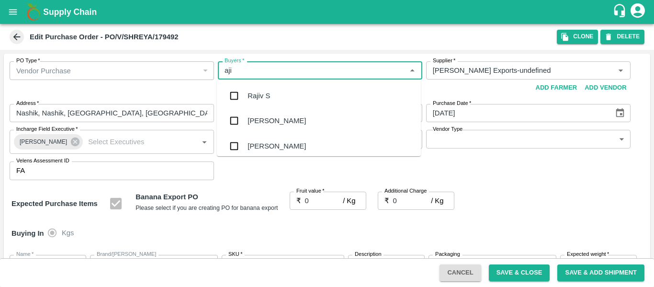
type input "ajit"
click at [256, 90] on div "[PERSON_NAME]" at bounding box center [276, 95] width 58 height 11
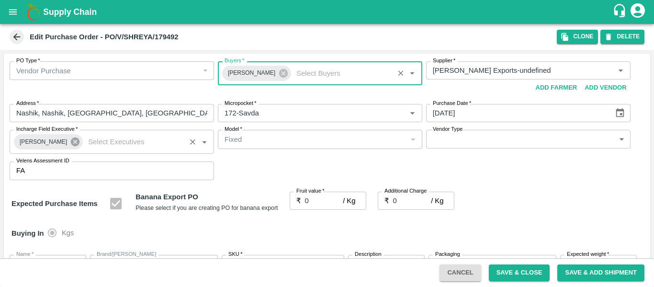
click at [71, 144] on icon at bounding box center [75, 141] width 9 height 9
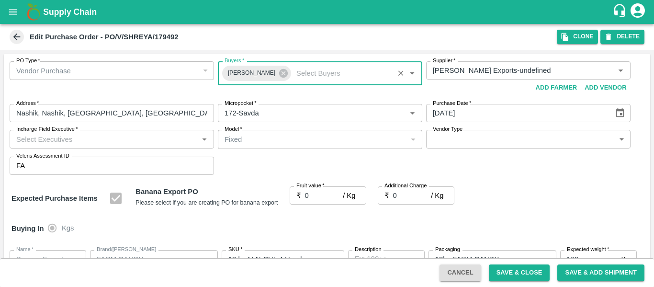
click at [38, 142] on input "Incharge Field Executive   *" at bounding box center [103, 139] width 183 height 12
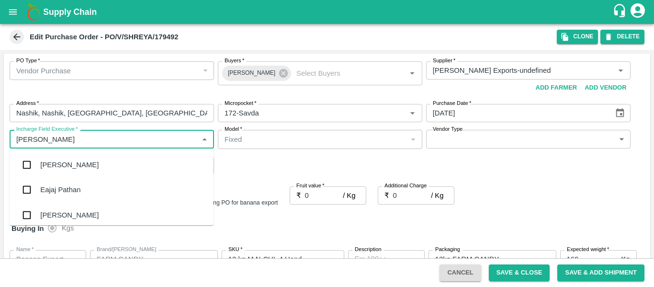
type input "jayd"
click at [46, 167] on div "jaydip Tale" at bounding box center [56, 164] width 33 height 11
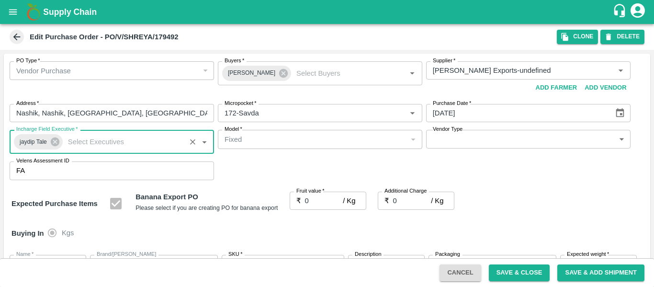
click at [310, 198] on input "0" at bounding box center [324, 200] width 38 height 18
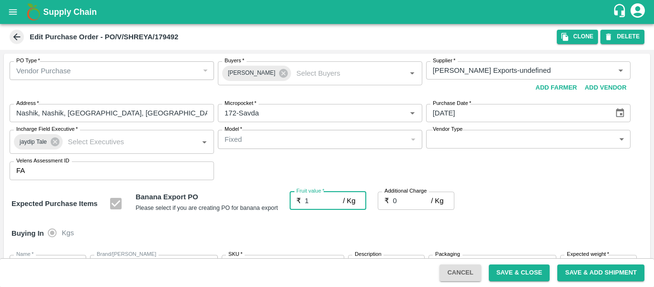
type input "19"
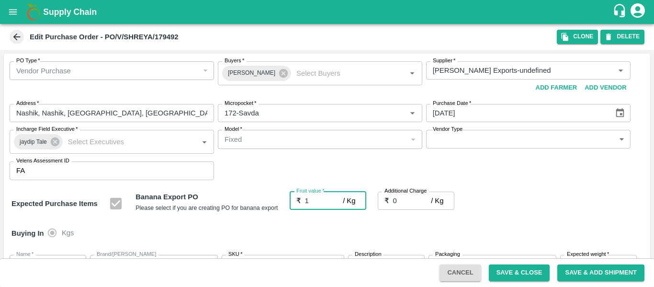
type input "19"
click at [397, 203] on input "0" at bounding box center [412, 200] width 38 height 18
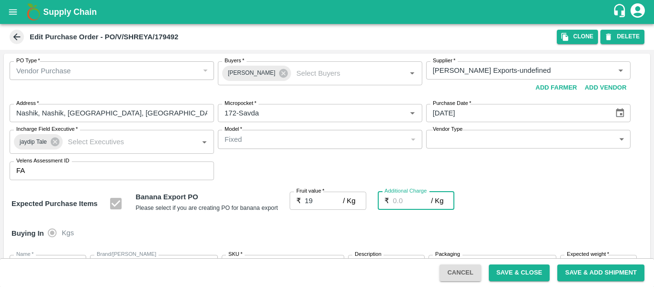
type input "2"
type input "21"
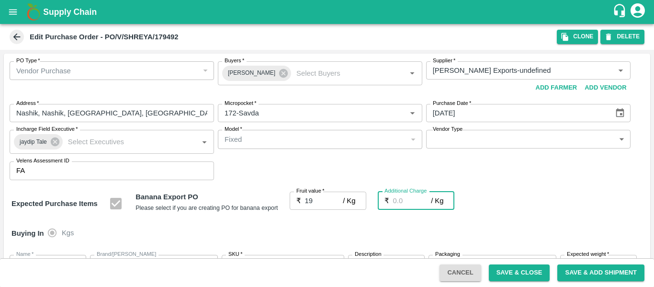
type input "21"
type input "2.7"
type input "21.7"
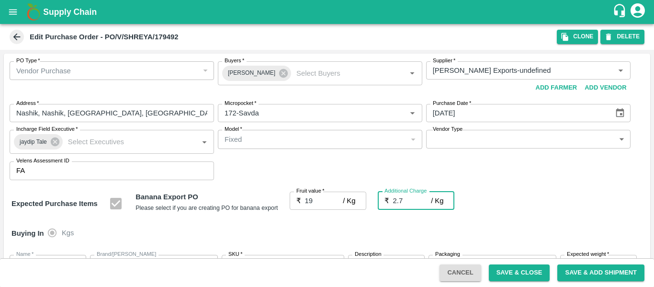
type input "21.7"
type input "2.75"
type input "21.75"
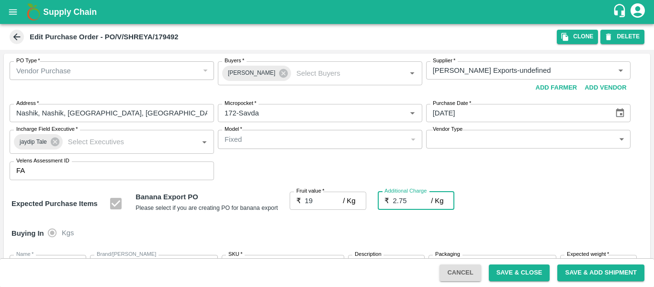
type input "21.75"
type input "2.75"
click at [585, 230] on div "Buying In Kgs" at bounding box center [327, 233] width 646 height 28
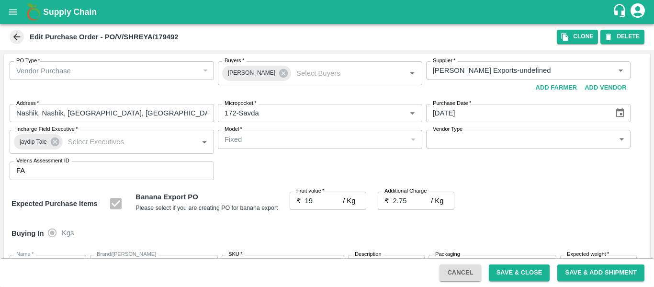
scroll to position [570, 0]
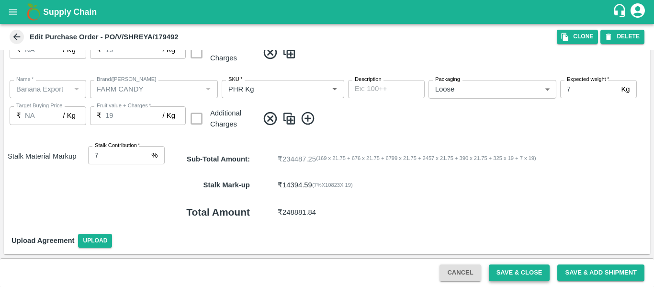
click at [509, 269] on button "Save & Close" at bounding box center [519, 272] width 61 height 17
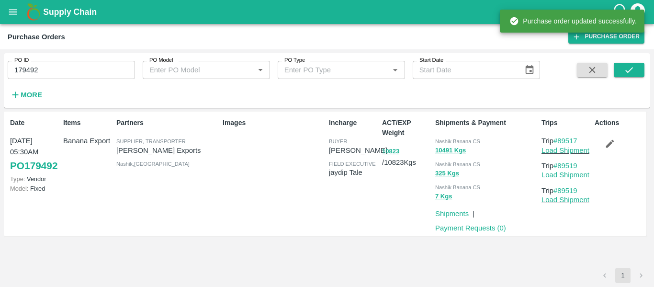
click at [560, 145] on p "Load Shipment" at bounding box center [565, 150] width 49 height 11
click at [565, 154] on p "Load Shipment" at bounding box center [565, 150] width 49 height 11
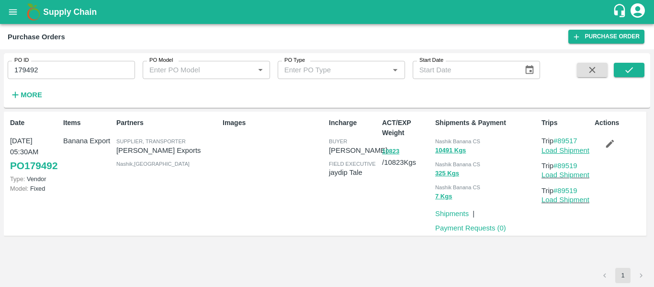
click at [563, 150] on link "Load Shipment" at bounding box center [565, 150] width 48 height 8
drag, startPoint x: 586, startPoint y: 141, endPoint x: 559, endPoint y: 141, distance: 26.8
click at [559, 141] on p "Trip #89517" at bounding box center [565, 140] width 49 height 11
copy link "89517"
click at [67, 68] on input "179492" at bounding box center [71, 70] width 127 height 18
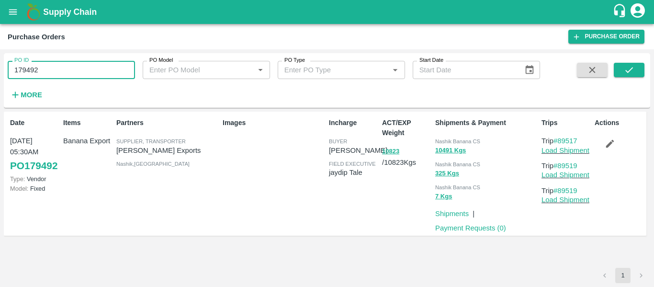
click at [67, 68] on input "179492" at bounding box center [71, 70] width 127 height 18
paste input "text"
type input "179498"
click at [621, 76] on button "submit" at bounding box center [629, 70] width 31 height 14
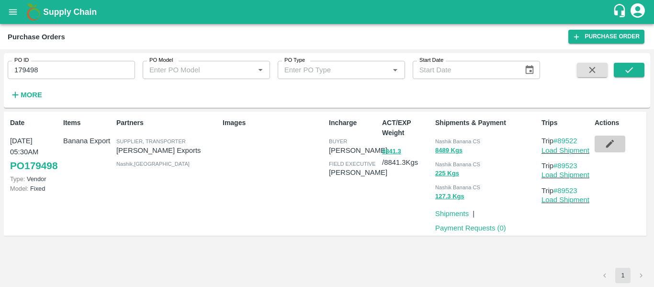
click at [606, 147] on icon "button" at bounding box center [610, 144] width 8 height 8
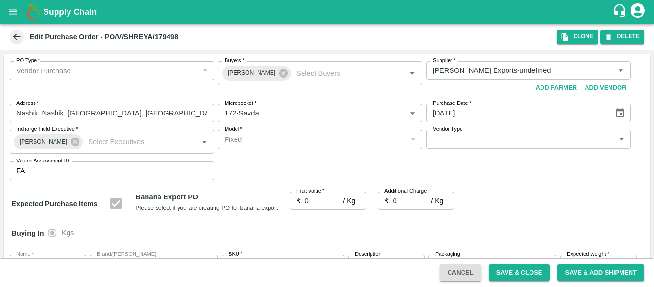
type input "[PERSON_NAME] Exports-undefined"
type input "172-Savda"
type input "Banana Export"
type input "FARM CANDY"
type input "13 kg M N-CHL 4 Hand"
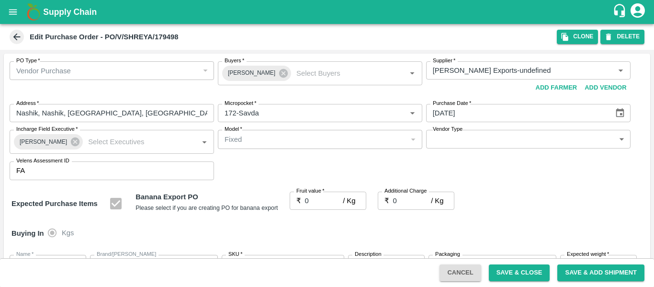
type input "NA"
type input "Banana Export"
type input "FARM CANDY"
type input "13 kg M N-CHL 5 Hand"
type input "NA"
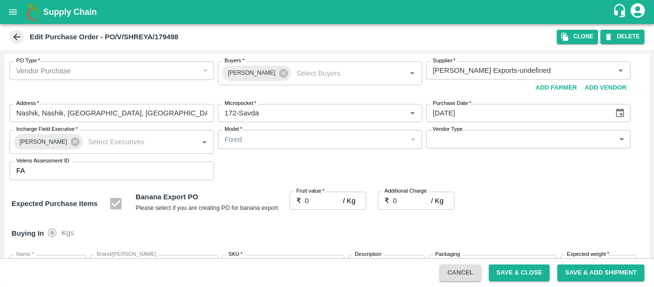
type input "Banana Export"
type input "FARM CANDY"
type input "13 kg M N-CHL 6 Hand"
type input "NA"
type input "Banana Export"
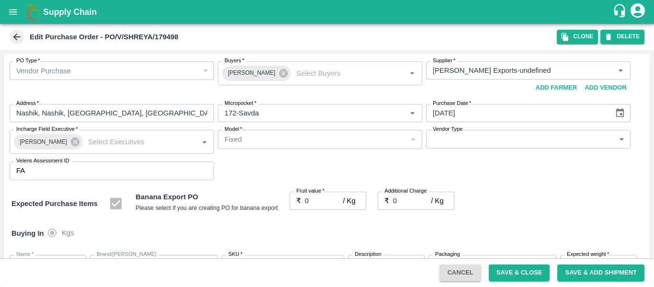
type input "FARM CANDY"
type input "13 kg M N-CHL 8 Hand"
type input "NA"
type input "Banana Export"
type input "FARM CANDY"
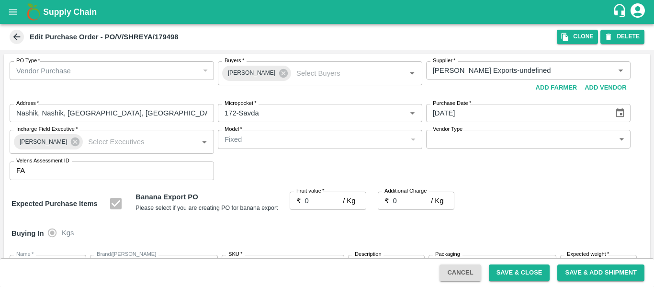
type input "13 kg M N-CHL CL"
type input "NA"
type input "Banana Export"
type input "FARM CANDY"
type input "C Class"
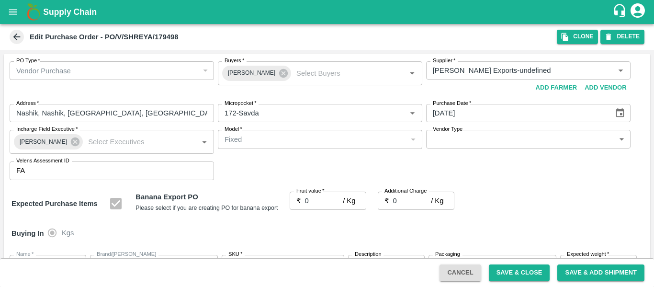
type input "NA"
type input "Banana Export"
type input "FARM CANDY"
type input "PHR Kg"
type input "NA"
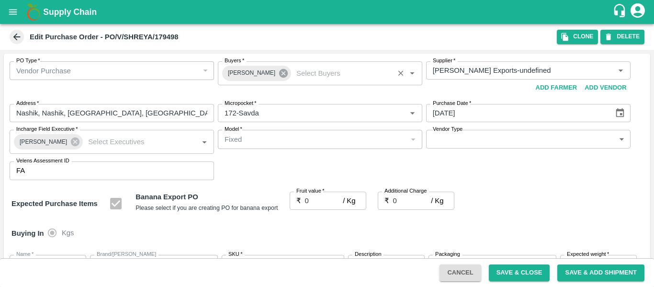
click at [279, 76] on icon at bounding box center [283, 73] width 9 height 9
click at [246, 70] on input "Buyers   *" at bounding box center [312, 70] width 183 height 12
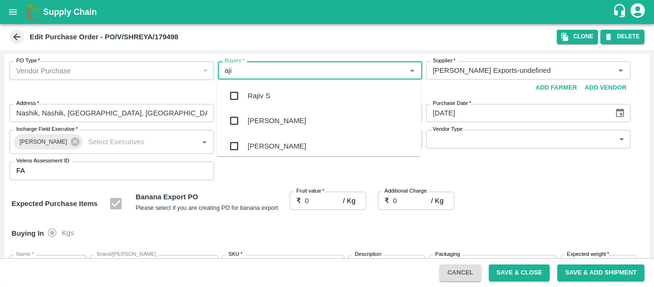
type input "ajit"
click at [249, 82] on ul "[PERSON_NAME]" at bounding box center [319, 95] width 204 height 33
click at [250, 98] on div "[PERSON_NAME]" at bounding box center [276, 95] width 58 height 11
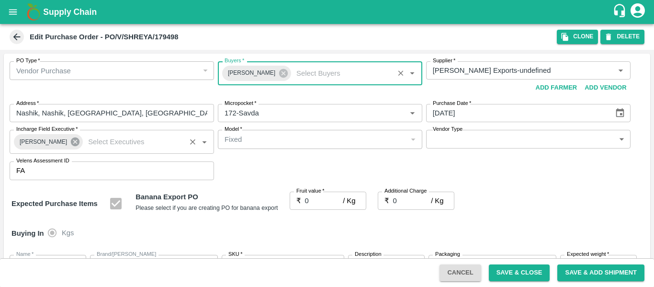
click at [74, 142] on icon at bounding box center [75, 141] width 9 height 9
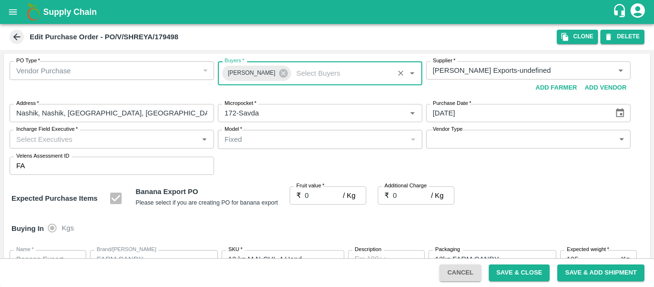
click at [55, 142] on input "Incharge Field Executive   *" at bounding box center [103, 139] width 183 height 12
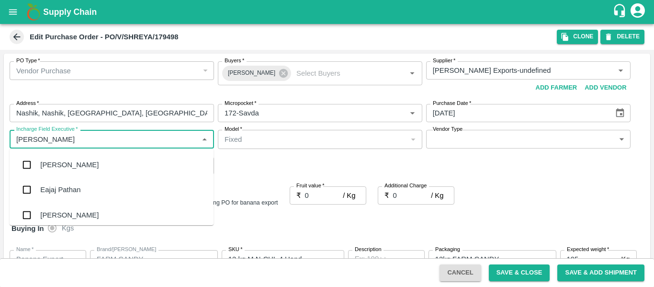
type input "jayd"
click at [57, 166] on div "jaydip Tale" at bounding box center [56, 164] width 33 height 11
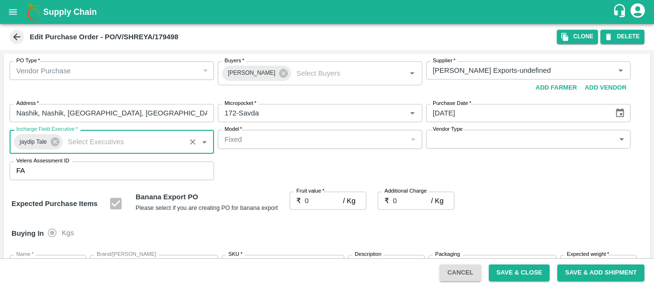
click at [320, 205] on input "0" at bounding box center [324, 200] width 38 height 18
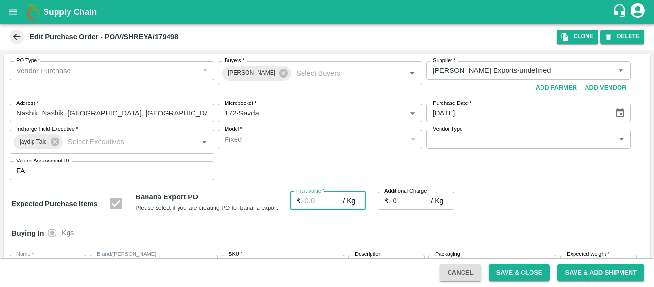
type input "1"
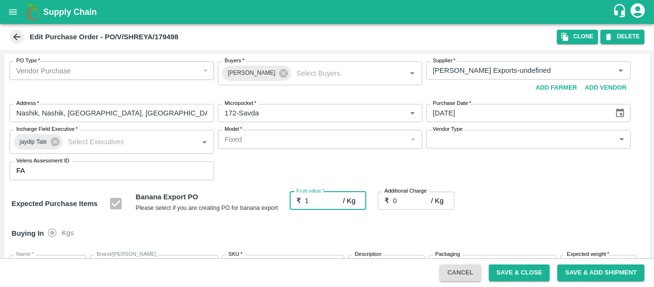
type input "1"
type input "19"
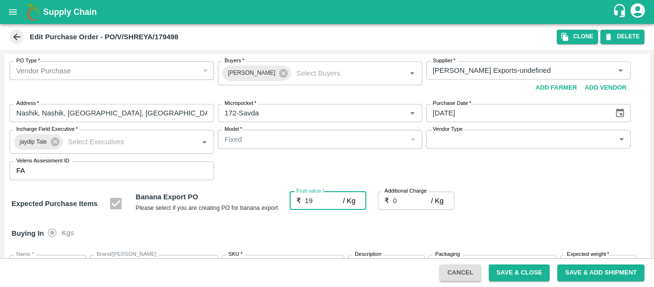
type input "19"
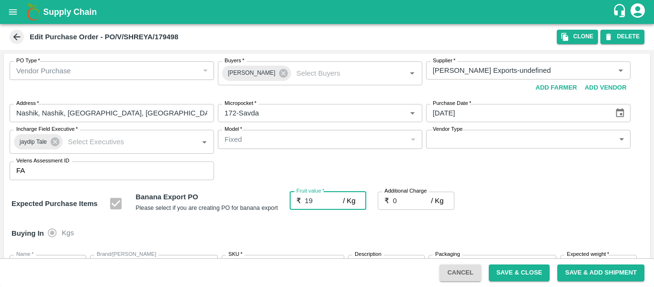
type input "19"
click at [398, 206] on input "0" at bounding box center [412, 200] width 38 height 18
type input "2"
type input "21"
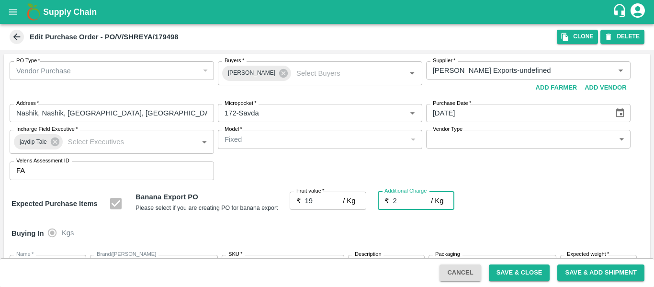
type input "21"
type input "2.7"
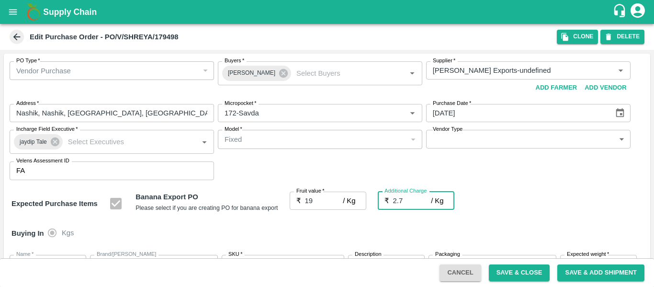
type input "21.7"
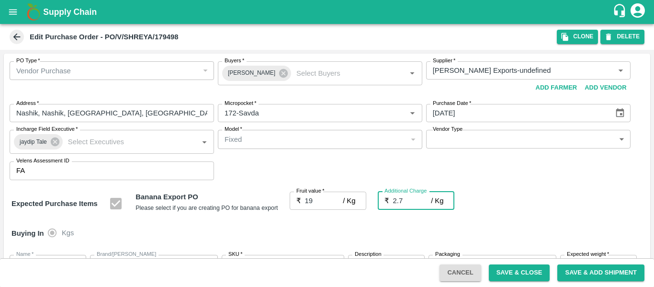
type input "2.75"
type input "21.75"
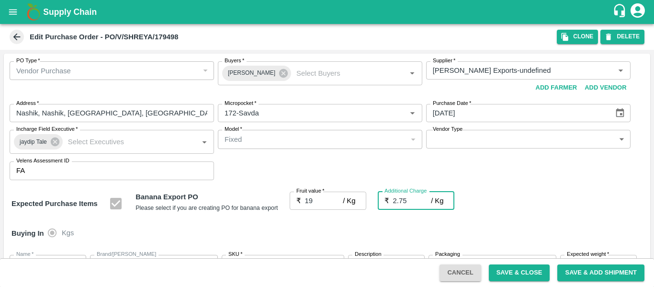
type input "21.75"
type input "2.75"
click at [521, 201] on div "Expected Purchase Items Banana Export PO Please select if you are creating PO f…" at bounding box center [326, 203] width 631 height 24
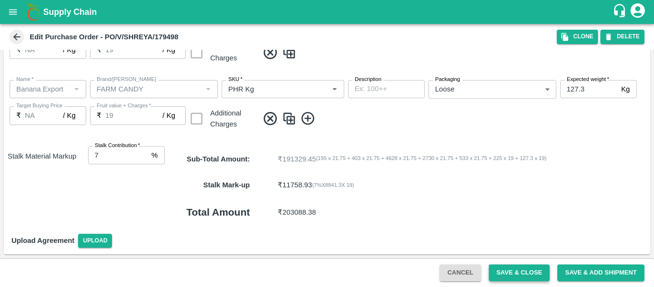
click at [507, 268] on button "Save & Close" at bounding box center [519, 272] width 61 height 17
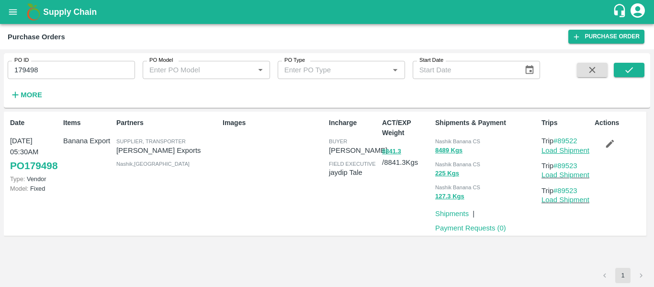
click at [574, 148] on link "Load Shipment" at bounding box center [565, 150] width 48 height 8
drag, startPoint x: 585, startPoint y: 140, endPoint x: 561, endPoint y: 142, distance: 24.0
click at [561, 142] on p "Trip #89522" at bounding box center [565, 140] width 49 height 11
copy link "89522"
drag, startPoint x: 585, startPoint y: 164, endPoint x: 561, endPoint y: 164, distance: 23.9
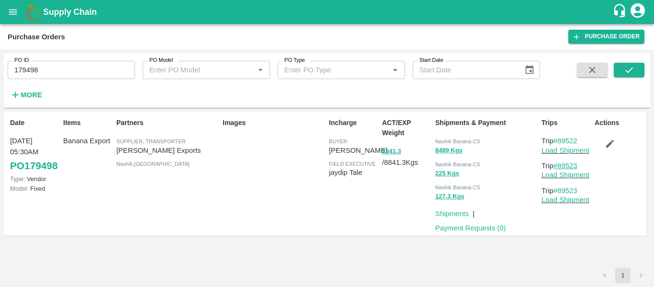
click at [561, 164] on p "Trip #89523" at bounding box center [565, 165] width 49 height 11
copy link "89523"
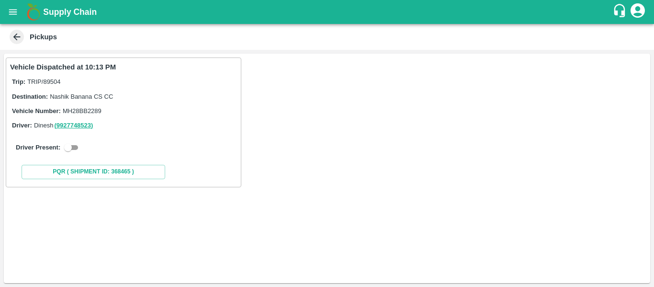
click at [71, 147] on input "checkbox" at bounding box center [68, 147] width 34 height 11
checkbox input "true"
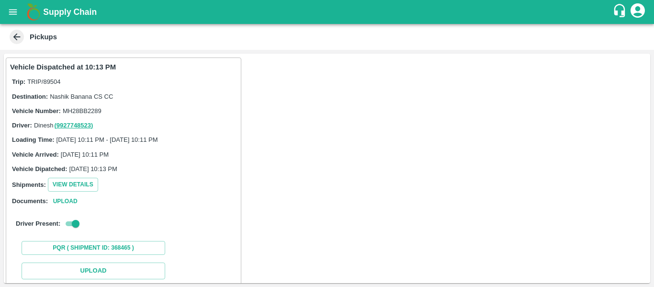
scroll to position [140, 0]
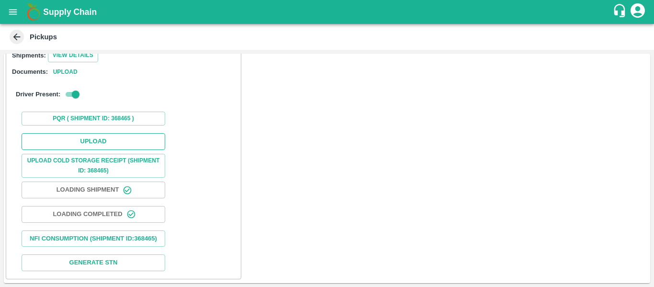
click at [114, 133] on button "Upload" at bounding box center [94, 141] width 144 height 17
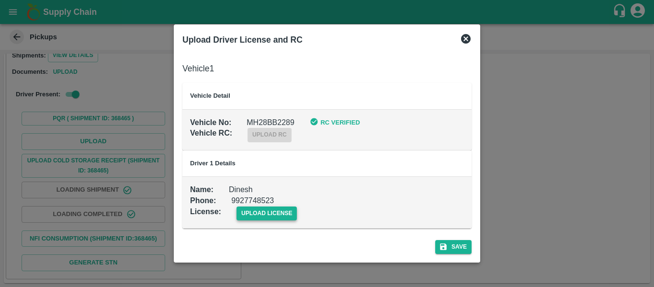
click at [268, 213] on span "upload license" at bounding box center [266, 213] width 61 height 14
click at [0, 0] on input "upload license" at bounding box center [0, 0] width 0 height 0
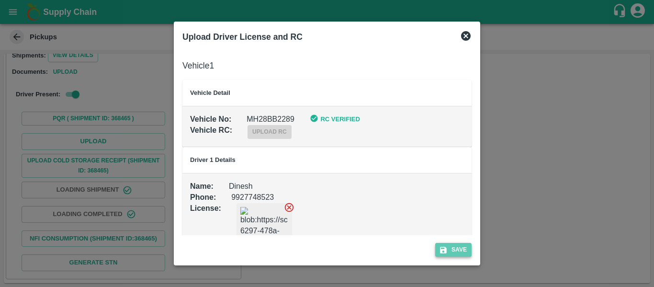
click at [446, 246] on icon "submit" at bounding box center [443, 249] width 9 height 9
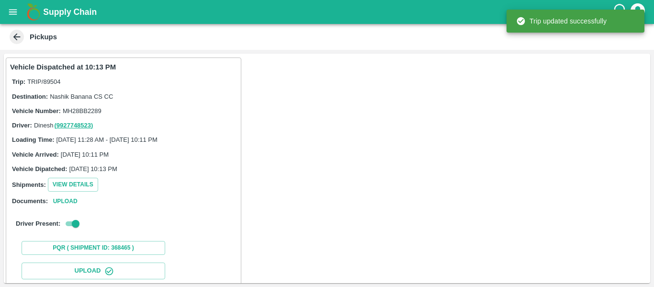
scroll to position [165, 0]
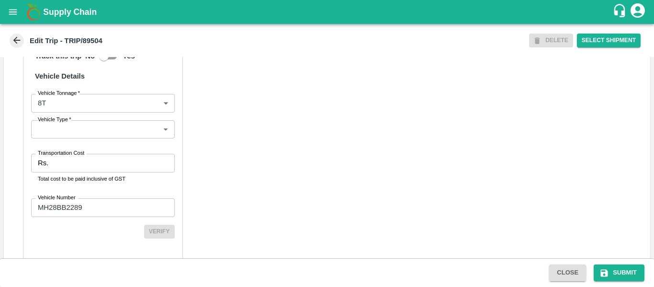
scroll to position [725, 0]
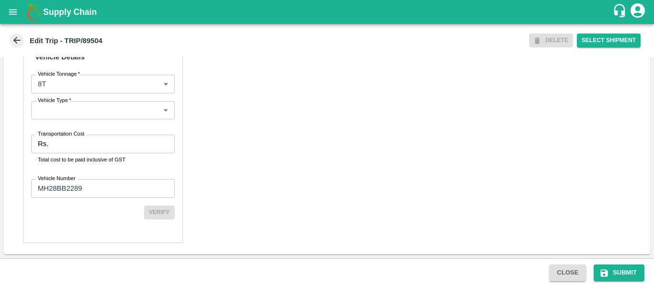
click at [71, 153] on input "Transportation Cost" at bounding box center [113, 143] width 122 height 18
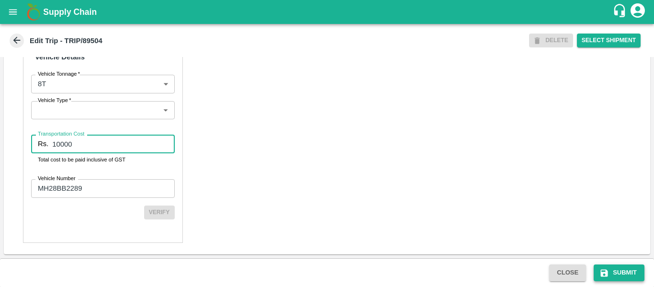
type input "10000"
click at [620, 276] on button "Submit" at bounding box center [618, 272] width 51 height 17
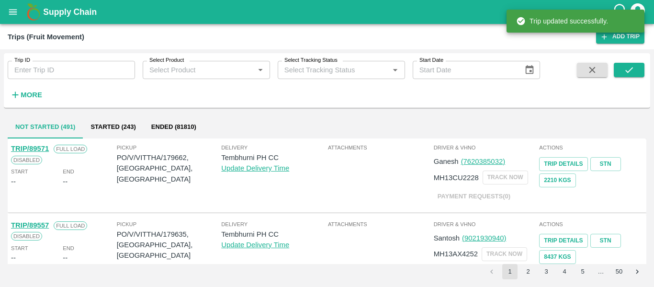
click at [80, 72] on input "Trip ID" at bounding box center [71, 70] width 127 height 18
paste input "89517"
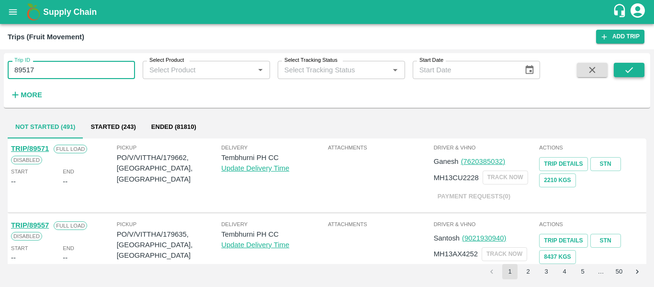
type input "89517"
click at [624, 69] on icon "submit" at bounding box center [629, 70] width 11 height 11
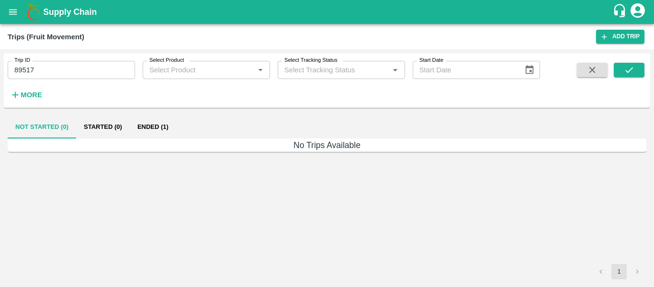
click at [156, 125] on button "Ended (1)" at bounding box center [153, 126] width 46 height 23
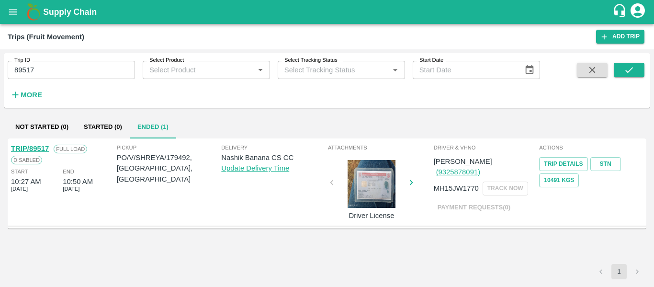
click at [42, 147] on link "TRIP/89517" at bounding box center [30, 149] width 38 height 8
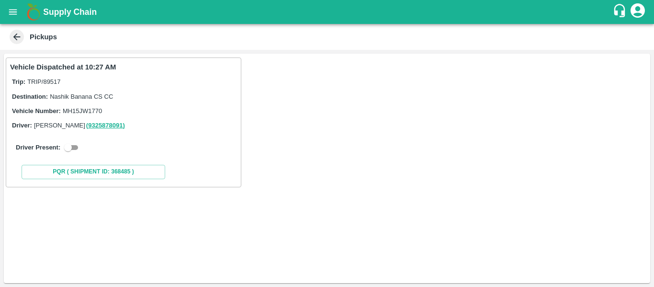
click at [79, 150] on input "checkbox" at bounding box center [68, 147] width 34 height 11
checkbox input "true"
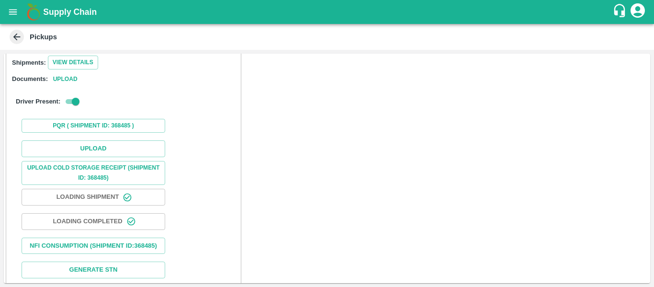
scroll to position [123, 0]
click at [124, 146] on button "Upload" at bounding box center [94, 147] width 144 height 17
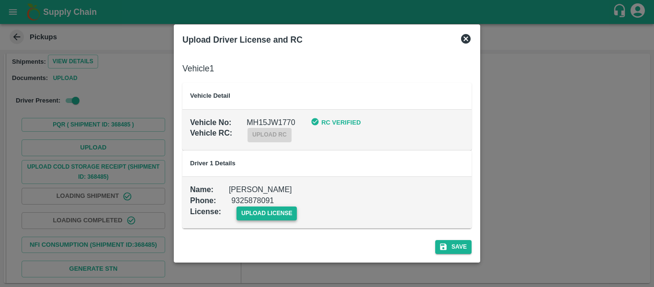
click at [254, 211] on span "upload license" at bounding box center [266, 213] width 61 height 14
click at [0, 0] on input "upload license" at bounding box center [0, 0] width 0 height 0
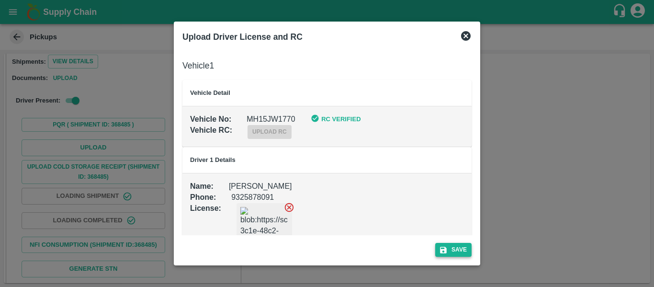
click at [447, 249] on icon "submit" at bounding box center [443, 249] width 9 height 9
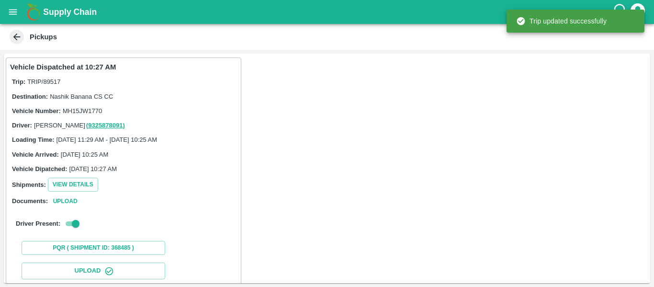
scroll to position [165, 0]
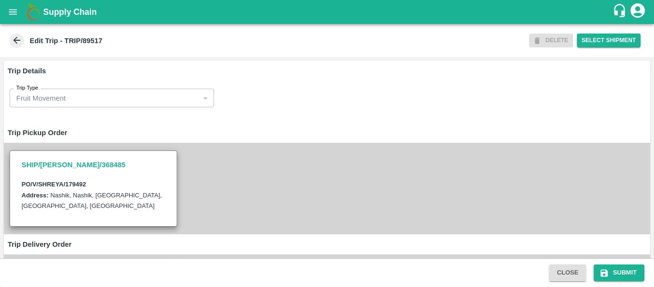
click at [271, 165] on div "SHIP/[PERSON_NAME]/368485 PO/V/SHREYA/179492 Address: [GEOGRAPHIC_DATA], [GEOGR…" at bounding box center [327, 188] width 646 height 91
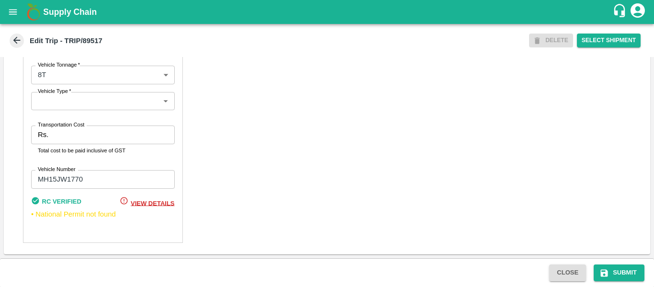
click at [75, 129] on label "Transportation Cost" at bounding box center [61, 125] width 46 height 8
click at [75, 129] on input "Transportation Cost" at bounding box center [113, 134] width 122 height 18
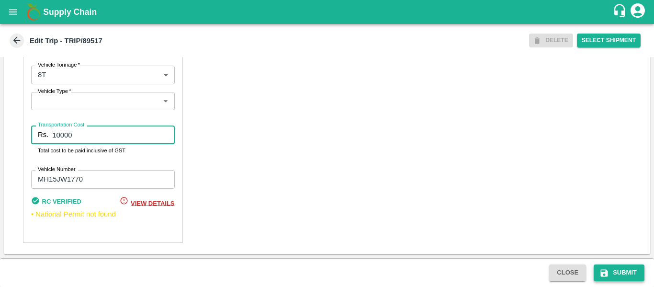
type input "10000"
click at [602, 276] on icon "submit" at bounding box center [604, 272] width 7 height 7
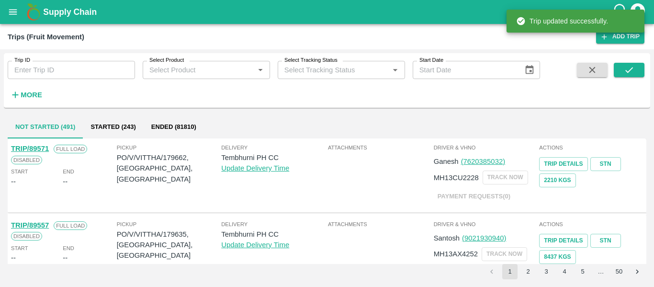
click at [52, 63] on input "Trip ID" at bounding box center [71, 70] width 127 height 18
paste input "89522"
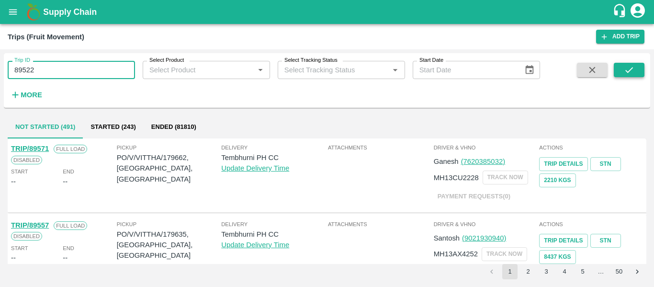
type input "89522"
click at [642, 65] on button "submit" at bounding box center [629, 70] width 31 height 14
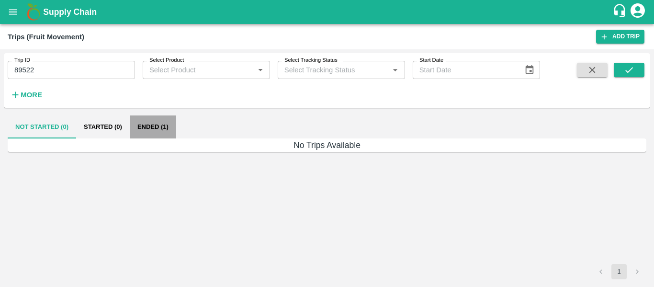
click at [143, 131] on button "Ended (1)" at bounding box center [153, 126] width 46 height 23
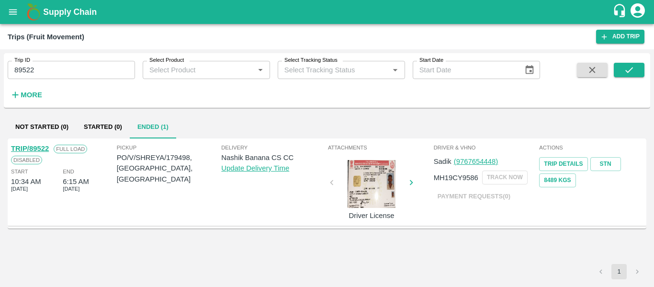
click at [26, 149] on link "TRIP/89522" at bounding box center [30, 149] width 38 height 8
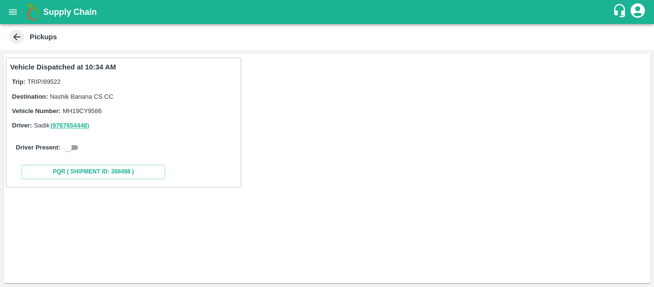
click at [68, 147] on input "checkbox" at bounding box center [68, 147] width 34 height 11
checkbox input "true"
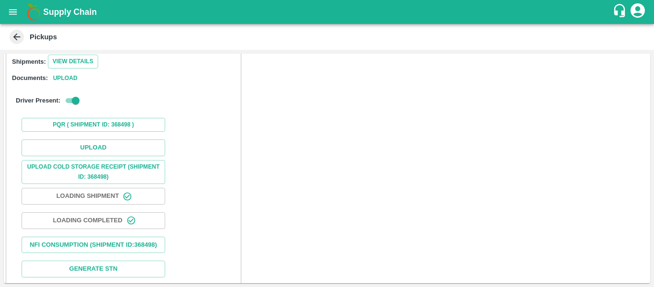
scroll to position [140, 0]
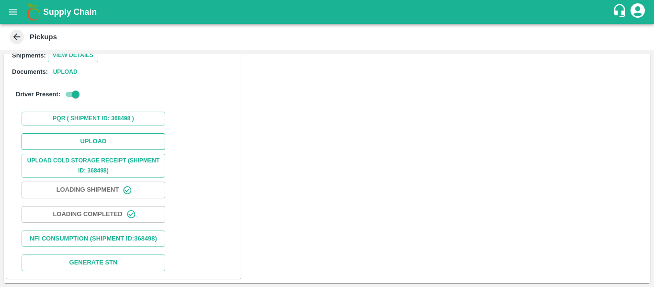
click at [130, 133] on button "Upload" at bounding box center [94, 141] width 144 height 17
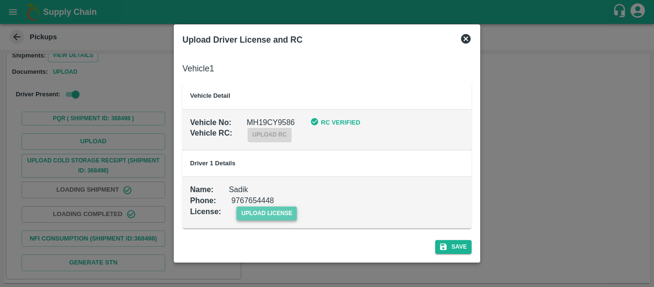
click at [291, 206] on span "upload license" at bounding box center [266, 213] width 61 height 14
click at [0, 0] on input "upload license" at bounding box center [0, 0] width 0 height 0
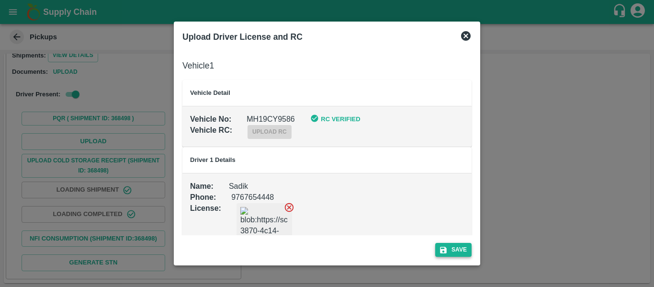
click at [462, 249] on button "Save" at bounding box center [453, 250] width 36 height 14
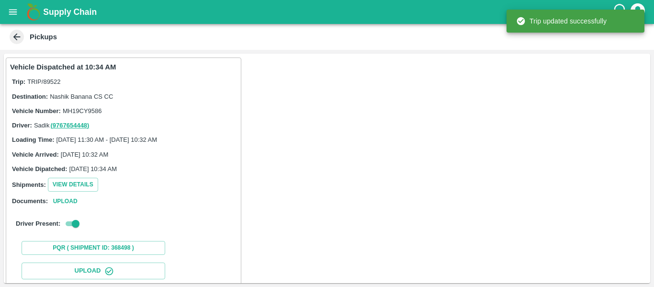
scroll to position [165, 0]
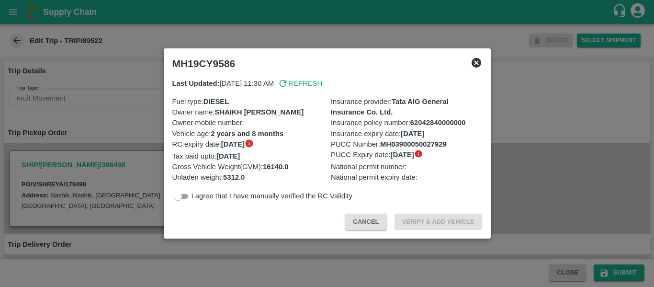
click at [131, 149] on div at bounding box center [327, 143] width 654 height 287
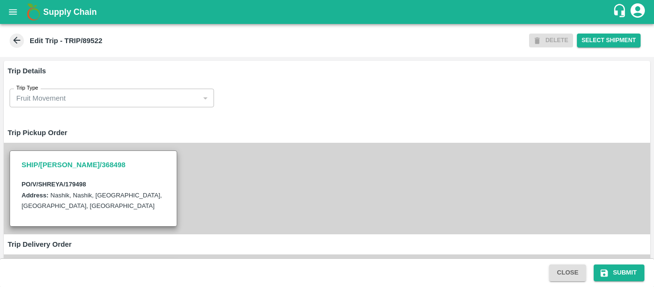
scroll to position [725, 0]
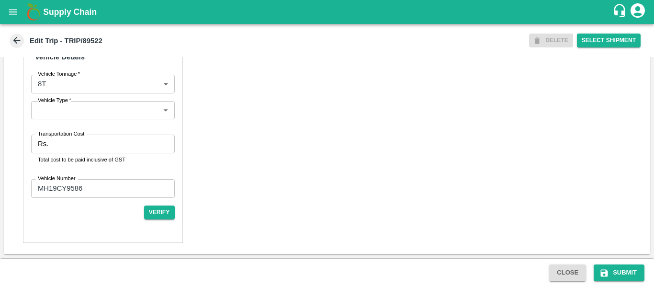
click at [71, 155] on div "Transportation Cost Rs. Transportation Cost Total cost to be paid inclusive of …" at bounding box center [103, 148] width 144 height 29
click at [59, 145] on input "Transportation Cost" at bounding box center [113, 143] width 122 height 18
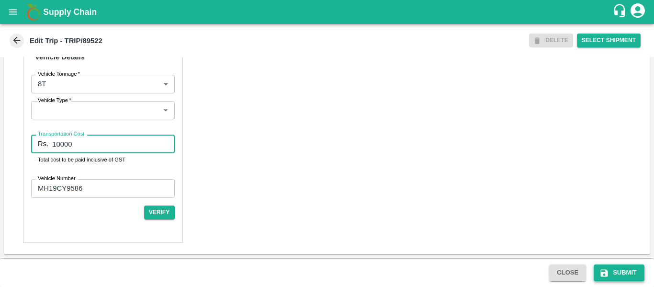
type input "10000"
click at [625, 275] on button "Submit" at bounding box center [618, 272] width 51 height 17
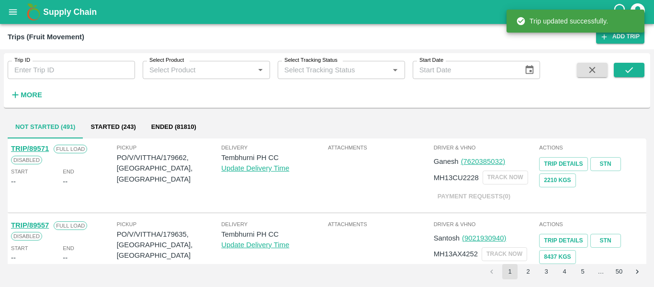
click at [48, 68] on input "Trip ID" at bounding box center [71, 70] width 127 height 18
paste input "89523"
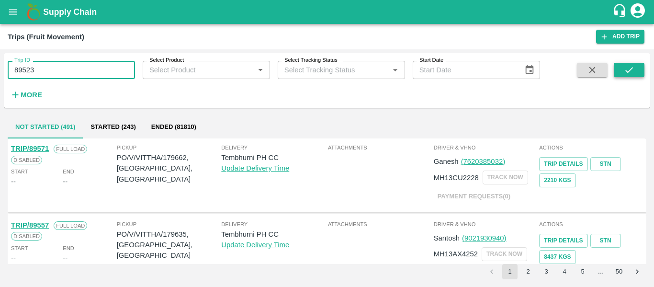
type input "89523"
click at [624, 74] on icon "submit" at bounding box center [629, 70] width 11 height 11
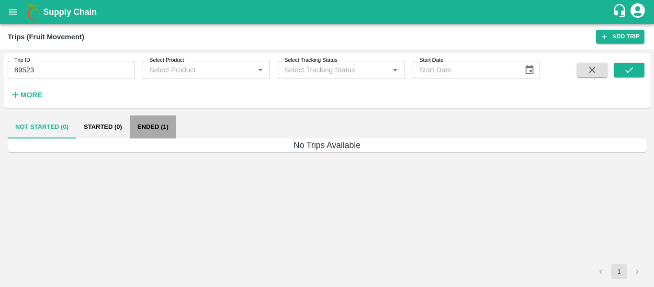
click at [154, 125] on button "Ended (1)" at bounding box center [153, 126] width 46 height 23
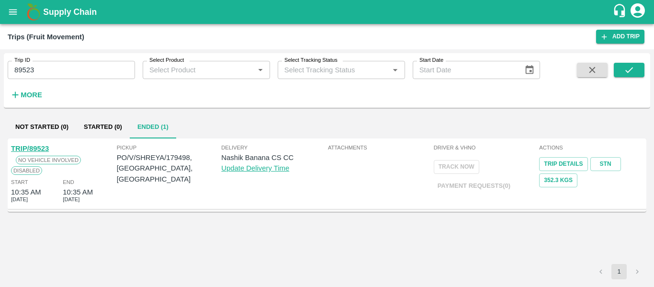
click at [47, 143] on div "TRIP/89523 No Vehicle Involved Disabled Start 10:35 AM 06 Oct 2025 End 10:35 AM…" at bounding box center [63, 173] width 106 height 65
click at [45, 144] on div "TRIP/89523" at bounding box center [30, 148] width 38 height 11
click at [45, 145] on link "TRIP/89523" at bounding box center [30, 149] width 38 height 8
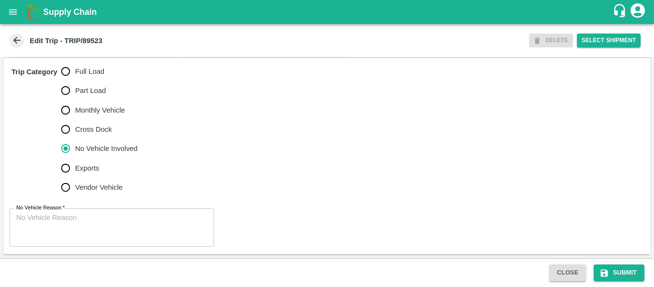
scroll to position [290, 0]
click at [78, 81] on label "Full Load" at bounding box center [97, 71] width 82 height 19
click at [75, 81] on input "Full Load" at bounding box center [65, 71] width 19 height 19
radio input "true"
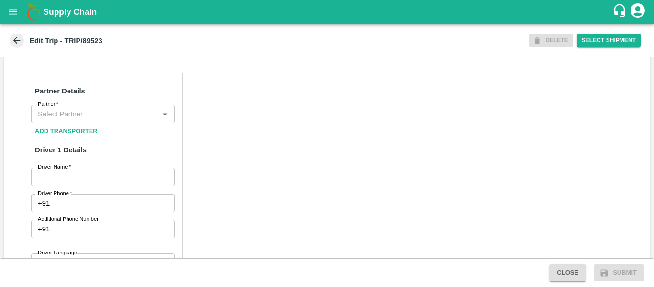
scroll to position [427, 0]
click at [86, 120] on input "Partner   *" at bounding box center [95, 113] width 122 height 12
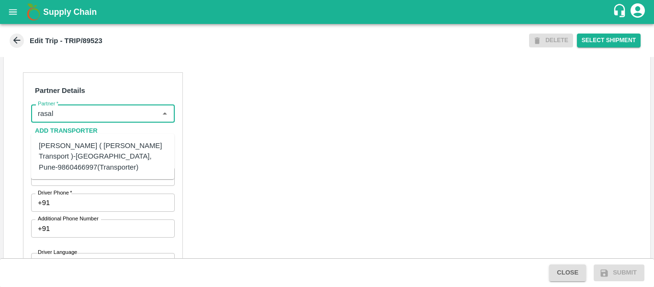
click at [88, 149] on div "[PERSON_NAME] ( [PERSON_NAME] Transport )-[GEOGRAPHIC_DATA], Pune-9860466997(Tr…" at bounding box center [103, 156] width 128 height 32
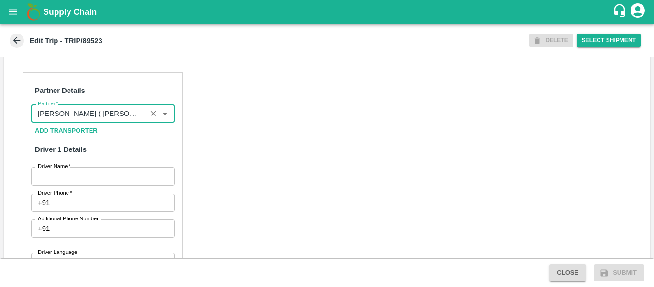
type input "[PERSON_NAME] ( [PERSON_NAME] Transport )-[GEOGRAPHIC_DATA], Pune-9860466997(Tr…"
click at [90, 184] on input "Driver Name   *" at bounding box center [103, 176] width 144 height 18
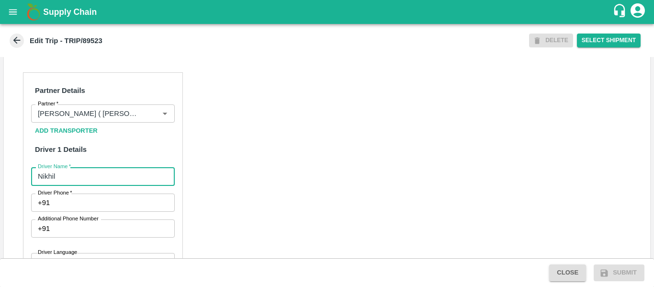
type input "Nikhil"
click at [92, 209] on input "Driver Phone   *" at bounding box center [114, 202] width 121 height 18
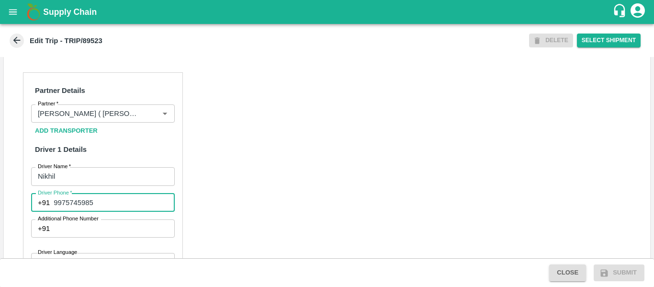
type input "9975745985"
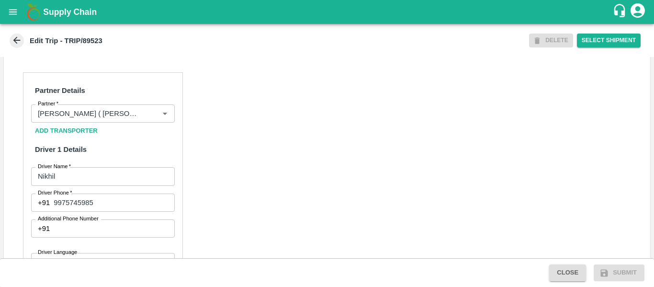
scroll to position [725, 0]
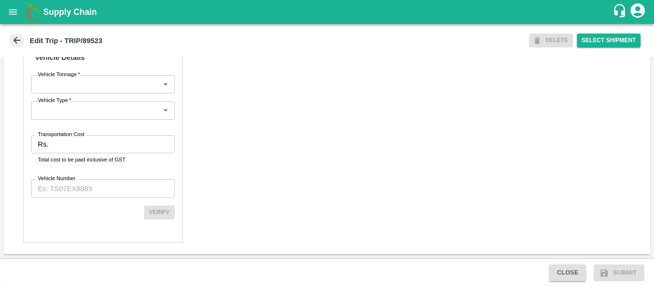
click at [72, 128] on div "Partner Details Partner   * Partner Add Transporter Driver 1 Details Driver Nam…" at bounding box center [103, 13] width 160 height 457
click at [73, 139] on input "Transportation Cost" at bounding box center [113, 144] width 122 height 18
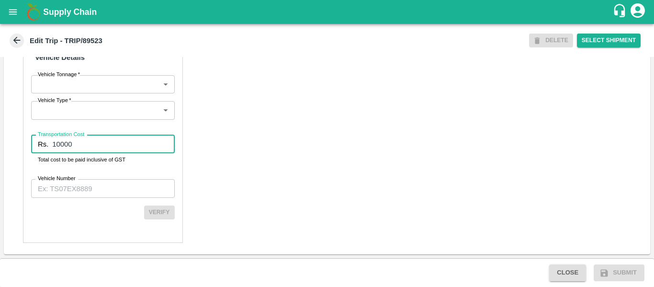
type input "10000"
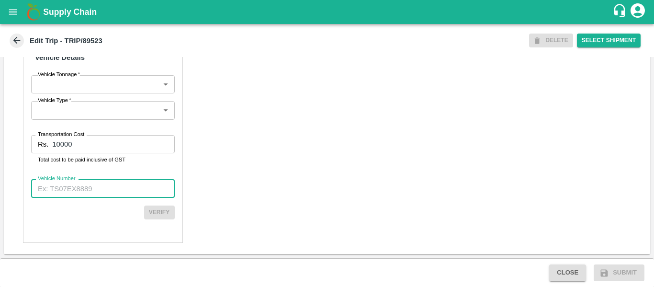
click at [76, 191] on input "Vehicle Number" at bounding box center [103, 188] width 144 height 18
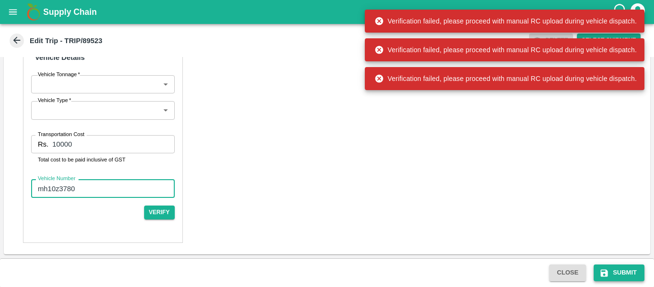
type input "mh10z3780"
click at [598, 273] on button "Submit" at bounding box center [618, 272] width 51 height 17
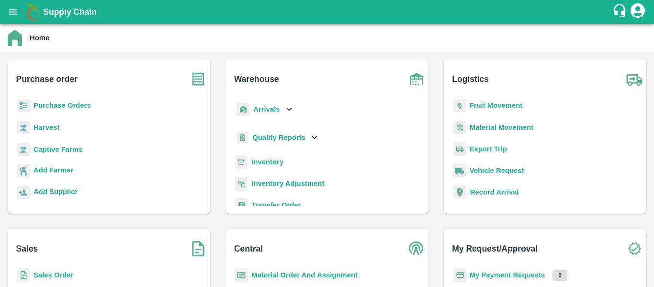
click at [269, 110] on b "Arrivals" at bounding box center [266, 109] width 26 height 8
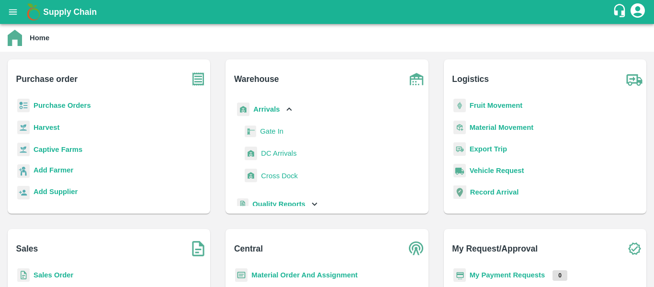
click at [273, 154] on span "DC Arrivals" at bounding box center [278, 153] width 35 height 11
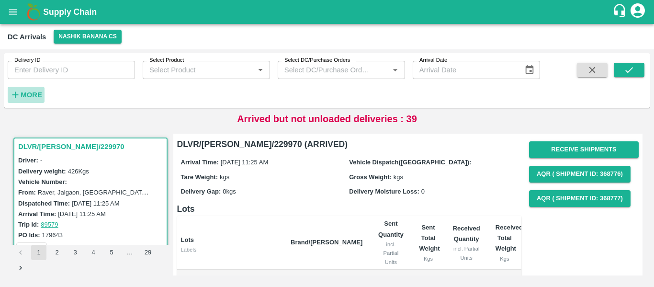
click at [23, 100] on h6 "More" at bounding box center [32, 95] width 22 height 12
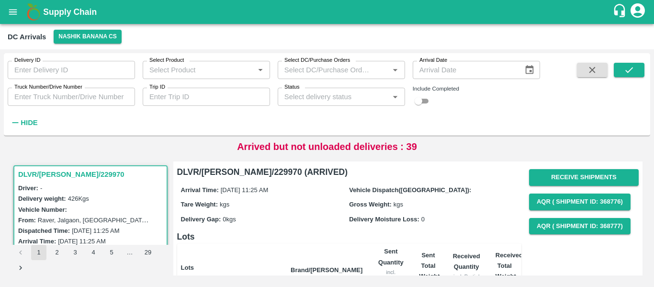
click at [210, 100] on input "Trip ID" at bounding box center [206, 97] width 127 height 18
paste input "89523"
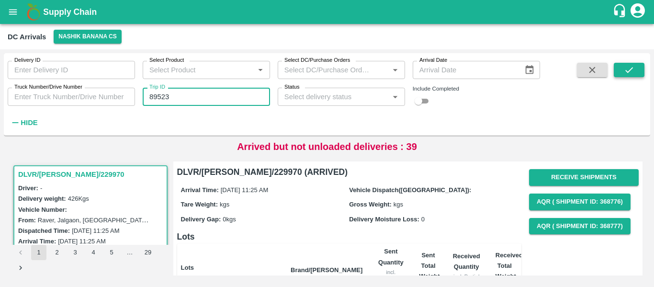
type input "89523"
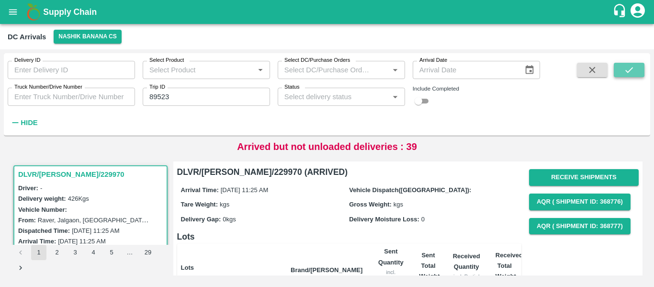
click at [636, 68] on button "submit" at bounding box center [629, 70] width 31 height 14
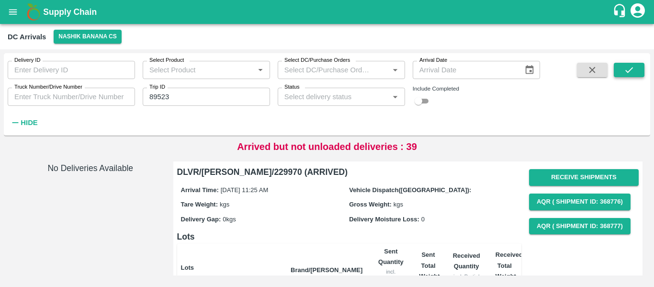
click at [625, 70] on icon "submit" at bounding box center [629, 70] width 11 height 11
click at [413, 103] on input "checkbox" at bounding box center [418, 100] width 34 height 11
checkbox input "true"
click at [633, 68] on icon "submit" at bounding box center [629, 70] width 11 height 11
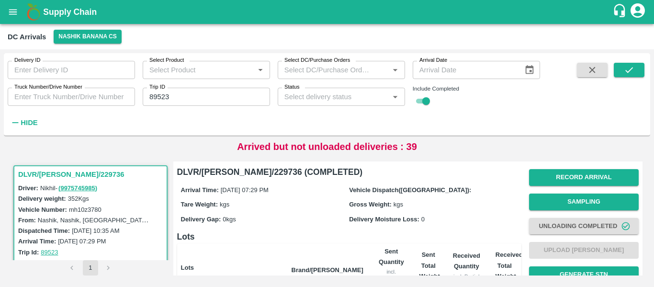
click at [14, 12] on icon "open drawer" at bounding box center [13, 11] width 8 height 5
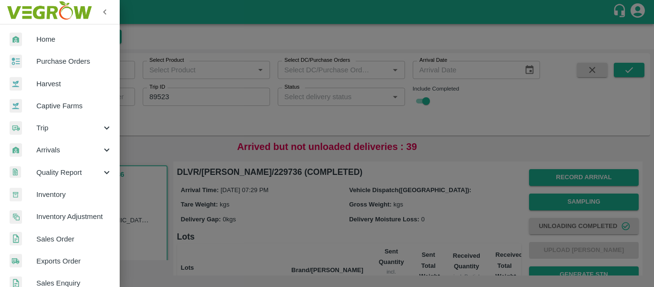
click at [57, 127] on span "Trip" at bounding box center [68, 128] width 65 height 11
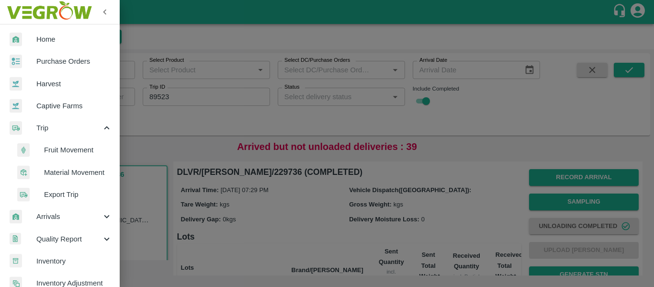
click at [69, 145] on span "Fruit Movement" at bounding box center [78, 150] width 68 height 11
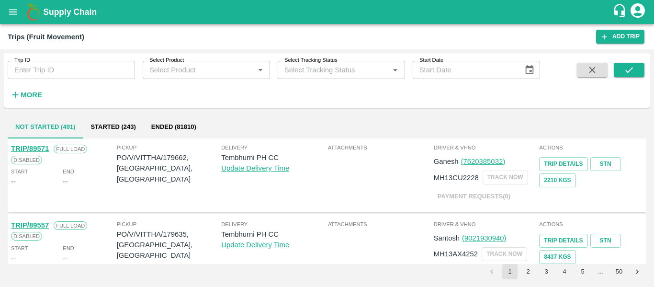
click at [28, 70] on input "Trip ID" at bounding box center [71, 70] width 127 height 18
paste input "89523"
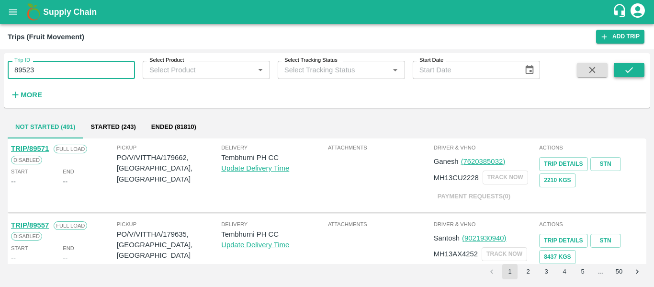
type input "89523"
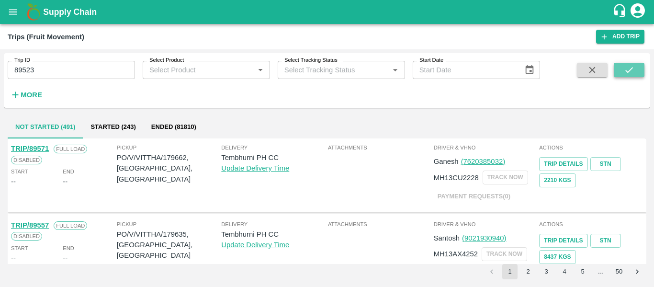
click at [630, 70] on icon "submit" at bounding box center [629, 70] width 11 height 11
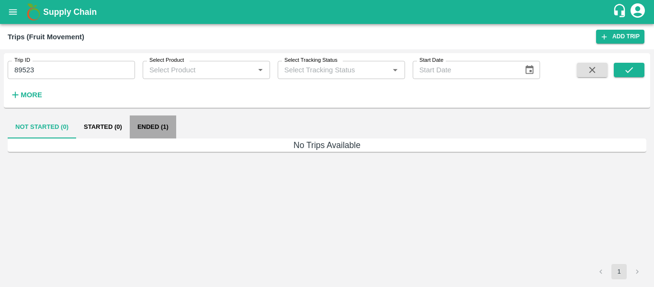
click at [157, 129] on button "Ended (1)" at bounding box center [153, 126] width 46 height 23
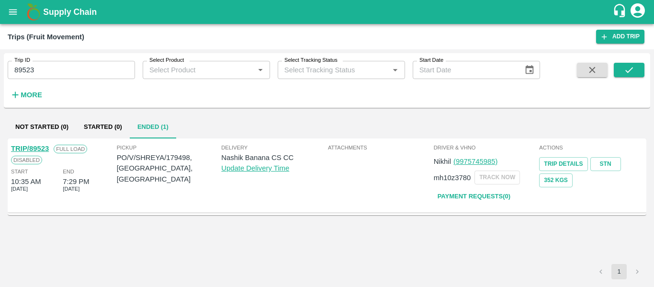
click at [39, 147] on link "TRIP/89523" at bounding box center [30, 149] width 38 height 8
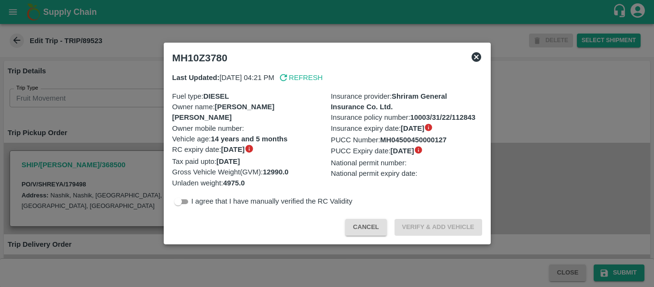
click at [116, 152] on div at bounding box center [327, 143] width 654 height 287
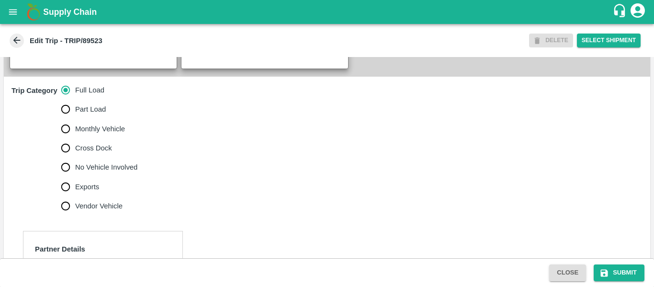
click at [119, 172] on span "No Vehicle Involved" at bounding box center [106, 167] width 62 height 11
click at [75, 174] on input "No Vehicle Involved" at bounding box center [65, 166] width 19 height 19
radio input "true"
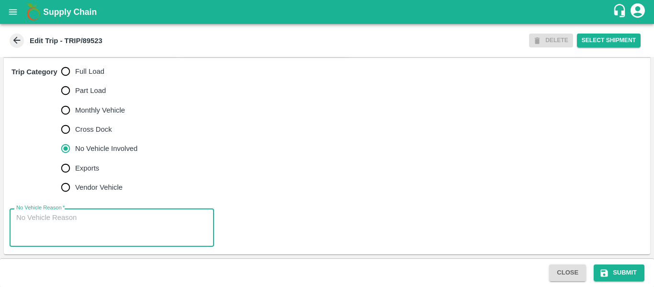
click at [128, 213] on textarea "No Vehicle Reason   *" at bounding box center [111, 227] width 191 height 30
type textarea "Field Dump"
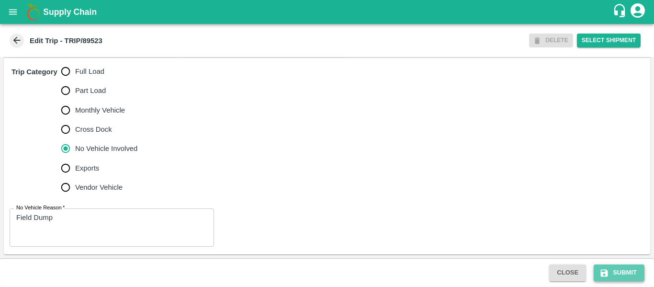
click at [608, 270] on icon "submit" at bounding box center [604, 273] width 10 height 10
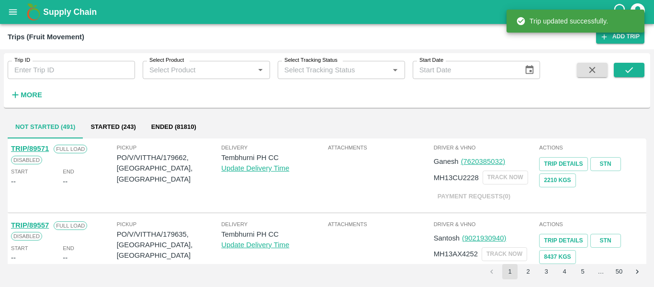
click at [61, 76] on input "Trip ID" at bounding box center [71, 70] width 127 height 18
paste input "89503"
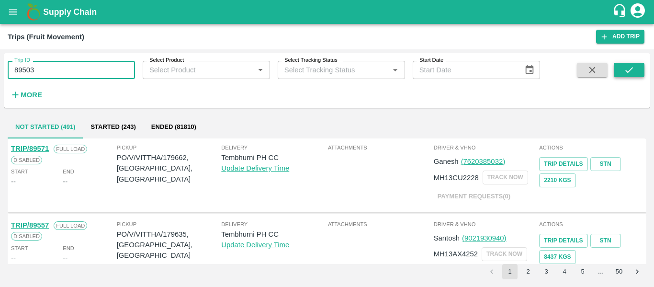
type input "89503"
click at [630, 72] on icon "submit" at bounding box center [629, 70] width 11 height 11
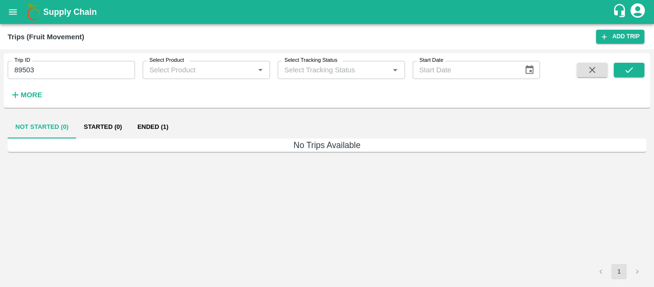
click at [164, 131] on button "Ended (1)" at bounding box center [153, 126] width 46 height 23
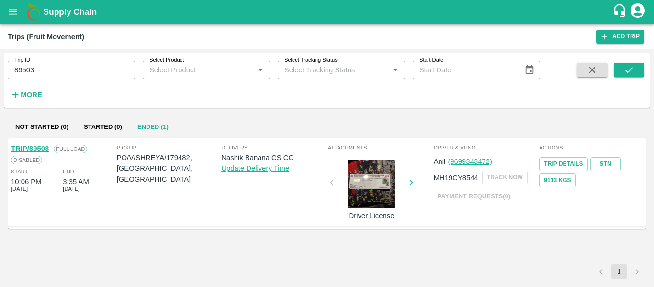
click at [30, 147] on link "TRIP/89503" at bounding box center [30, 149] width 38 height 8
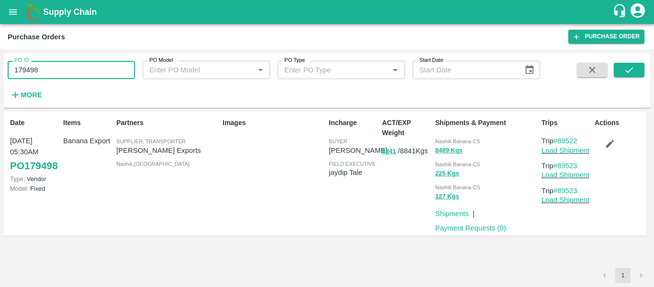
click at [52, 66] on input "179498" at bounding box center [71, 70] width 127 height 18
paste input "text"
type input "179482"
click at [607, 66] on span at bounding box center [592, 82] width 38 height 39
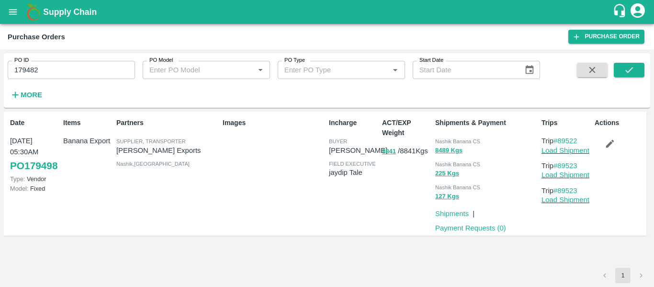
click at [612, 68] on div at bounding box center [617, 82] width 53 height 39
click at [617, 65] on button "submit" at bounding box center [629, 70] width 31 height 14
click at [610, 142] on icon "button" at bounding box center [609, 143] width 11 height 11
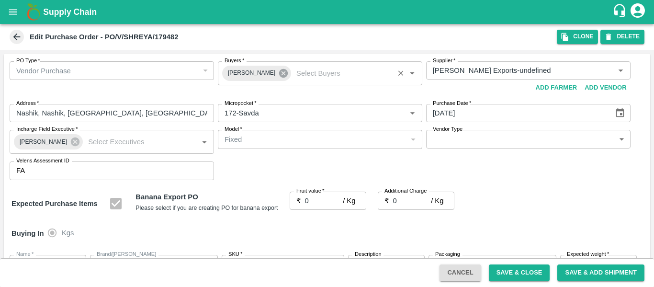
click at [279, 78] on icon at bounding box center [283, 73] width 11 height 11
click at [272, 76] on input "Buyers   *" at bounding box center [312, 70] width 183 height 12
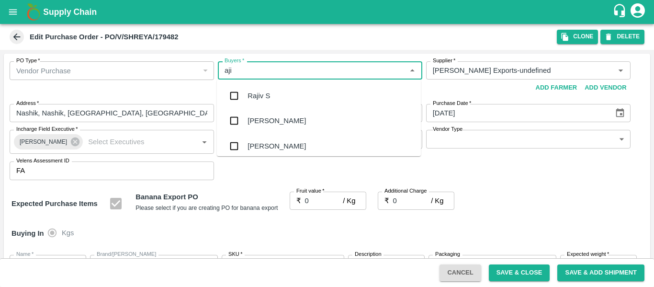
type input "ajit"
click at [272, 95] on div "Ajit Otari" at bounding box center [276, 95] width 58 height 11
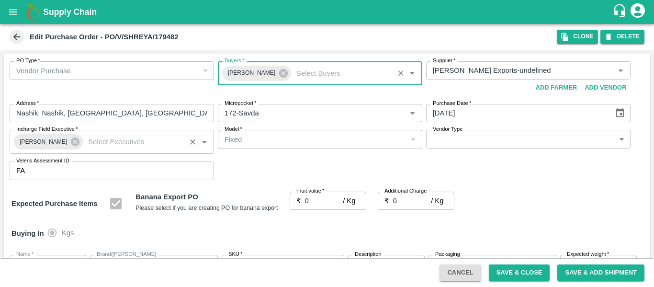
click at [77, 142] on div "Praneeth Kumar" at bounding box center [48, 141] width 69 height 15
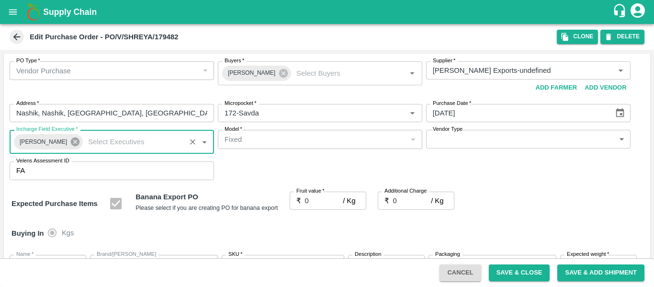
click at [74, 142] on icon at bounding box center [75, 141] width 9 height 9
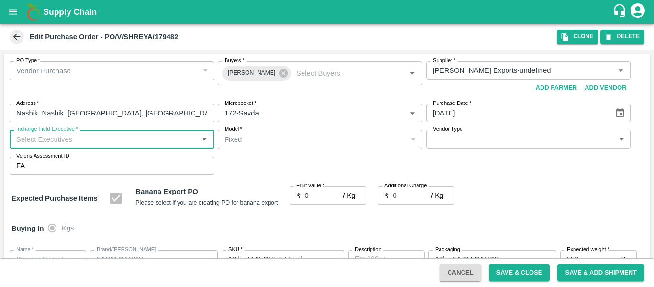
click at [61, 142] on input "Incharge Field Executive   *" at bounding box center [103, 139] width 183 height 12
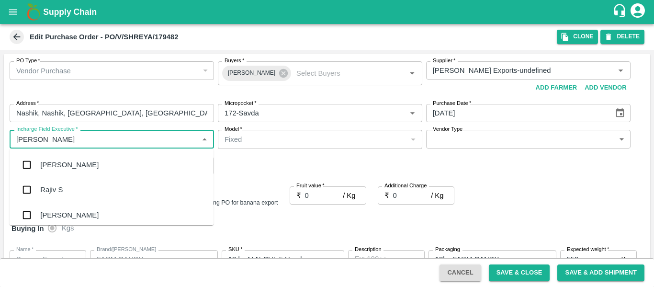
type input "jayd"
click at [65, 163] on div "jaydip Tale" at bounding box center [56, 164] width 33 height 11
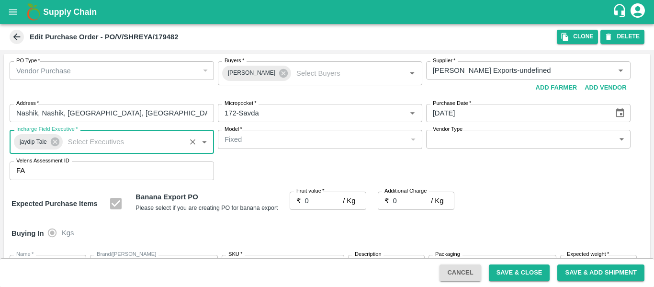
click at [317, 196] on input "0" at bounding box center [324, 200] width 38 height 18
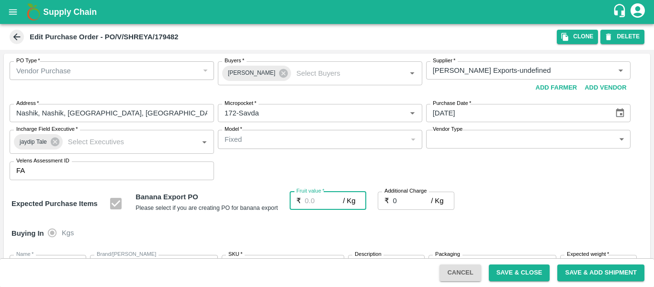
type input "1"
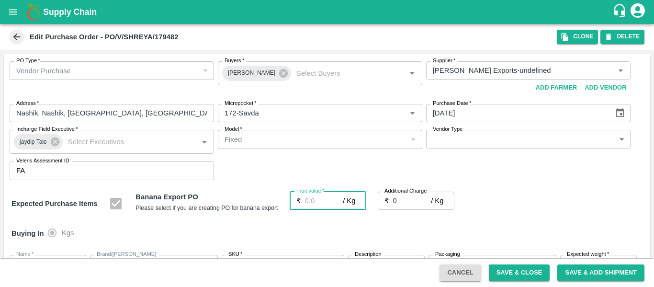
type input "1"
type input "19"
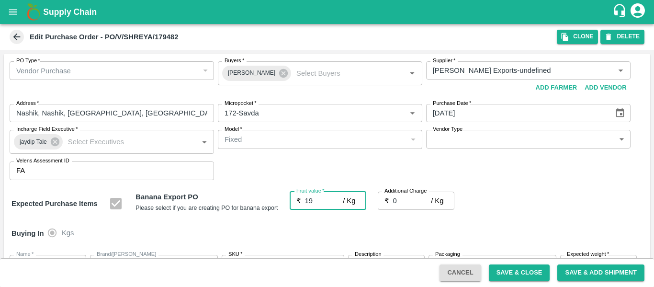
type input "19"
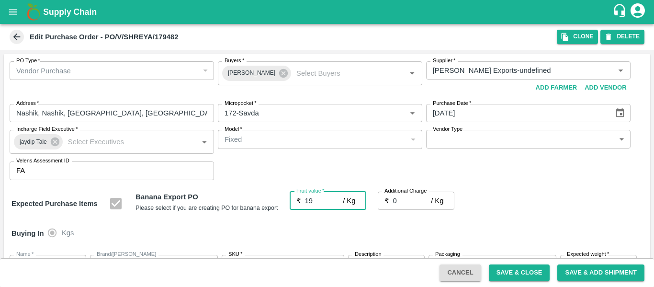
click at [405, 201] on input "0" at bounding box center [412, 200] width 38 height 18
type input "2"
type input "21"
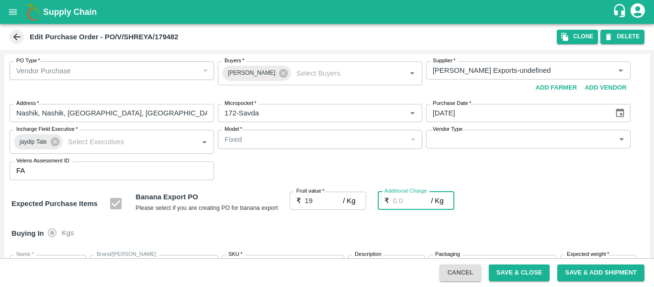
type input "21"
type input "2.7"
type input "21.7"
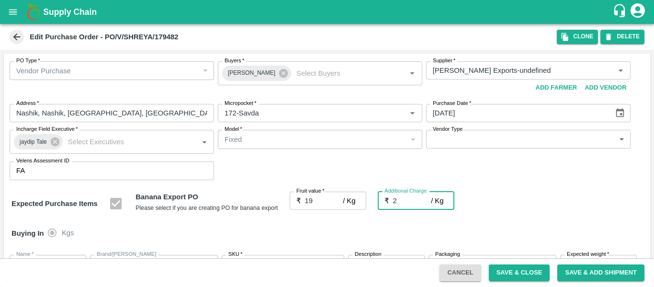
type input "21.7"
type input "2.75"
type input "21.75"
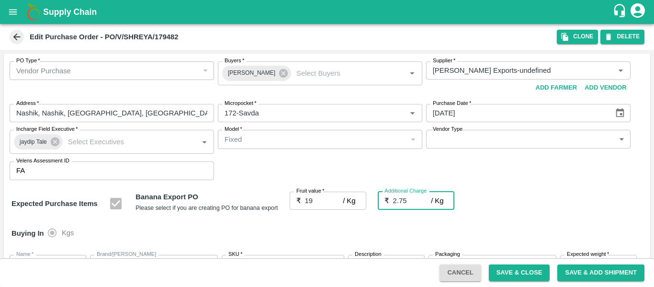
type input "21.75"
type input "2.75"
click at [503, 210] on div "Expected Purchase Items Banana Export PO Please select if you are creating PO f…" at bounding box center [326, 203] width 631 height 24
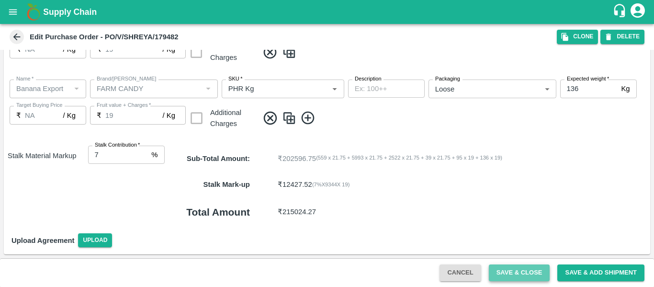
click at [516, 267] on button "Save & Close" at bounding box center [519, 272] width 61 height 17
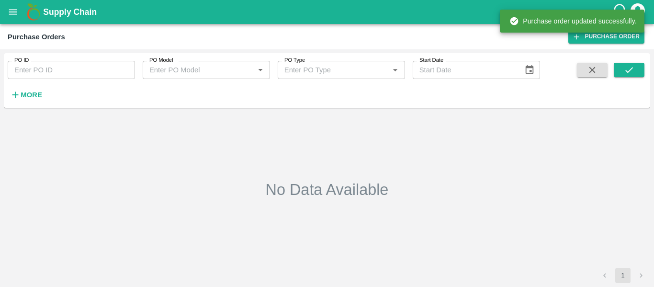
type input "179482"
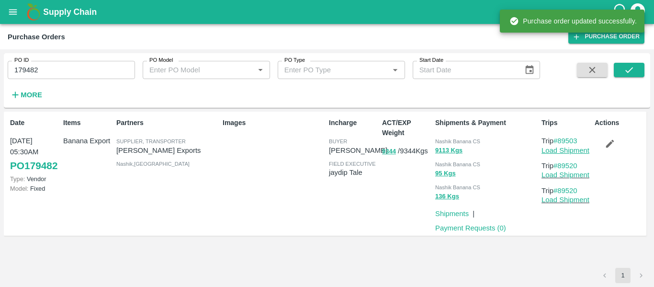
click at [551, 151] on link "Load Shipment" at bounding box center [565, 150] width 48 height 8
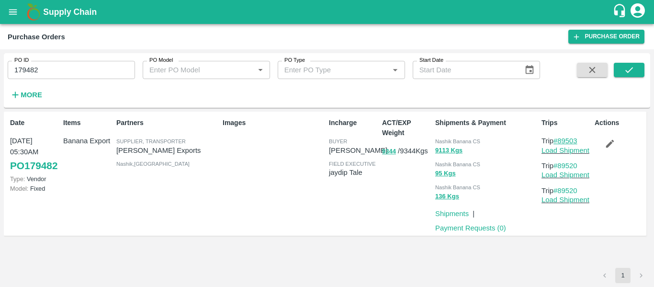
drag, startPoint x: 582, startPoint y: 139, endPoint x: 560, endPoint y: 143, distance: 22.3
click at [560, 143] on p "Trip #89503" at bounding box center [565, 140] width 49 height 11
copy link "89503"
click at [559, 154] on link "Load Shipment" at bounding box center [565, 150] width 48 height 8
drag, startPoint x: 586, startPoint y: 163, endPoint x: 558, endPoint y: 166, distance: 27.9
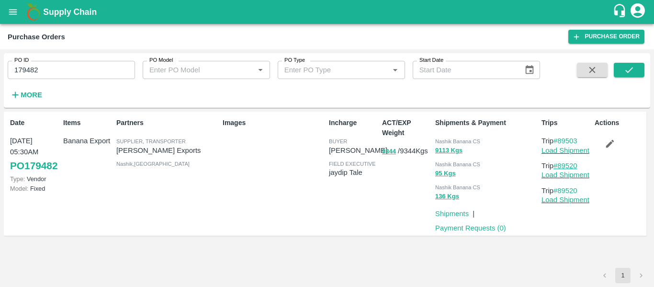
click at [558, 166] on p "Trip #89520" at bounding box center [565, 165] width 49 height 11
copy link "89520"
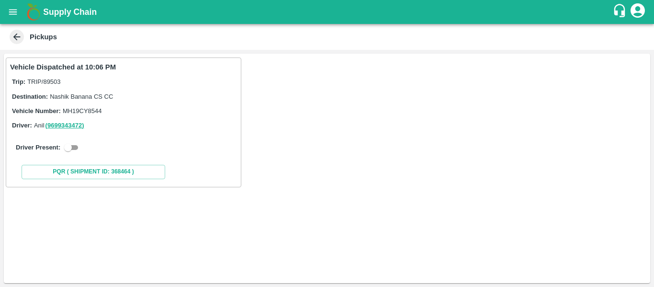
click at [76, 149] on input "checkbox" at bounding box center [68, 147] width 34 height 11
checkbox input "true"
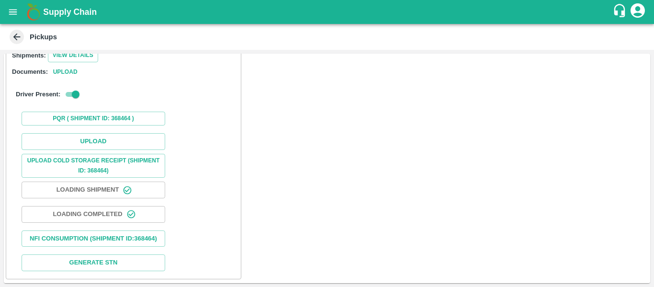
scroll to position [140, 0]
click at [86, 138] on button "Upload" at bounding box center [94, 141] width 144 height 17
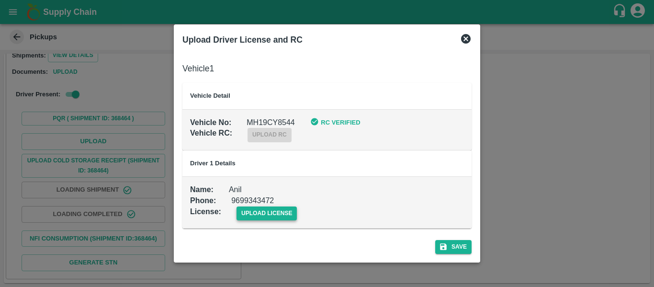
click at [240, 212] on span "upload license" at bounding box center [266, 213] width 61 height 14
click at [0, 0] on input "upload license" at bounding box center [0, 0] width 0 height 0
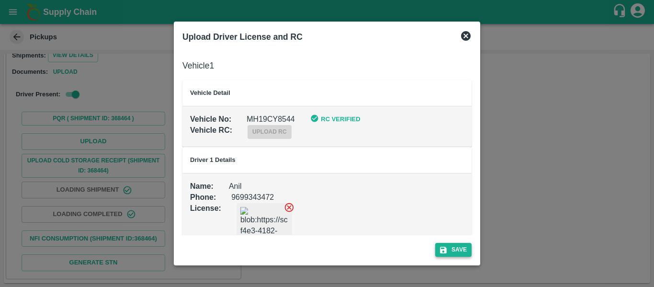
click at [465, 255] on button "Save" at bounding box center [453, 250] width 36 height 14
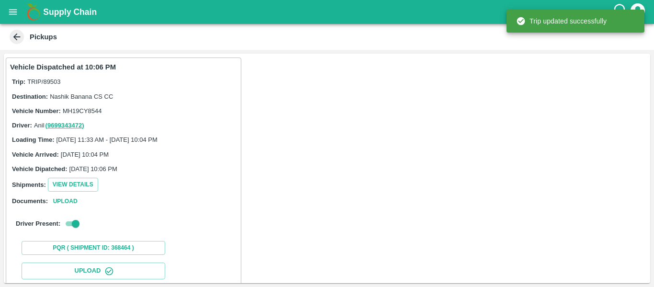
scroll to position [165, 0]
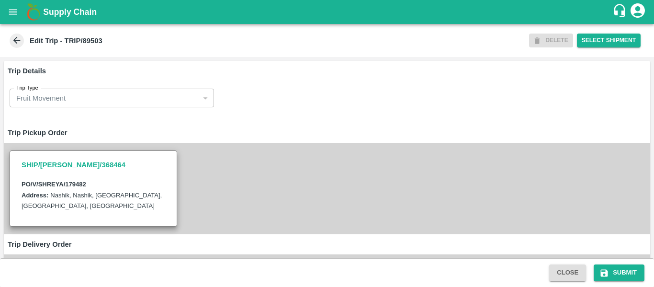
click at [256, 172] on div "SHIP/[PERSON_NAME]/368464 PO/V/SHREYA/179482 Address: [GEOGRAPHIC_DATA], [GEOGR…" at bounding box center [327, 188] width 646 height 91
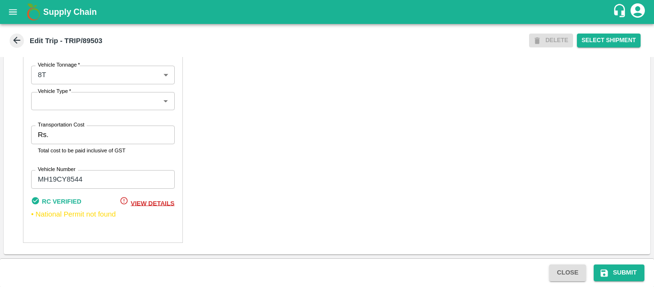
scroll to position [735, 0]
click at [56, 143] on input "Transportation Cost" at bounding box center [113, 134] width 122 height 18
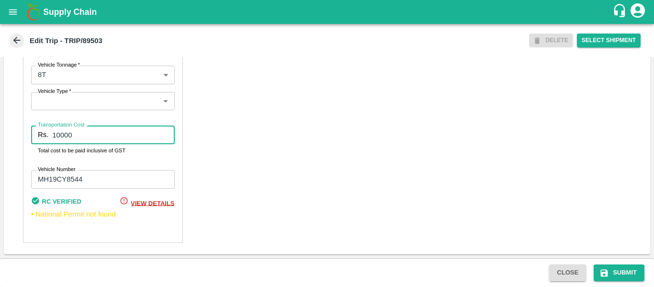
type input "10000"
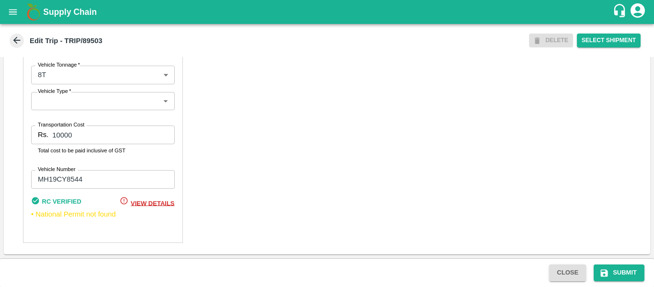
click at [599, 285] on div "Close Submit" at bounding box center [327, 272] width 654 height 29
click at [623, 266] on button "Submit" at bounding box center [618, 272] width 51 height 17
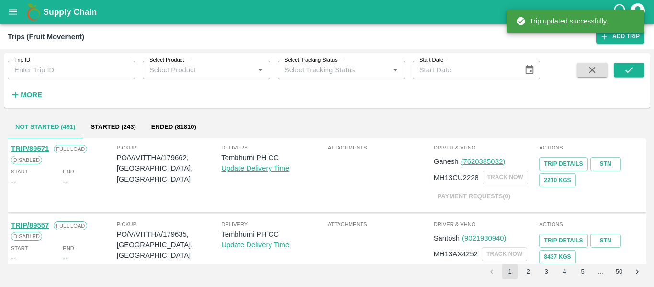
click at [51, 73] on input "Trip ID" at bounding box center [71, 70] width 127 height 18
paste input "89520"
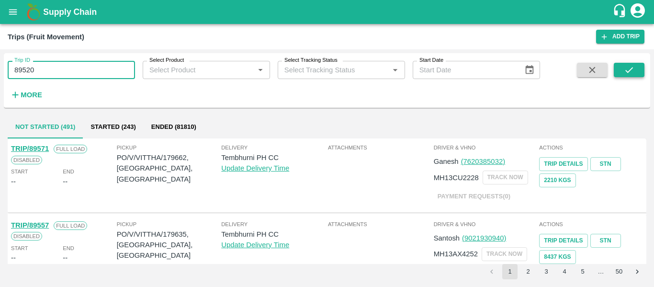
type input "89520"
click at [616, 72] on button "submit" at bounding box center [629, 70] width 31 height 14
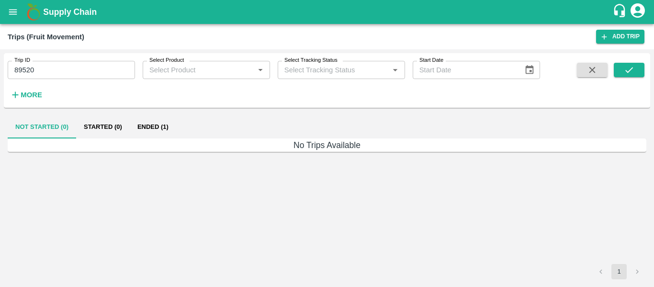
click at [139, 118] on button "Ended (1)" at bounding box center [153, 126] width 46 height 23
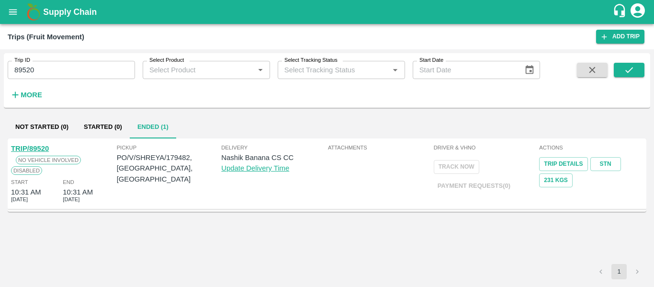
click at [43, 144] on div "TRIP/89520" at bounding box center [30, 148] width 38 height 11
click at [27, 156] on span "No Vehicle Involved" at bounding box center [48, 160] width 65 height 9
click at [28, 150] on link "TRIP/89520" at bounding box center [30, 149] width 38 height 8
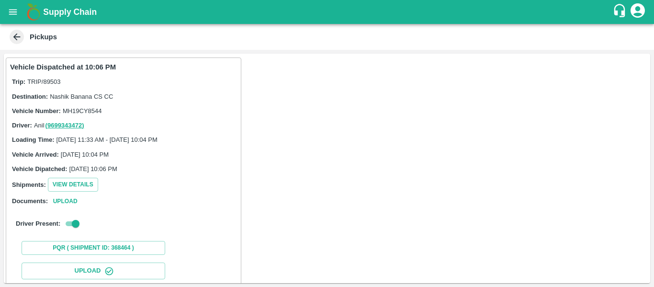
scroll to position [165, 0]
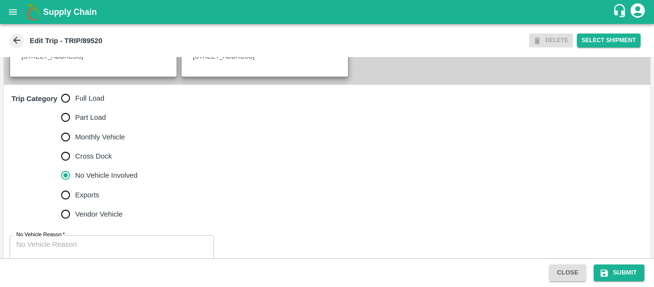
scroll to position [270, 0]
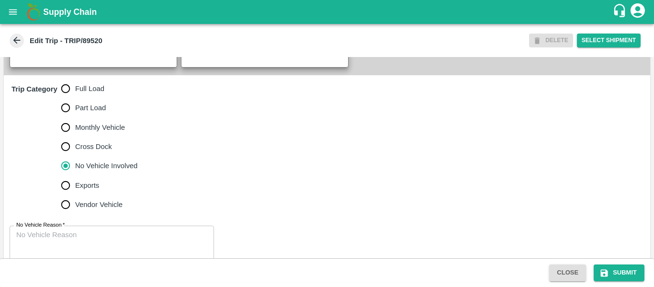
click at [88, 94] on span "Full Load" at bounding box center [89, 88] width 29 height 11
click at [75, 98] on input "Full Load" at bounding box center [65, 88] width 19 height 19
radio input "true"
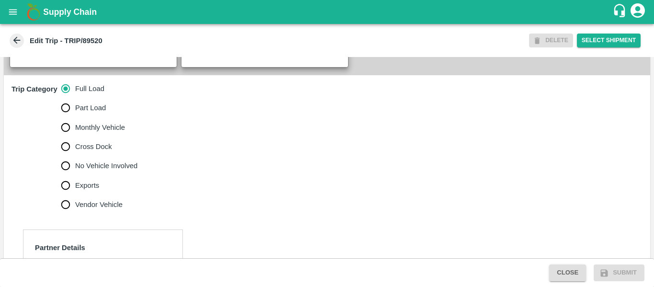
scroll to position [461, 0]
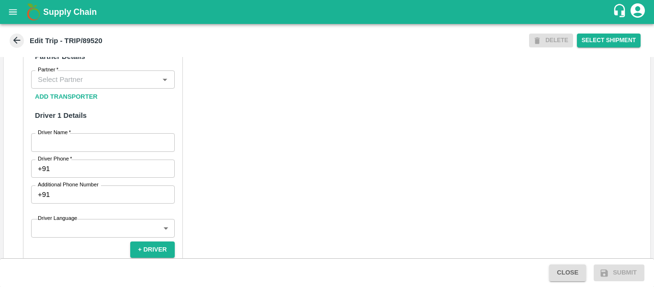
click at [74, 86] on input "Partner   *" at bounding box center [95, 79] width 122 height 12
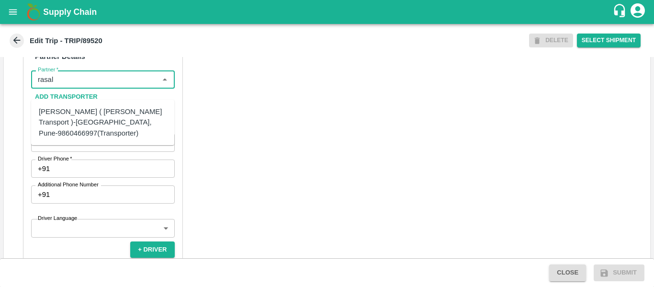
click at [82, 115] on div "[PERSON_NAME] ( [PERSON_NAME] Transport )-[GEOGRAPHIC_DATA], Pune-9860466997(Tr…" at bounding box center [103, 122] width 128 height 32
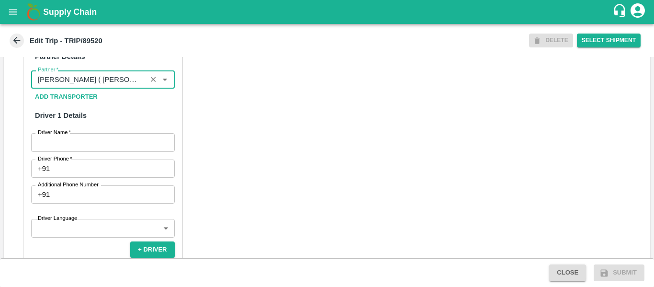
type input "[PERSON_NAME] ( [PERSON_NAME] Transport )-[GEOGRAPHIC_DATA], Pune-9860466997(Tr…"
click at [83, 146] on input "Driver Name   *" at bounding box center [103, 142] width 144 height 18
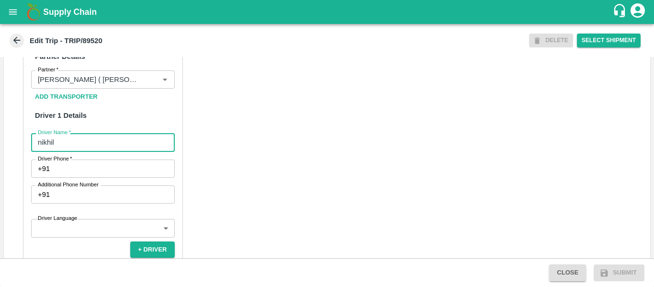
type input "nikhil"
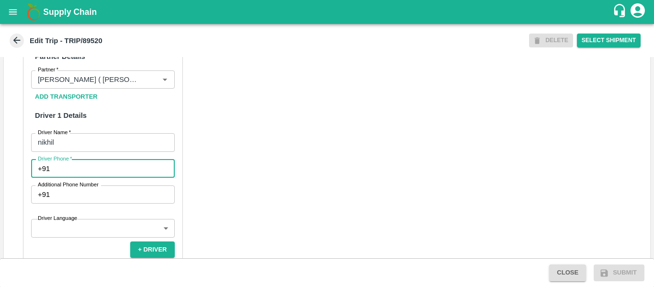
click at [89, 173] on input "Driver Phone   *" at bounding box center [114, 168] width 121 height 18
type input "9975745985"
click at [278, 191] on div "Partner Details Partner   * Partner Add Transporter Driver 1 Details Driver Nam…" at bounding box center [327, 267] width 646 height 480
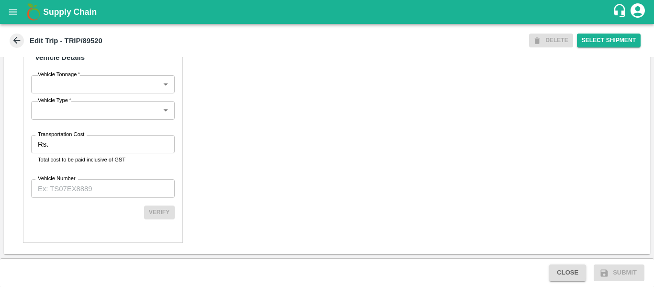
click at [83, 142] on input "Transportation Cost" at bounding box center [113, 144] width 122 height 18
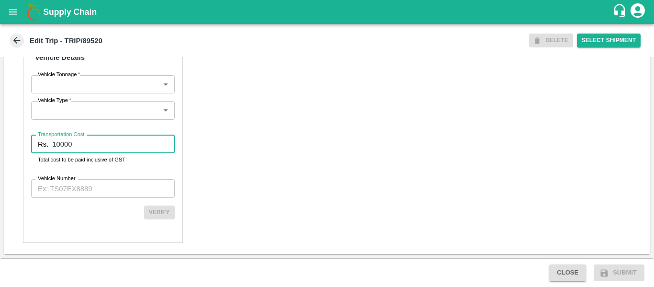
type input "10000"
click at [83, 193] on input "Vehicle Number" at bounding box center [103, 188] width 144 height 18
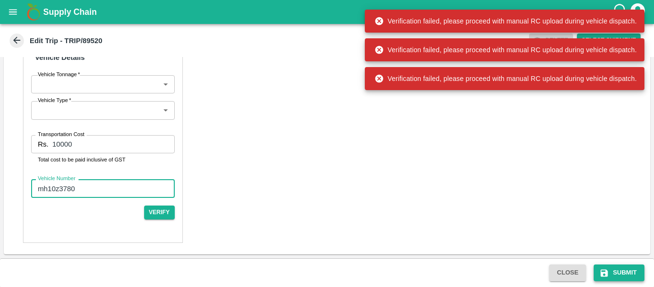
type input "mh10z3780"
click at [600, 265] on button "Submit" at bounding box center [618, 272] width 51 height 17
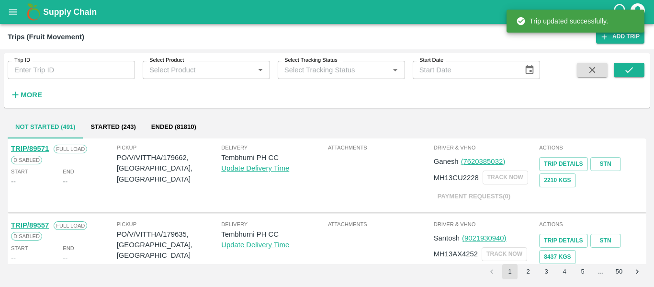
click at [87, 70] on input "Trip ID" at bounding box center [71, 70] width 127 height 18
paste input "89520"
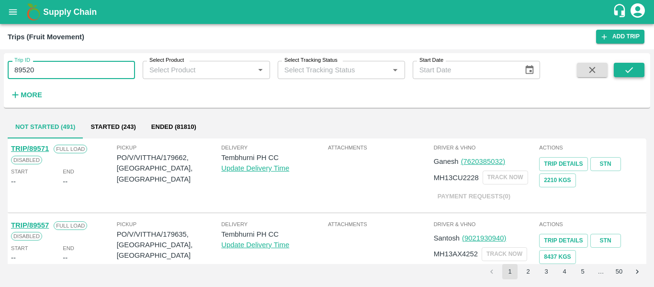
type input "89520"
click at [619, 72] on button "submit" at bounding box center [629, 70] width 31 height 14
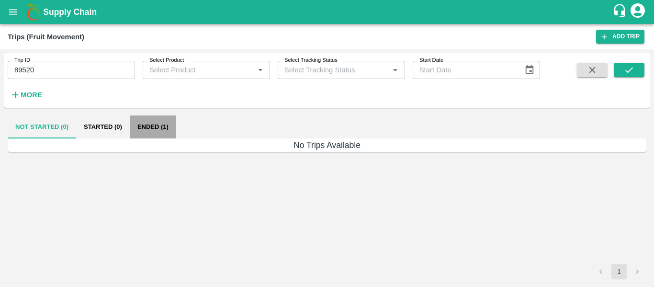
click at [144, 129] on button "Ended (1)" at bounding box center [153, 126] width 46 height 23
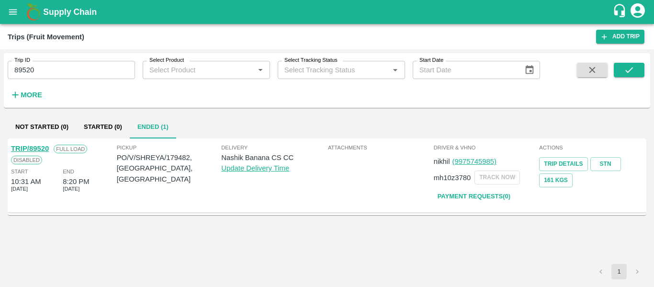
click at [38, 148] on link "TRIP/89520" at bounding box center [30, 149] width 38 height 8
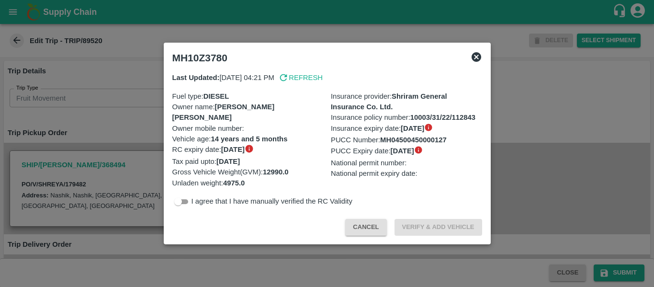
click at [143, 135] on div at bounding box center [327, 143] width 654 height 287
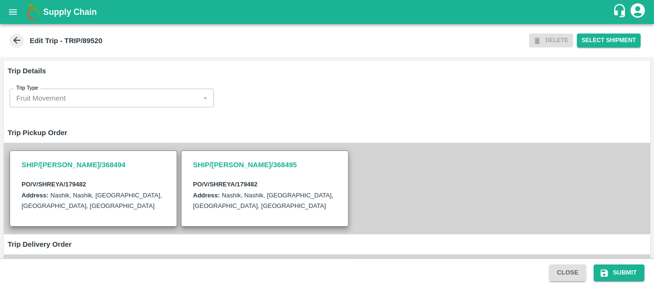
scroll to position [233, 0]
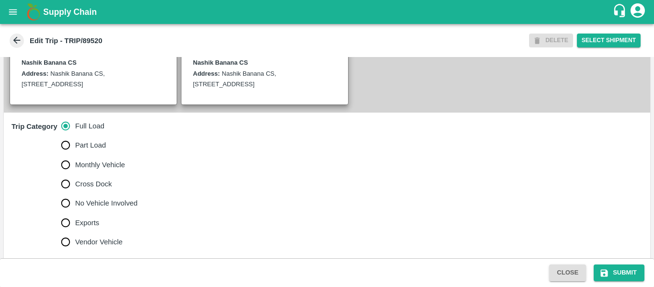
click at [113, 208] on span "No Vehicle Involved" at bounding box center [106, 203] width 62 height 11
click at [75, 212] on input "No Vehicle Involved" at bounding box center [65, 202] width 19 height 19
radio input "true"
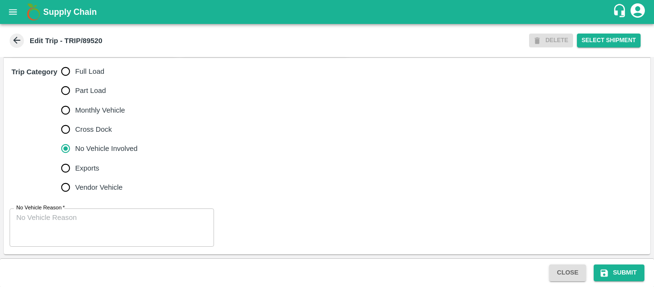
click at [112, 207] on div "No Vehicle Reason   * x No Vehicle Reason" at bounding box center [327, 228] width 646 height 54
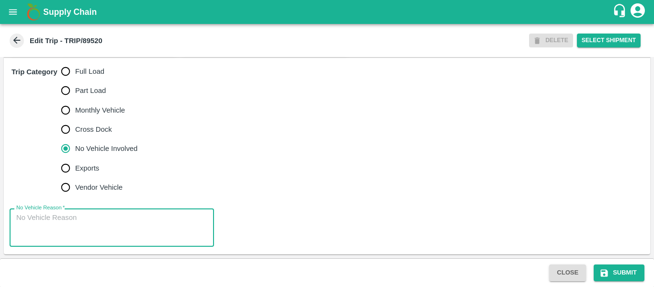
click at [112, 233] on textarea "No Vehicle Reason   *" at bounding box center [111, 227] width 191 height 30
type textarea "Field Dump"
click at [616, 281] on div "Close Submit" at bounding box center [327, 272] width 654 height 29
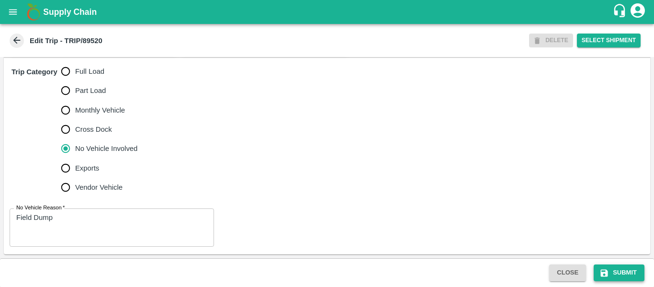
click at [619, 278] on button "Submit" at bounding box center [618, 272] width 51 height 17
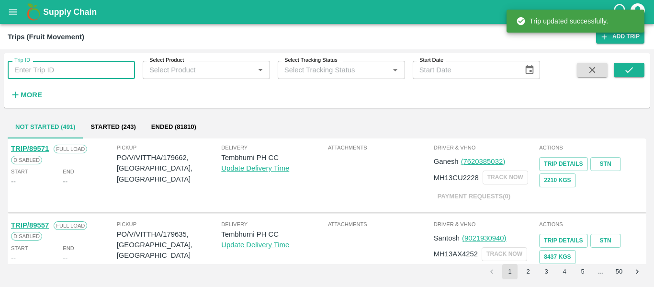
click at [36, 69] on input "Trip ID" at bounding box center [71, 70] width 127 height 18
paste input "89520"
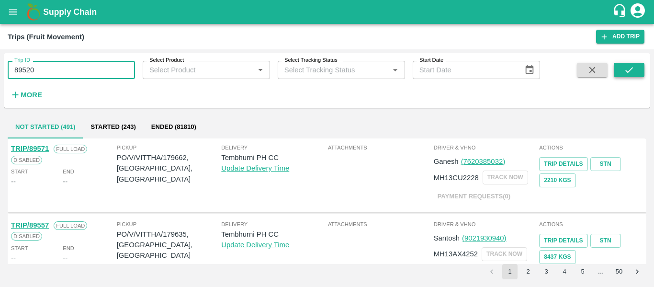
click at [622, 72] on button "submit" at bounding box center [629, 70] width 31 height 14
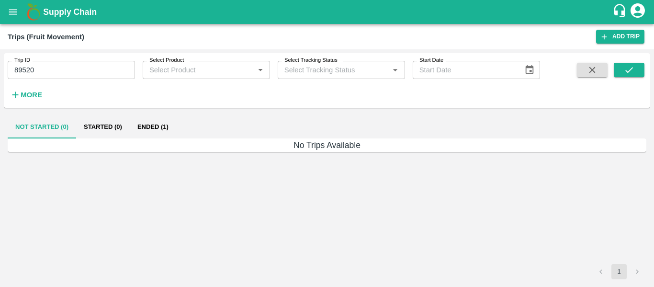
click at [154, 130] on button "Ended (1)" at bounding box center [153, 126] width 46 height 23
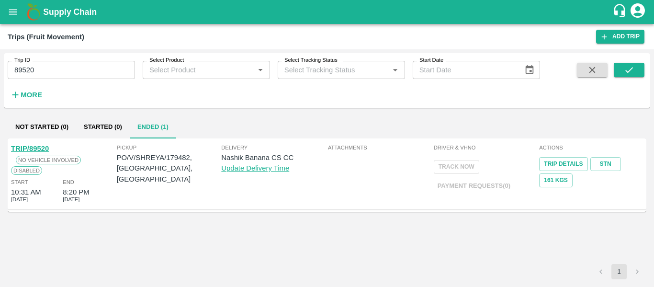
click at [56, 69] on input "89520" at bounding box center [71, 70] width 127 height 18
paste input "text"
type input "89524"
click at [628, 71] on icon "submit" at bounding box center [629, 70] width 11 height 11
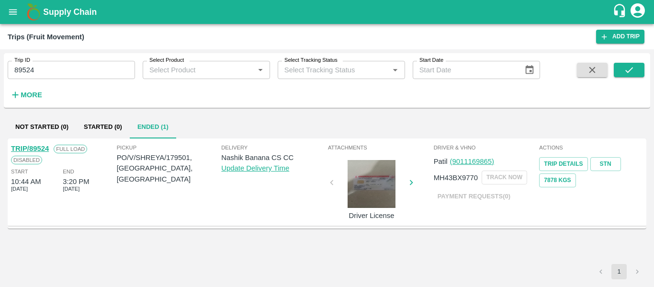
click at [41, 145] on link "TRIP/89524" at bounding box center [30, 149] width 38 height 8
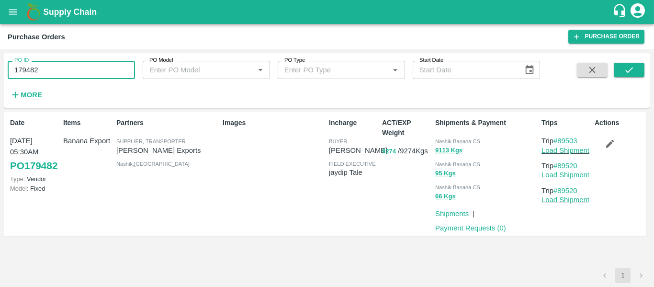
click at [57, 67] on input "179482" at bounding box center [71, 70] width 127 height 18
paste input "text"
type input "179501"
click at [631, 67] on icon "submit" at bounding box center [629, 70] width 11 height 11
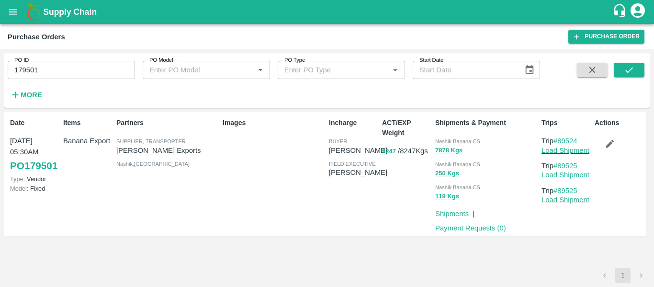
click at [609, 153] on div "Actions" at bounding box center [617, 173] width 53 height 119
click at [604, 145] on icon "button" at bounding box center [609, 143] width 11 height 11
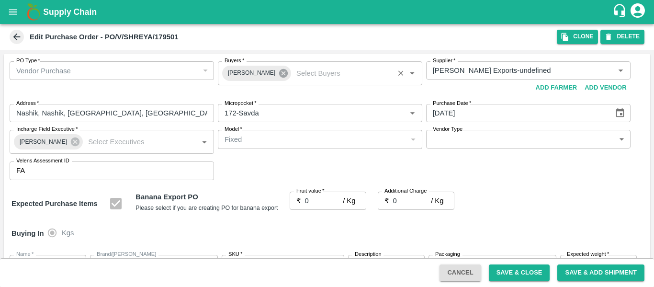
click at [279, 71] on icon at bounding box center [283, 73] width 9 height 9
click at [242, 70] on input "Buyers   *" at bounding box center [312, 70] width 183 height 12
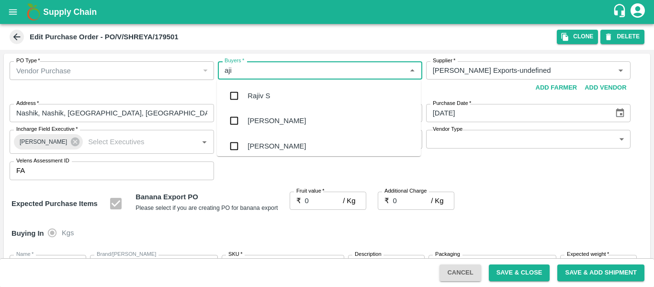
type input "ajit"
click at [244, 91] on div "[PERSON_NAME]" at bounding box center [319, 95] width 204 height 25
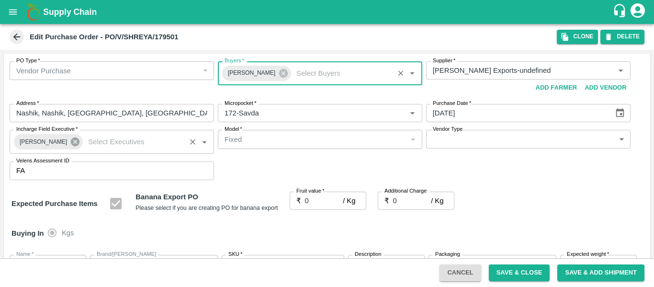
click at [71, 141] on icon at bounding box center [75, 141] width 9 height 9
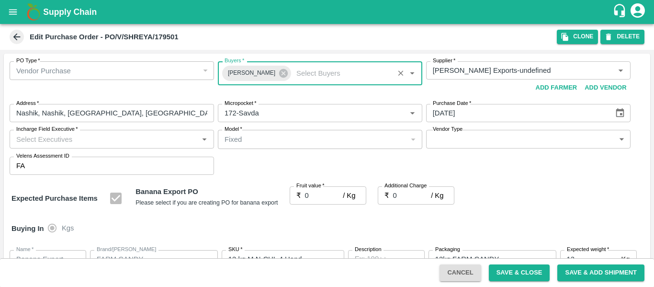
click at [48, 143] on input "Incharge Field Executive   *" at bounding box center [103, 139] width 183 height 12
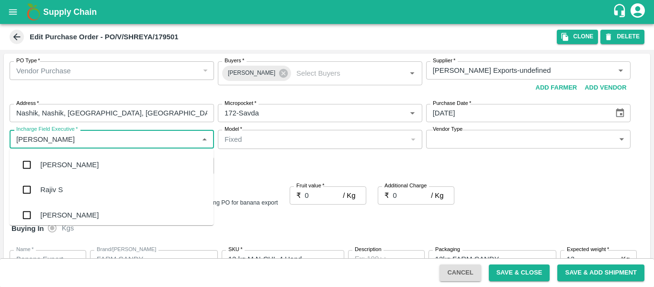
type input "jayd"
click at [54, 165] on div "jaydip Tale" at bounding box center [56, 164] width 33 height 11
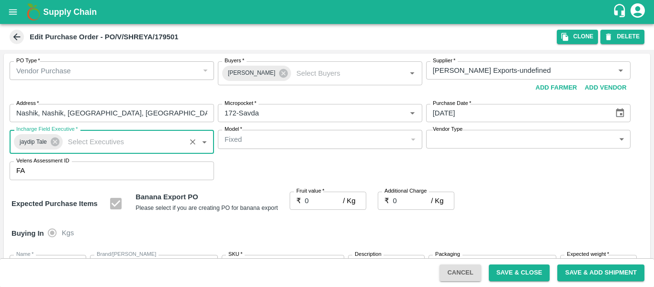
click at [322, 197] on input "0" at bounding box center [324, 200] width 38 height 18
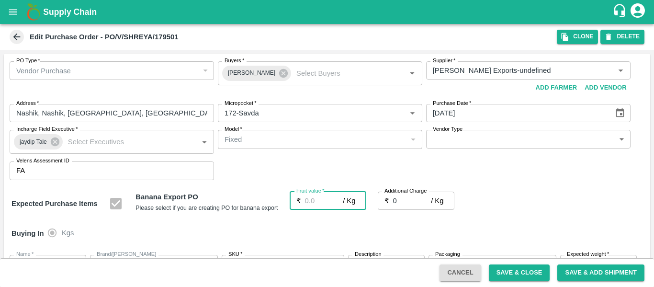
type input "1"
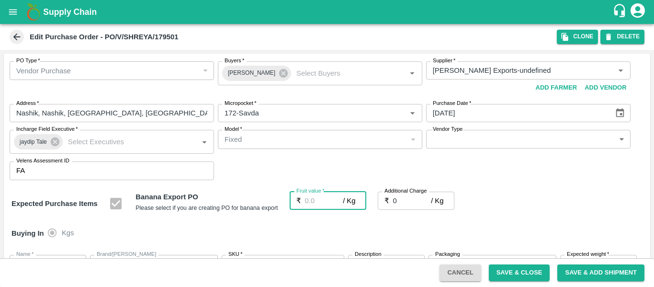
type input "1"
type input "19"
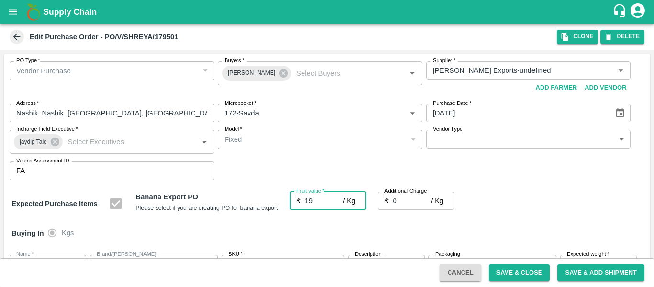
type input "19"
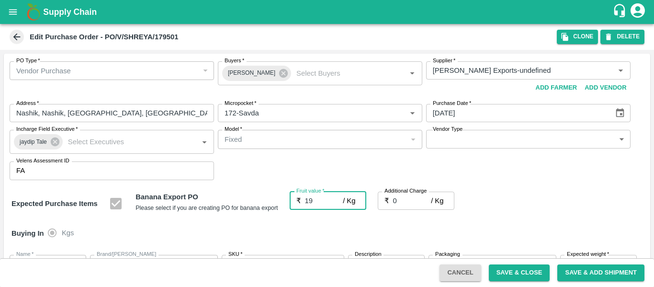
type input "19"
click at [404, 197] on input "0" at bounding box center [412, 200] width 38 height 18
type input "2"
type input "21"
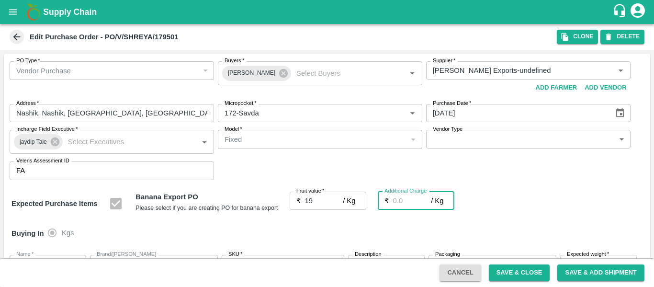
type input "21"
type input "2.7"
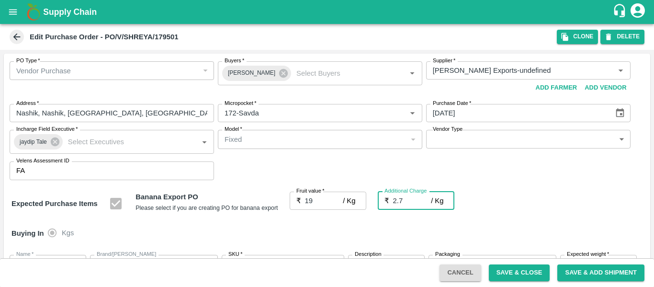
type input "21.7"
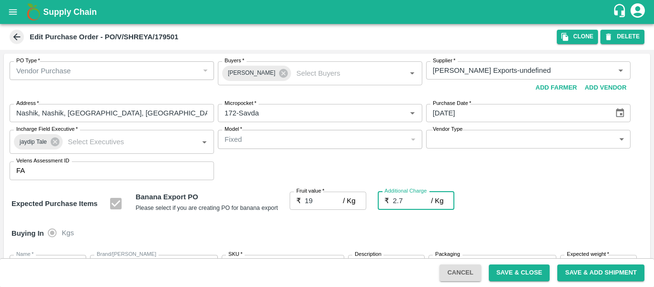
type input "2.75"
type input "21.75"
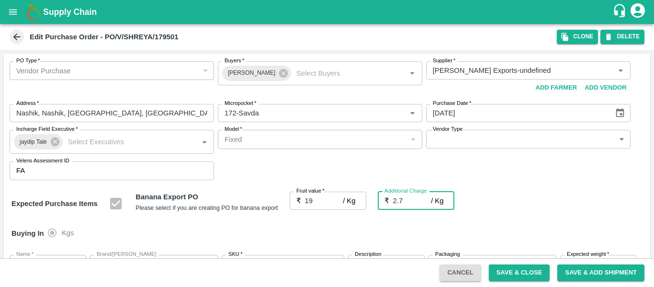
type input "21.75"
type input "2.75"
click at [530, 196] on div "Expected Purchase Items Banana Export PO Please select if you are creating PO f…" at bounding box center [326, 203] width 631 height 24
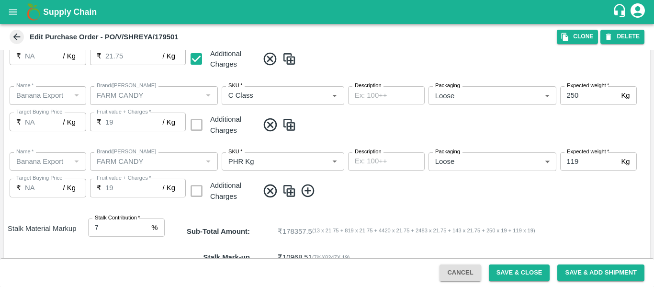
scroll to position [570, 0]
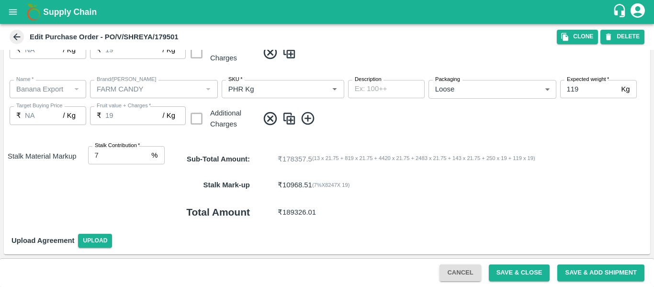
click at [520, 271] on button "Save & Close" at bounding box center [519, 272] width 61 height 17
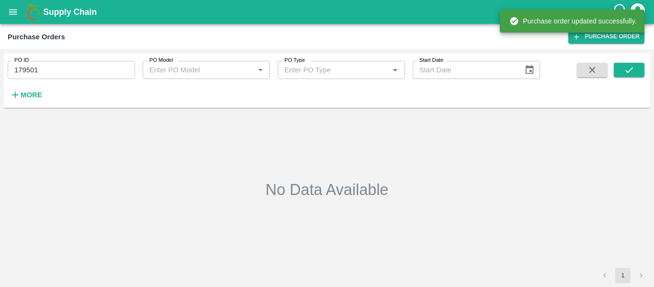
type input "179501"
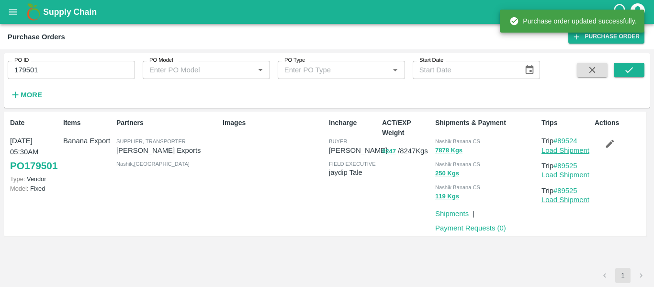
click at [561, 147] on link "Load Shipment" at bounding box center [565, 150] width 48 height 8
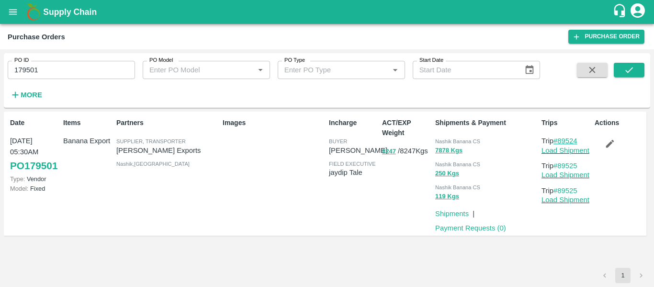
drag, startPoint x: 583, startPoint y: 141, endPoint x: 560, endPoint y: 141, distance: 22.5
click at [560, 141] on p "Trip #89524" at bounding box center [565, 140] width 49 height 11
copy link "89524"
click at [559, 150] on link "Load Shipment" at bounding box center [565, 150] width 48 height 8
drag, startPoint x: 583, startPoint y: 165, endPoint x: 559, endPoint y: 167, distance: 23.5
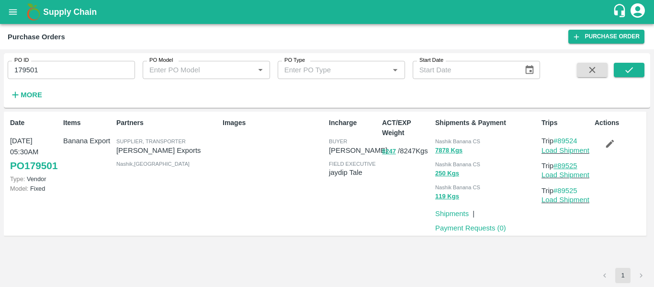
click at [559, 167] on p "Trip #89525" at bounding box center [565, 165] width 49 height 11
copy link "89525"
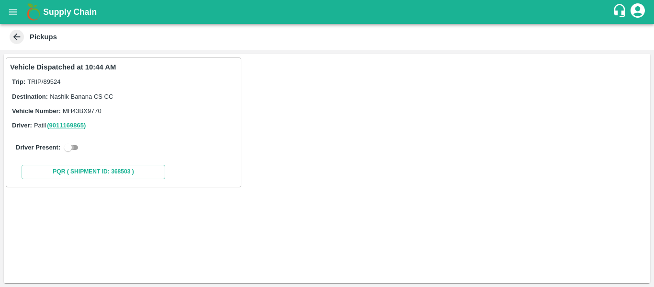
click at [70, 150] on input "checkbox" at bounding box center [68, 147] width 34 height 11
checkbox input "true"
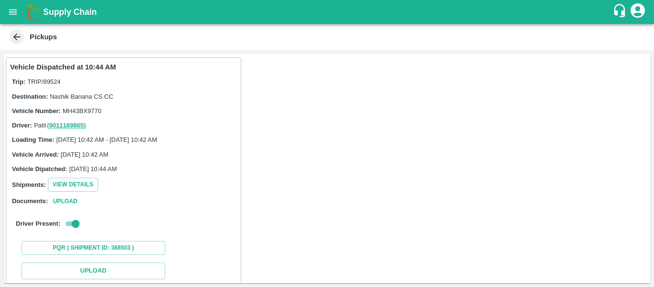
scroll to position [98, 0]
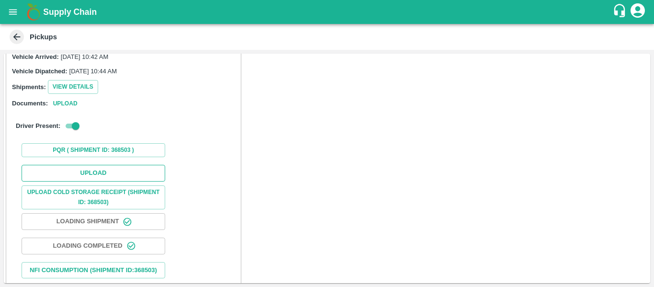
click at [106, 177] on button "Upload" at bounding box center [94, 173] width 144 height 17
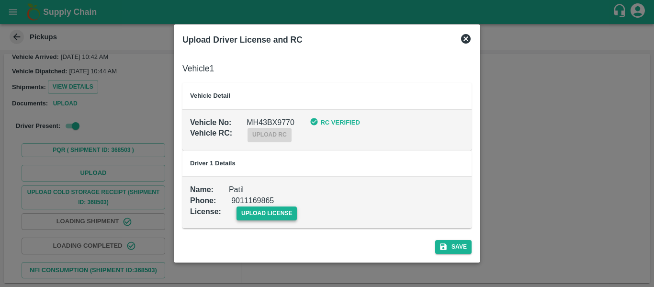
click at [261, 213] on span "upload license" at bounding box center [266, 213] width 61 height 14
click at [0, 0] on input "upload license" at bounding box center [0, 0] width 0 height 0
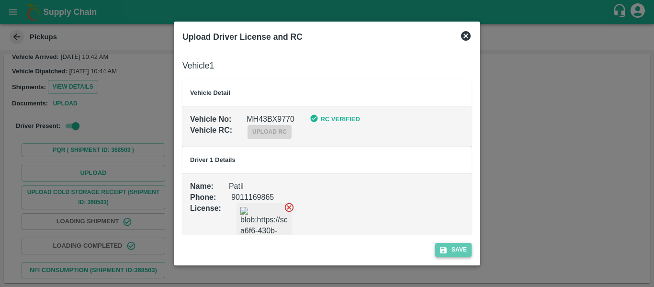
click at [468, 250] on button "Save" at bounding box center [453, 250] width 36 height 14
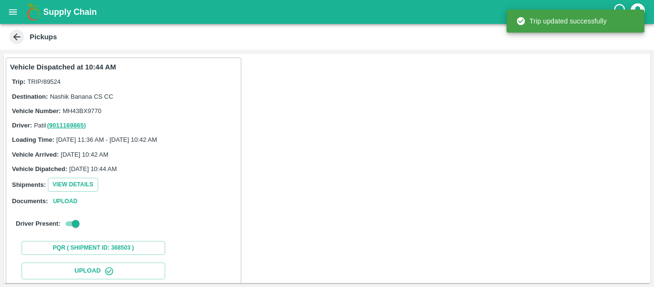
scroll to position [165, 0]
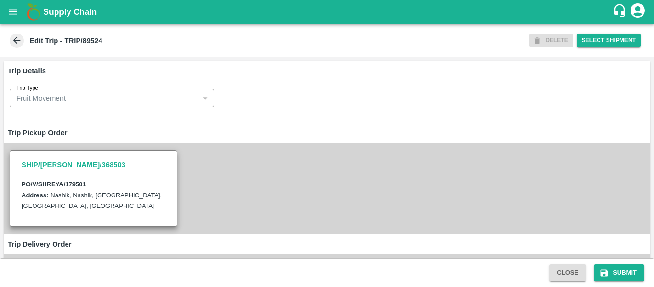
click at [240, 181] on div "SHIP/[PERSON_NAME]/368503 PO/V/SHREYA/179501 Address: [GEOGRAPHIC_DATA], [GEOGR…" at bounding box center [327, 188] width 646 height 91
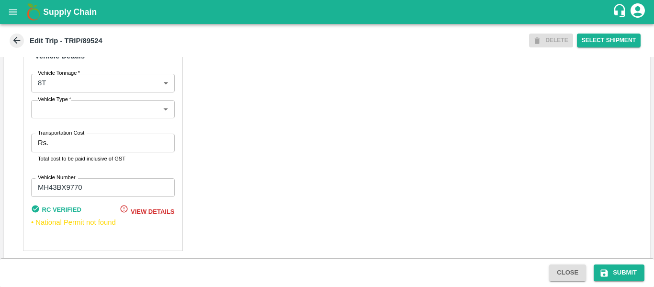
scroll to position [735, 0]
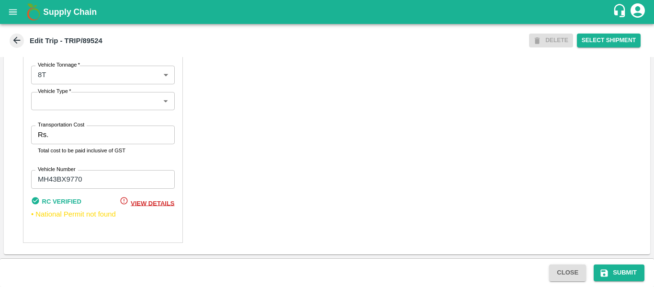
click at [46, 134] on p "Rs." at bounding box center [43, 134] width 11 height 11
click at [51, 138] on div "Rs. Transportation Cost" at bounding box center [103, 134] width 144 height 18
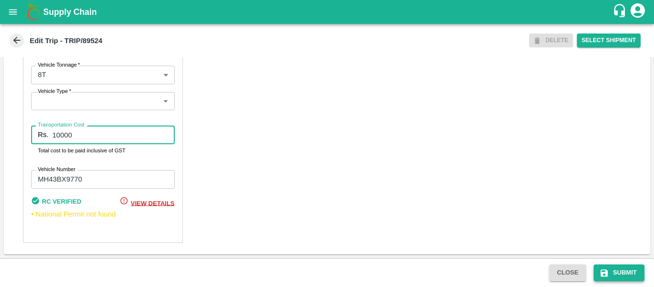
type input "10000"
click at [613, 266] on button "Submit" at bounding box center [618, 272] width 51 height 17
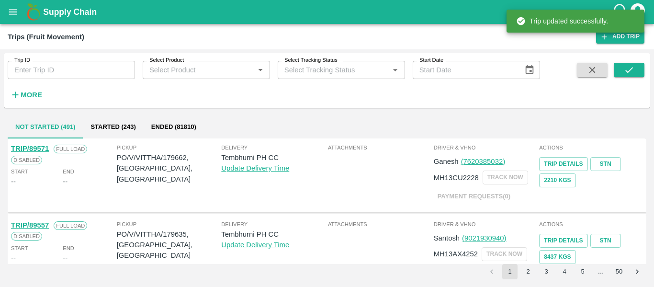
click at [75, 72] on input "Trip ID" at bounding box center [71, 70] width 127 height 18
paste input "89525"
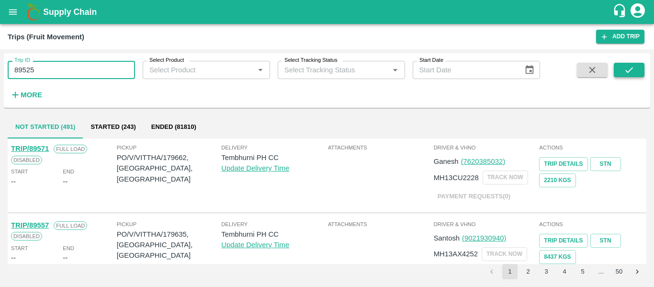
type input "89525"
click at [627, 76] on button "submit" at bounding box center [629, 70] width 31 height 14
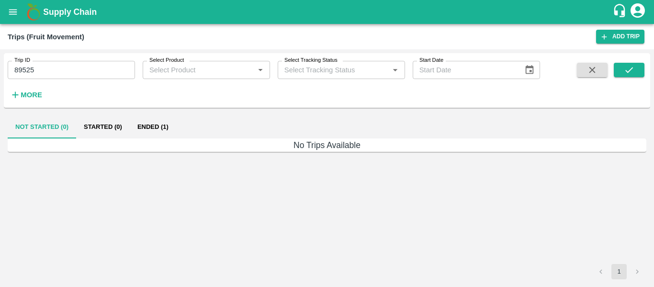
click at [155, 131] on button "Ended (1)" at bounding box center [153, 126] width 46 height 23
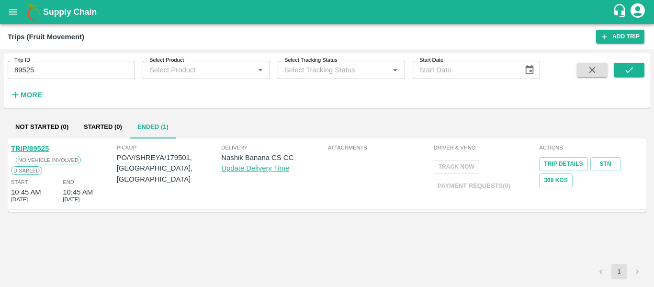
click at [31, 145] on link "TRIP/89525" at bounding box center [30, 149] width 38 height 8
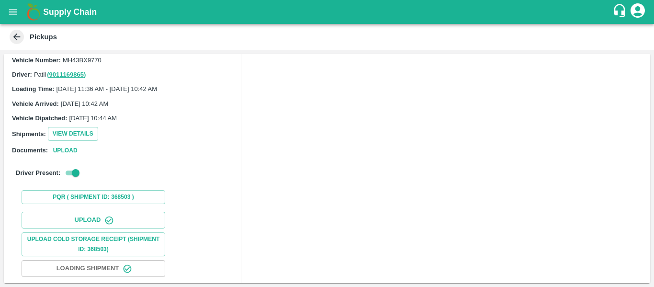
scroll to position [51, 0]
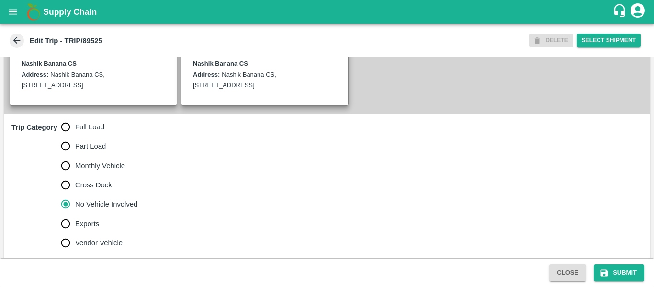
scroll to position [233, 0]
click at [94, 136] on label "Full Load" at bounding box center [97, 126] width 82 height 19
click at [75, 136] on input "Full Load" at bounding box center [65, 126] width 19 height 19
radio input "true"
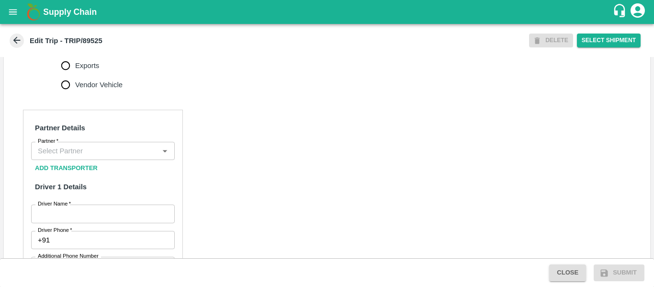
scroll to position [390, 0]
click at [131, 156] on input "Partner   *" at bounding box center [95, 150] width 122 height 12
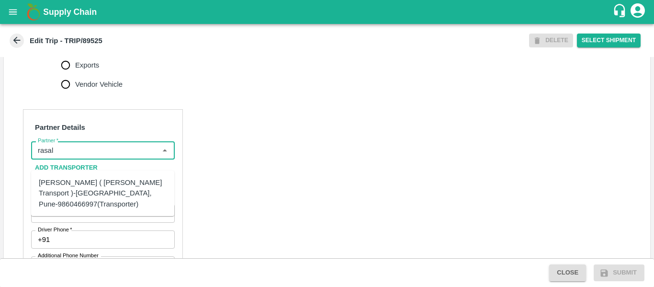
click at [90, 192] on div "[PERSON_NAME] ( [PERSON_NAME] Transport )-[GEOGRAPHIC_DATA], Pune-9860466997(Tr…" at bounding box center [103, 193] width 128 height 32
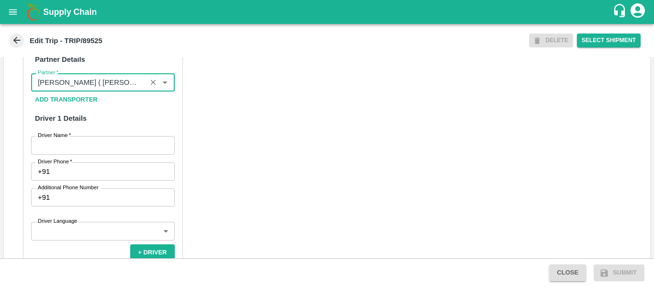
scroll to position [459, 0]
type input "[PERSON_NAME] ( [PERSON_NAME] Transport )-[GEOGRAPHIC_DATA], Pune-9860466997(Tr…"
click at [111, 153] on input "Driver Name   *" at bounding box center [103, 144] width 144 height 18
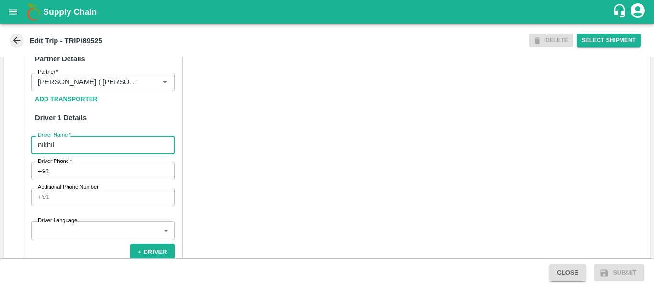
type input "nikhil"
click at [112, 176] on input "Driver Phone   *" at bounding box center [114, 171] width 121 height 18
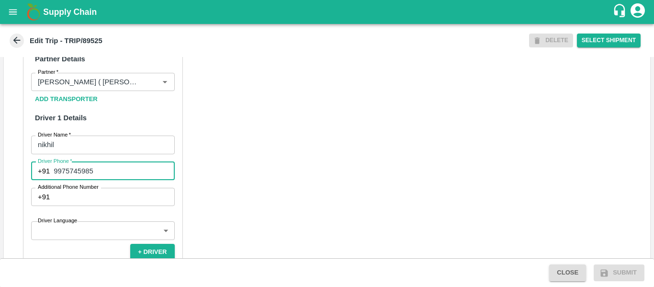
type input "9975745985"
click at [304, 204] on div "Partner Details Partner   * Partner Add Transporter Driver 1 Details Driver Nam…" at bounding box center [327, 269] width 646 height 480
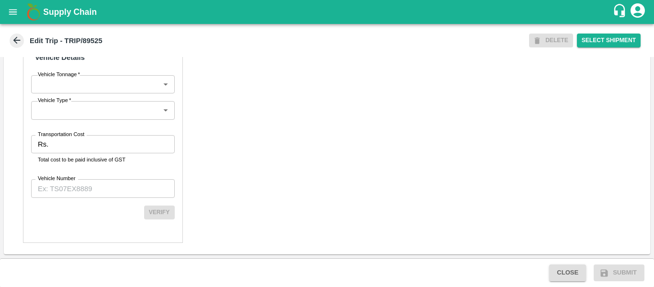
click at [63, 138] on label "Transportation Cost" at bounding box center [61, 135] width 46 height 8
click at [63, 138] on input "Transportation Cost" at bounding box center [113, 144] width 122 height 18
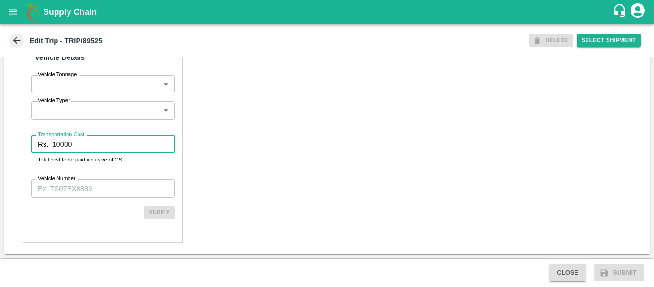
type input "10000"
click at [77, 191] on input "Vehicle Number" at bounding box center [103, 188] width 144 height 18
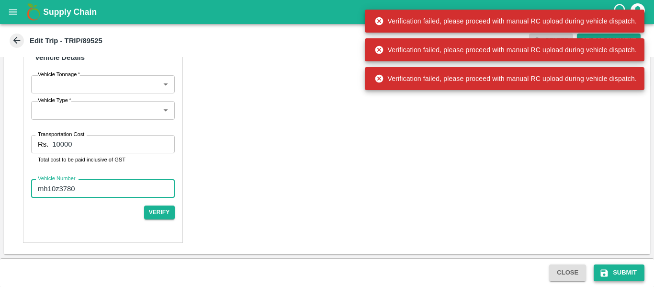
type input "mh10z3780"
click at [613, 270] on button "Submit" at bounding box center [618, 272] width 51 height 17
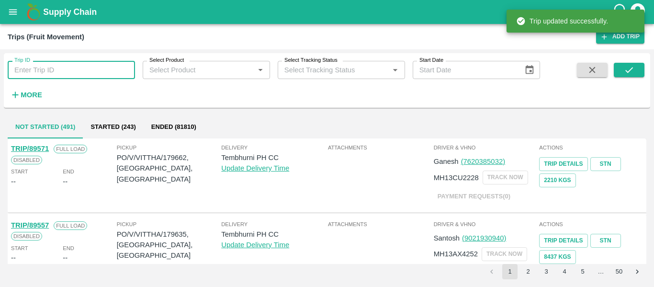
click at [58, 70] on input "Trip ID" at bounding box center [71, 70] width 127 height 18
paste input "89525"
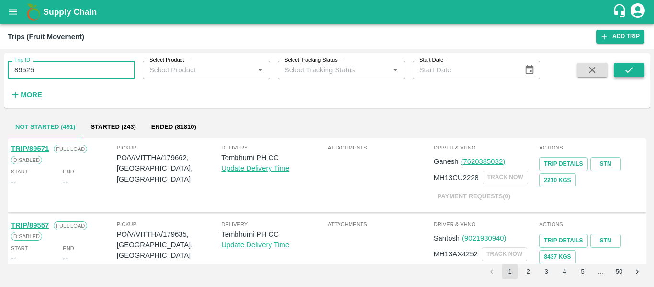
type input "89525"
click at [627, 68] on icon "submit" at bounding box center [629, 70] width 11 height 11
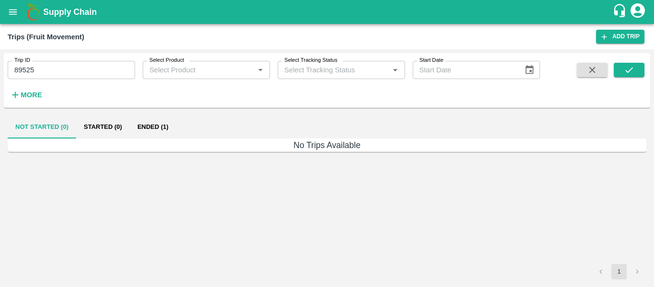
click at [176, 126] on button "Ended (1)" at bounding box center [153, 126] width 46 height 23
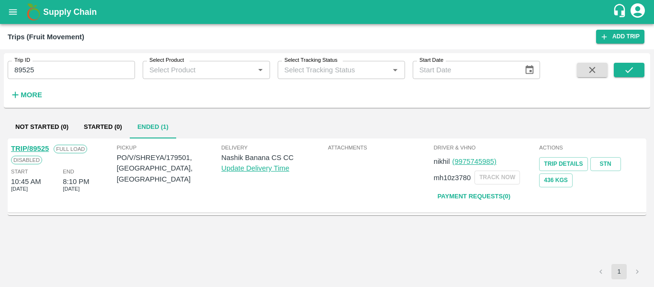
click at [20, 142] on div "TRIP/89525 Full Load Disabled Start 10:45 AM [DATE] End 8:10 PM [DATE]" at bounding box center [63, 175] width 106 height 69
click at [22, 147] on link "TRIP/89525" at bounding box center [30, 149] width 38 height 8
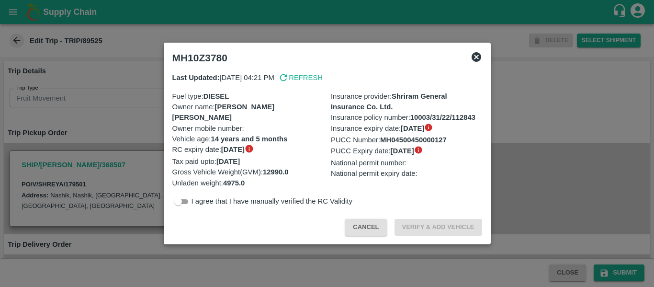
click at [125, 148] on div at bounding box center [327, 143] width 654 height 287
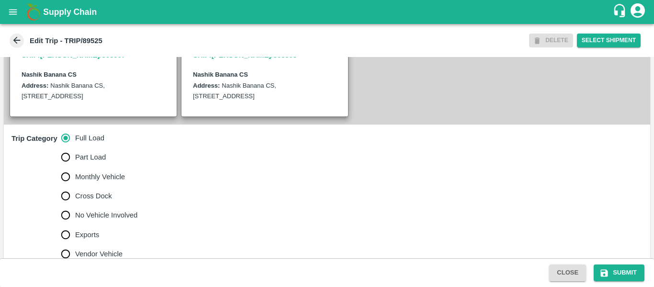
scroll to position [222, 0]
click at [112, 220] on span "No Vehicle Involved" at bounding box center [106, 214] width 62 height 11
click at [75, 221] on input "No Vehicle Involved" at bounding box center [65, 214] width 19 height 19
radio input "true"
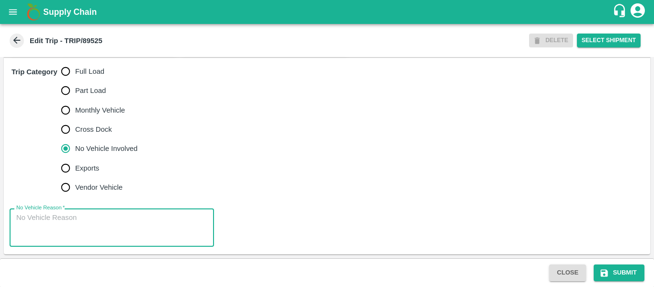
click at [146, 220] on textarea "No Vehicle Reason   *" at bounding box center [111, 227] width 191 height 30
type textarea "Field Dump"
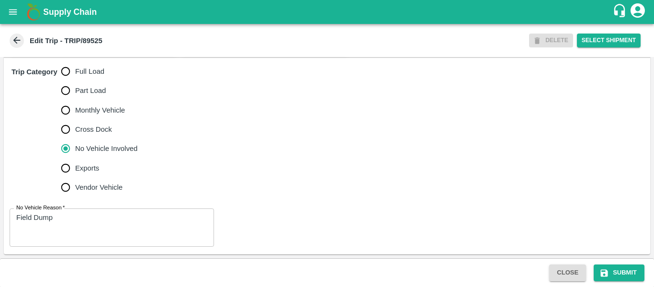
click at [626, 284] on div "Close Submit" at bounding box center [327, 272] width 654 height 29
click at [646, 275] on span "Submit" at bounding box center [619, 272] width 58 height 8
click at [636, 268] on button "Submit" at bounding box center [618, 272] width 51 height 17
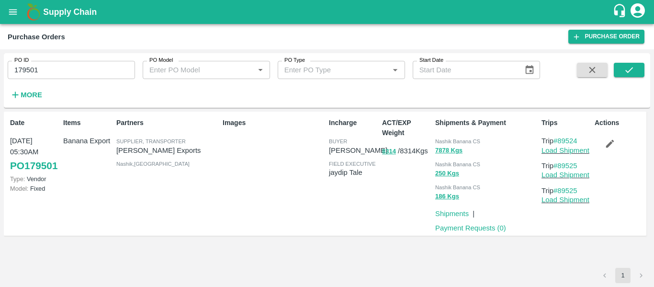
click at [73, 79] on div "PO ID 179501 PO ID PO Model PO Model   * PO Type PO Type   * Start Date Start D…" at bounding box center [270, 78] width 540 height 50
click at [60, 74] on input "179501" at bounding box center [71, 70] width 127 height 18
paste input "text"
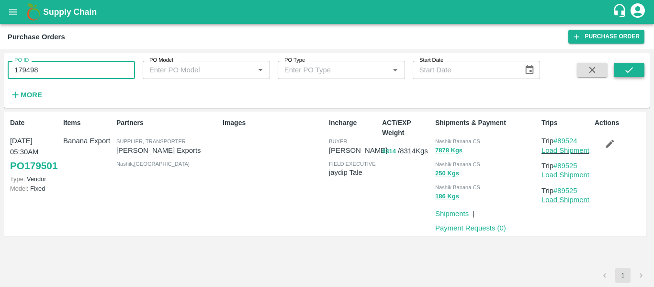
type input "179498"
click at [629, 67] on icon "submit" at bounding box center [629, 70] width 11 height 11
click at [609, 143] on icon "button" at bounding box center [610, 144] width 8 height 8
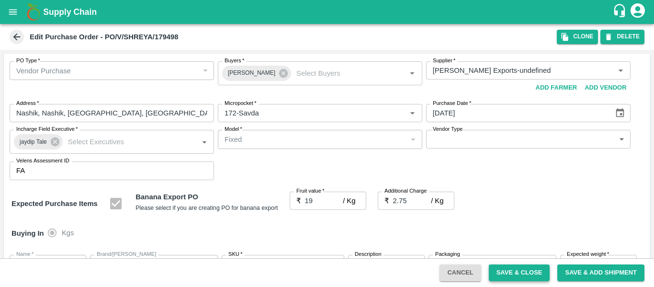
click at [502, 273] on button "Save & Close" at bounding box center [519, 272] width 61 height 17
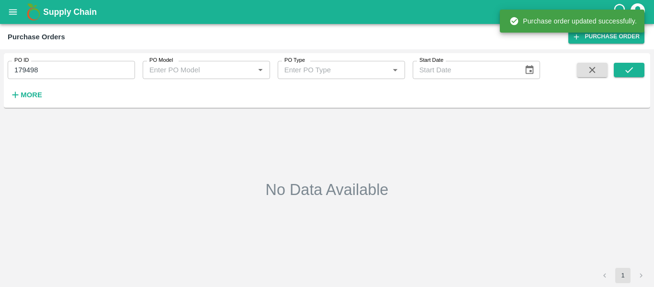
click at [71, 73] on input "179498" at bounding box center [71, 70] width 127 height 18
paste input "text"
type input "179492"
click at [615, 67] on button "submit" at bounding box center [629, 70] width 31 height 14
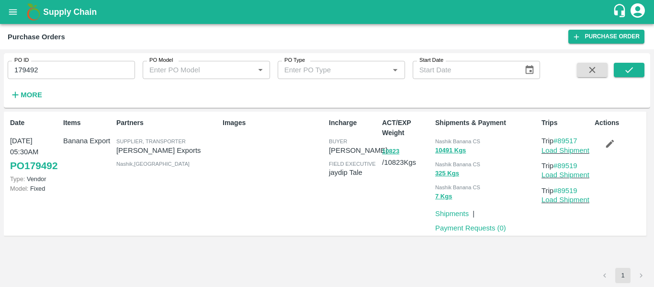
click at [607, 137] on button "button" at bounding box center [609, 143] width 31 height 16
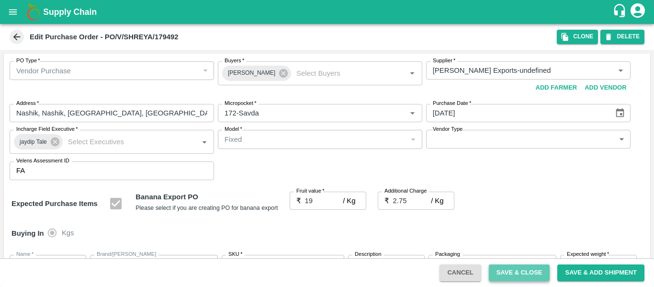
click at [513, 270] on button "Save & Close" at bounding box center [519, 272] width 61 height 17
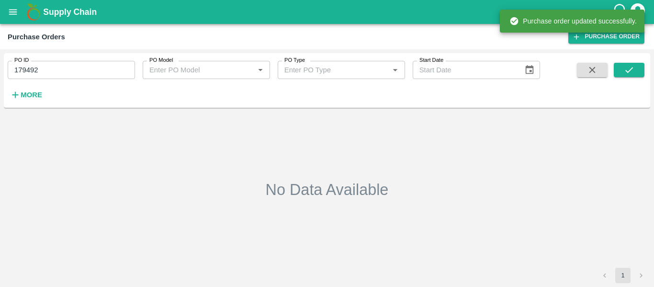
click at [75, 67] on input "179492" at bounding box center [71, 70] width 127 height 18
paste input "text"
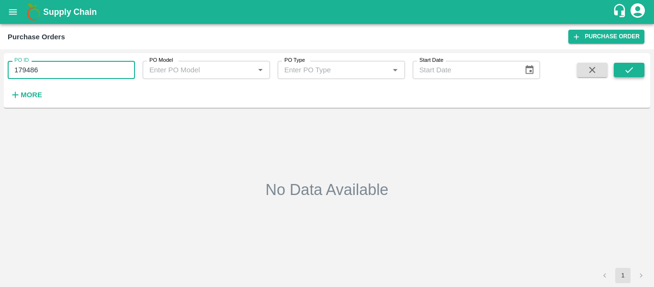
type input "179486"
click at [626, 70] on icon "submit" at bounding box center [629, 70] width 8 height 6
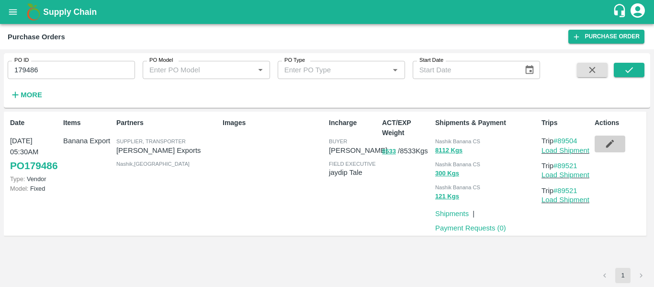
click at [615, 145] on icon "button" at bounding box center [609, 143] width 11 height 11
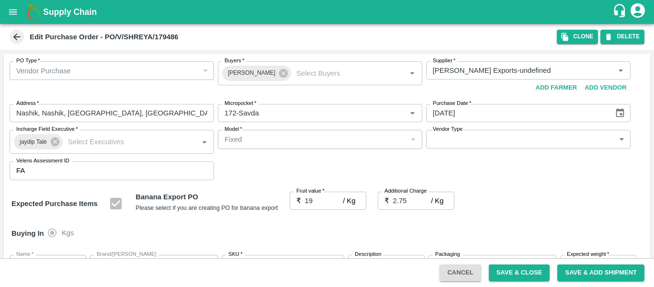
click at [521, 271] on button "Save & Close" at bounding box center [519, 272] width 61 height 17
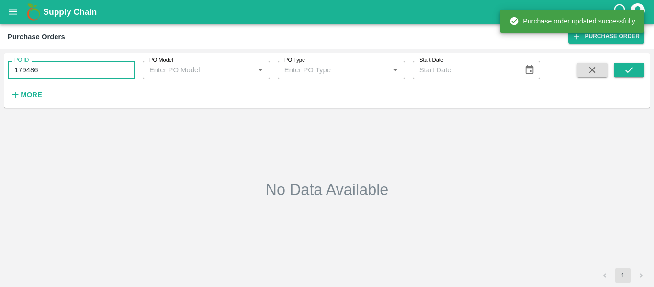
click at [54, 72] on input "179486" at bounding box center [71, 70] width 127 height 18
paste input "text"
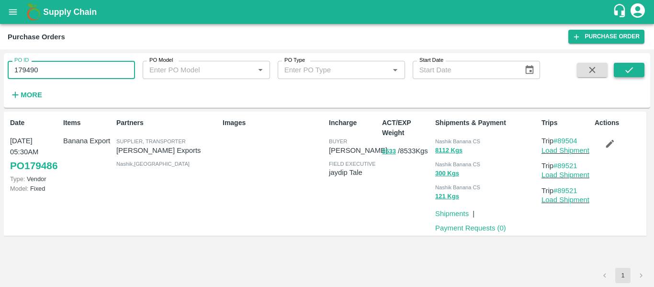
type input "179490"
click at [627, 74] on icon "submit" at bounding box center [629, 70] width 11 height 11
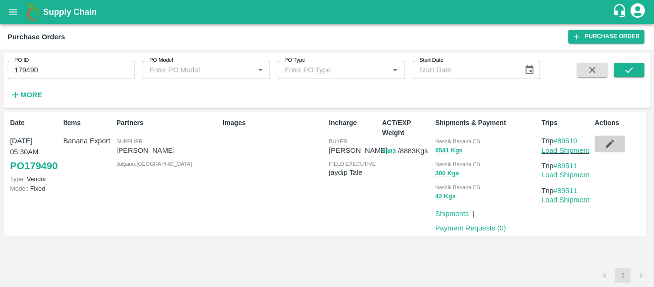
click at [618, 143] on button "button" at bounding box center [609, 143] width 31 height 16
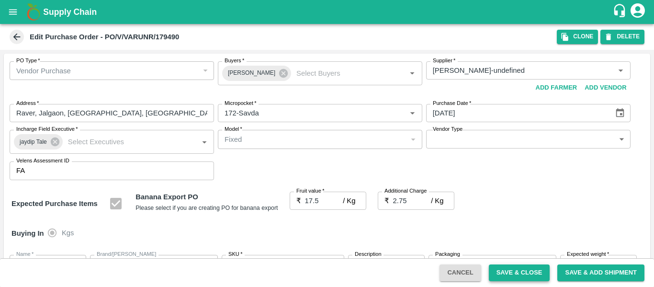
click at [517, 277] on button "Save & Close" at bounding box center [519, 272] width 61 height 17
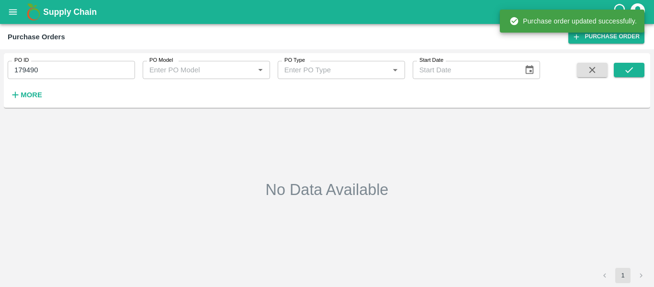
click at [62, 74] on input "179490" at bounding box center [71, 70] width 127 height 18
paste input "78"
type input "179490"
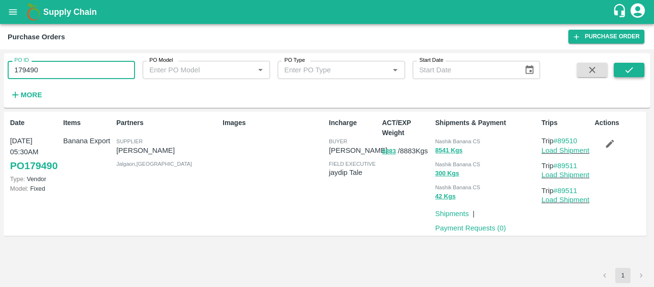
click at [631, 70] on icon "submit" at bounding box center [629, 70] width 11 height 11
click at [602, 148] on button "button" at bounding box center [609, 143] width 31 height 16
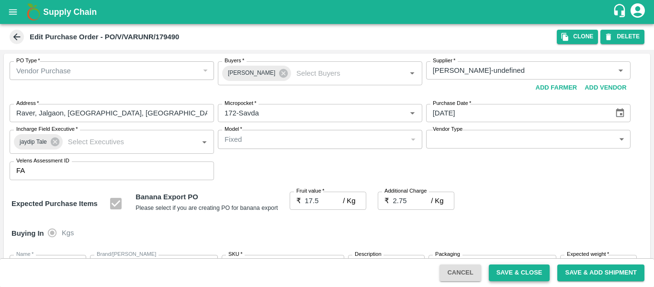
click at [491, 272] on button "Save & Close" at bounding box center [519, 272] width 61 height 17
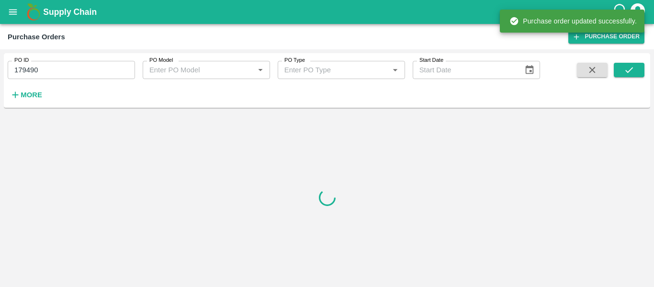
click at [69, 61] on input "179490" at bounding box center [71, 70] width 127 height 18
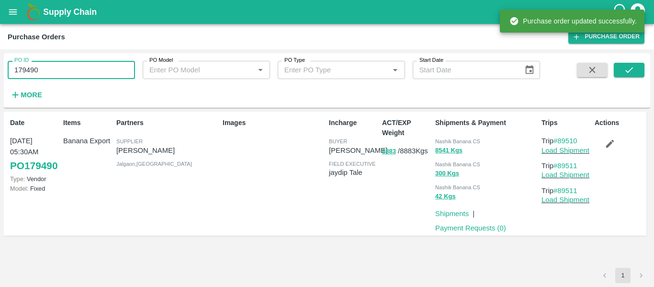
click at [69, 61] on input "179490" at bounding box center [71, 70] width 127 height 18
paste input "text"
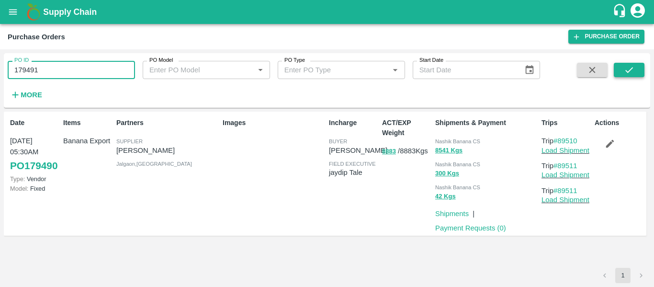
type input "179491"
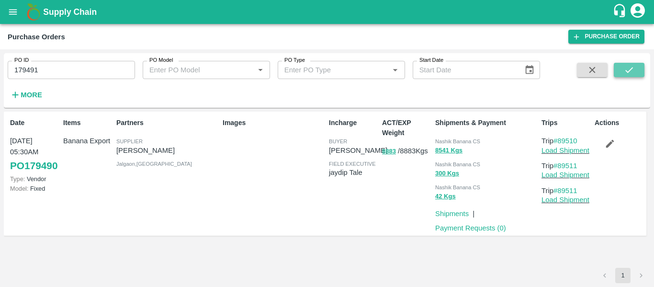
click at [624, 69] on icon "submit" at bounding box center [629, 70] width 11 height 11
click at [610, 145] on icon "button" at bounding box center [609, 143] width 11 height 11
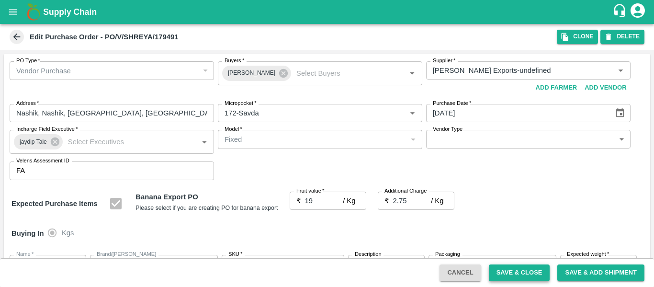
click at [531, 268] on button "Save & Close" at bounding box center [519, 272] width 61 height 17
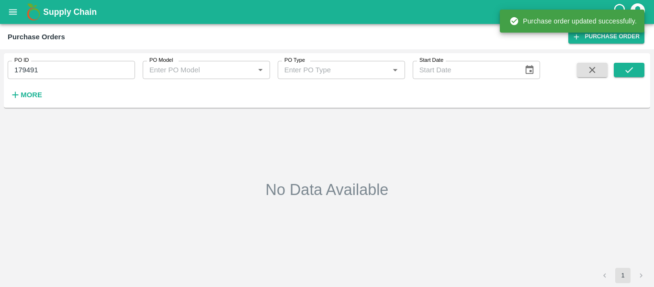
type input "179491"
